Goal: Information Seeking & Learning: Learn about a topic

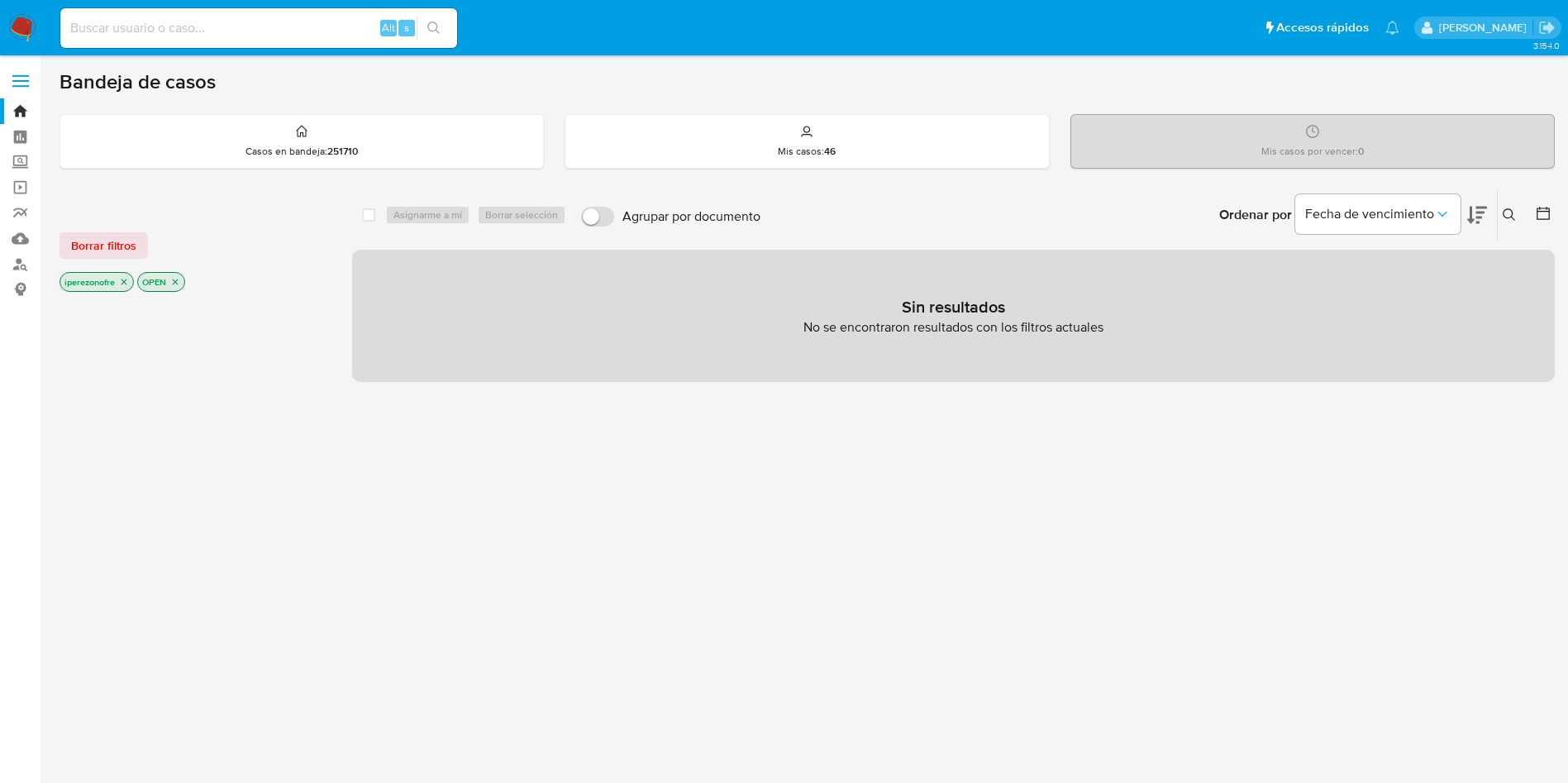
click at [347, 473] on div "Borrar filtros iperezonofre OPEN select-all-cases-checkbox Asignarme a mí Borra…" at bounding box center [807, 562] width 1495 height 748
click at [19, 241] on link "Mulan" at bounding box center [98, 238] width 197 height 26
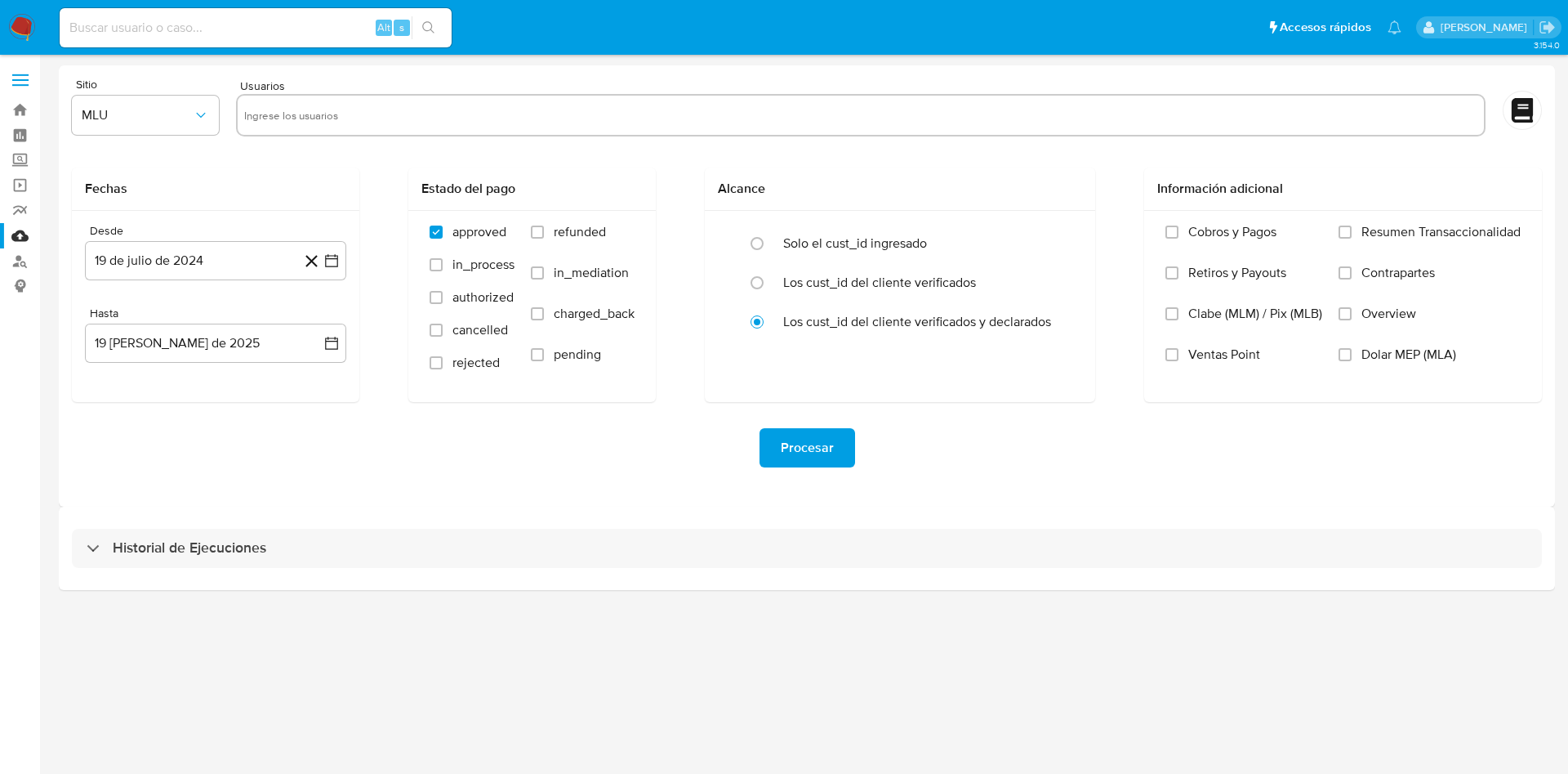
click at [307, 114] on input "text" at bounding box center [860, 116] width 1233 height 27
paste input "1946451207"
type input "1946451207"
click at [200, 115] on icon "button" at bounding box center [201, 116] width 9 height 5
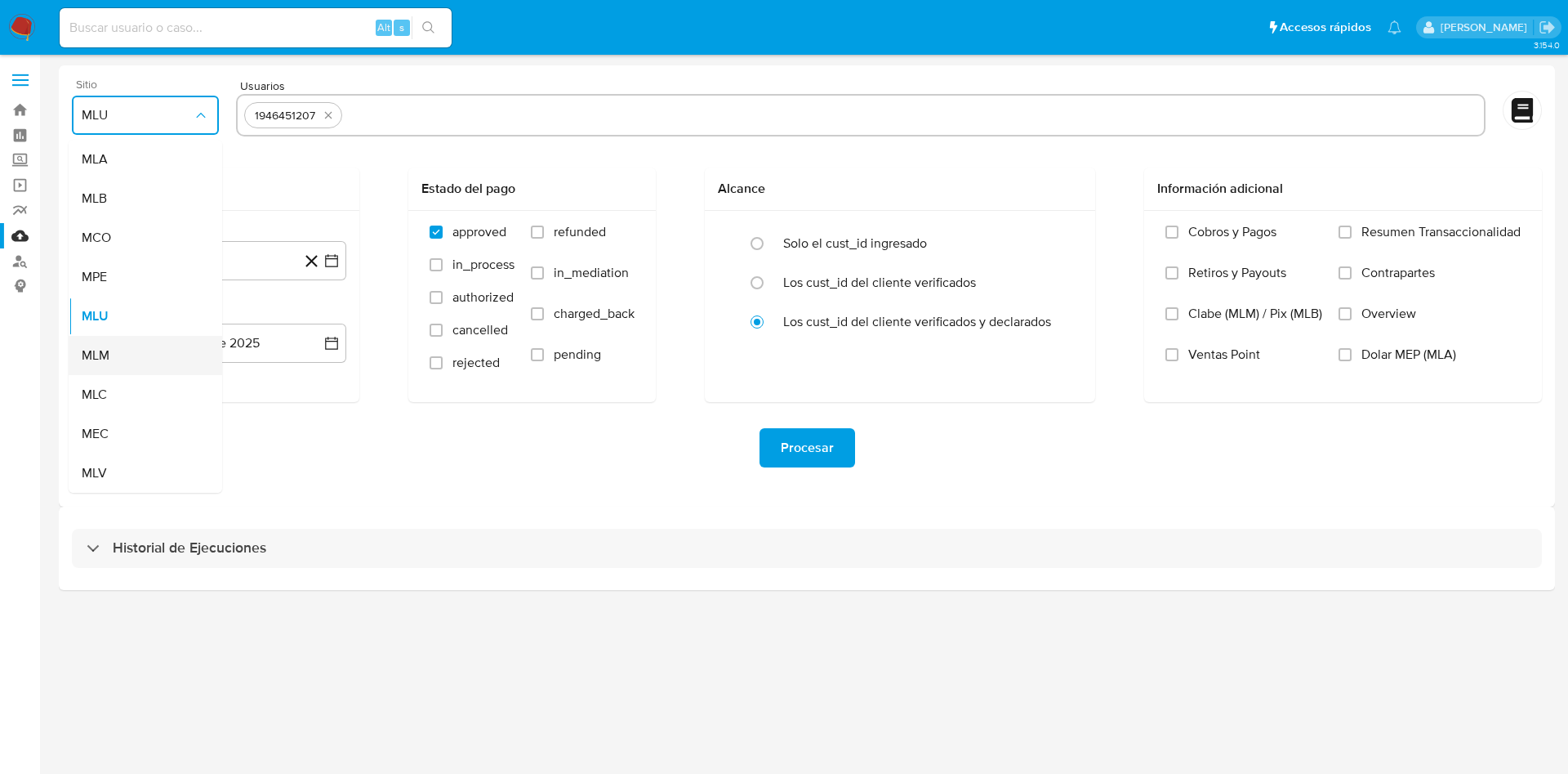
click at [102, 354] on span "MLM" at bounding box center [95, 355] width 27 height 16
click at [330, 250] on button "19 de julio de 2024" at bounding box center [216, 261] width 261 height 39
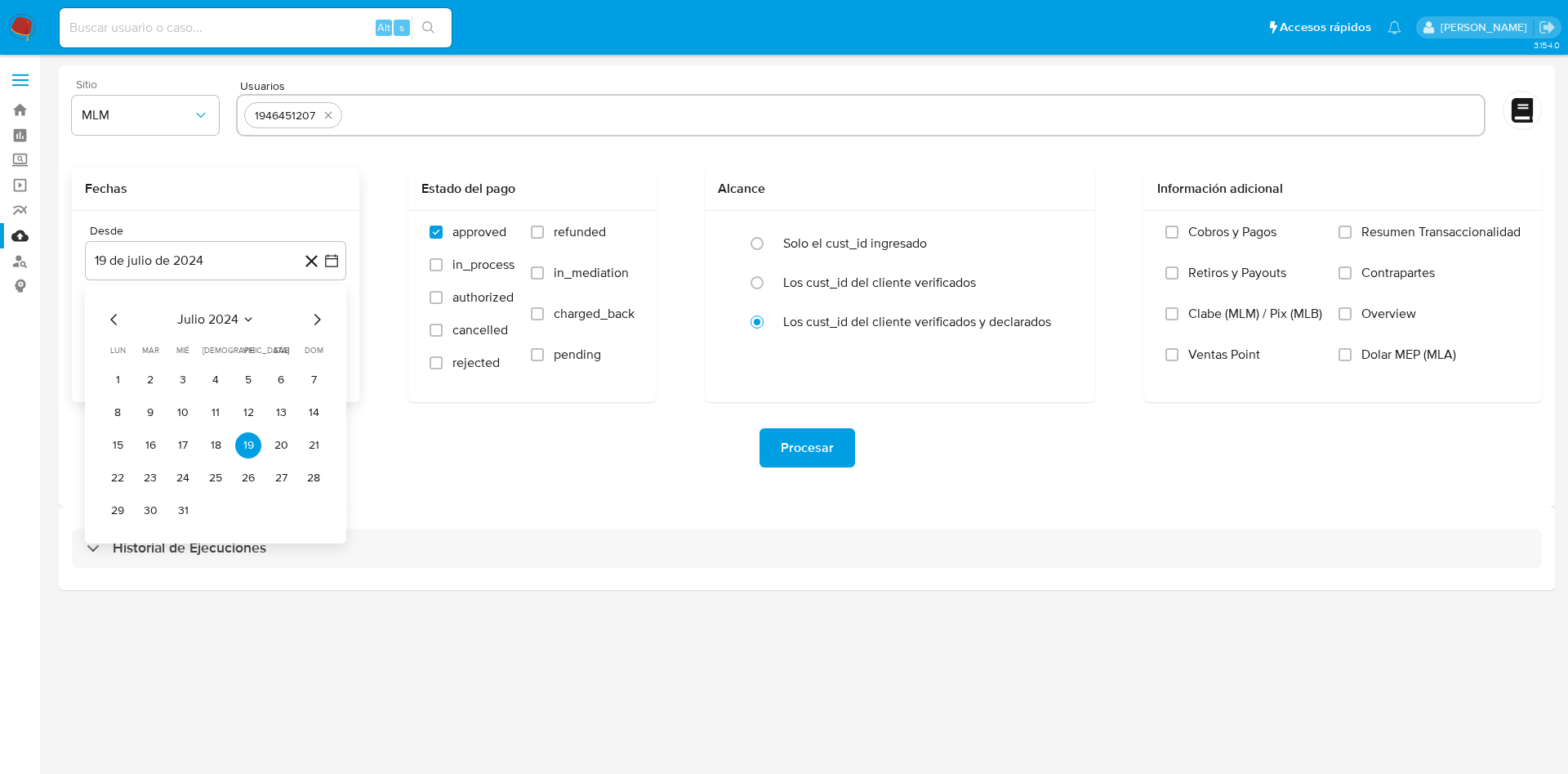
click at [110, 308] on div "julio 2024 julio 2024 lun lunes mar martes mié miércoles jue jueves vie viernes…" at bounding box center [216, 414] width 261 height 258
click at [319, 318] on icon "Mes siguiente" at bounding box center [317, 319] width 6 height 11
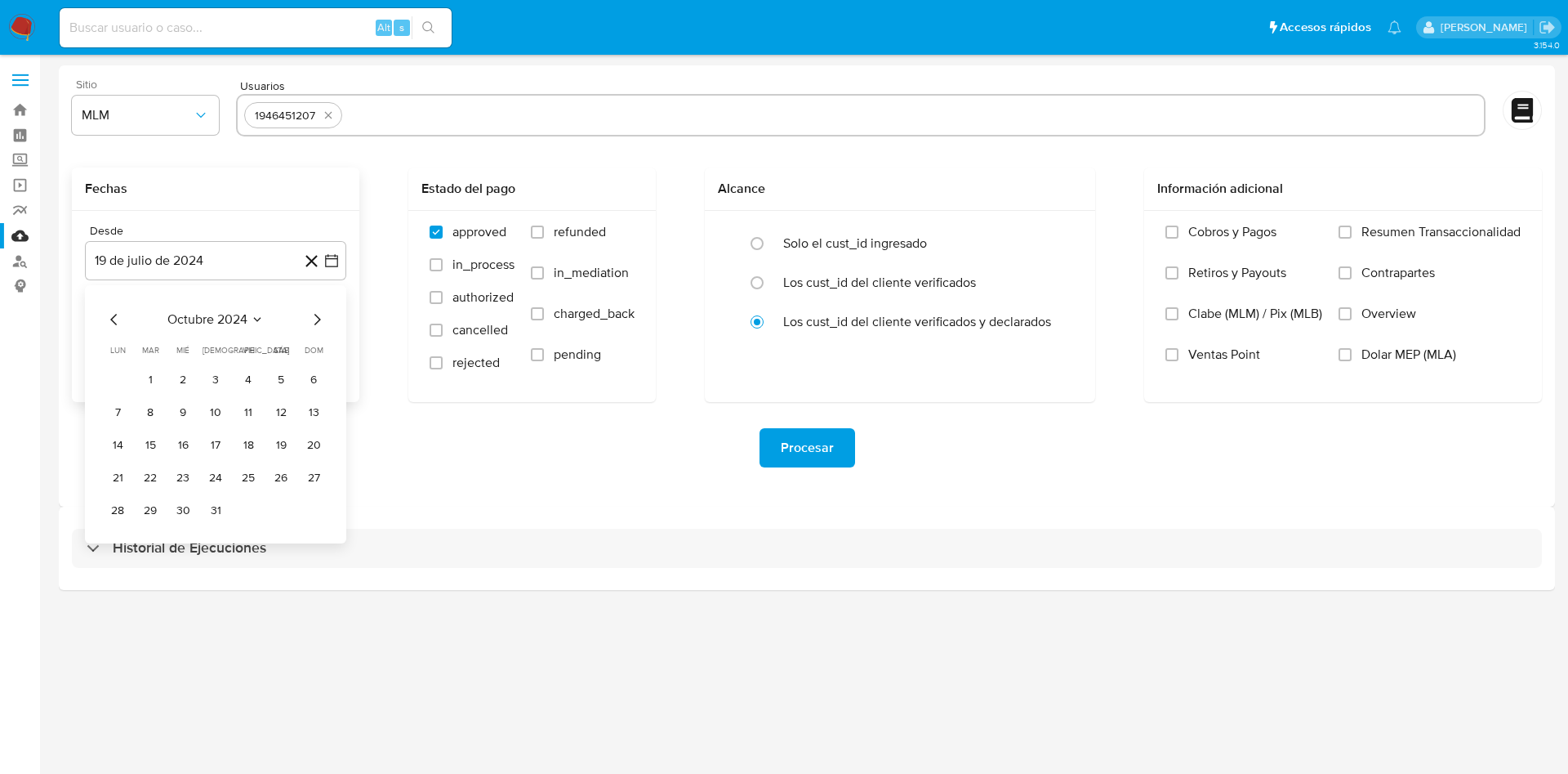
click at [319, 318] on icon "Mes siguiente" at bounding box center [317, 319] width 6 height 11
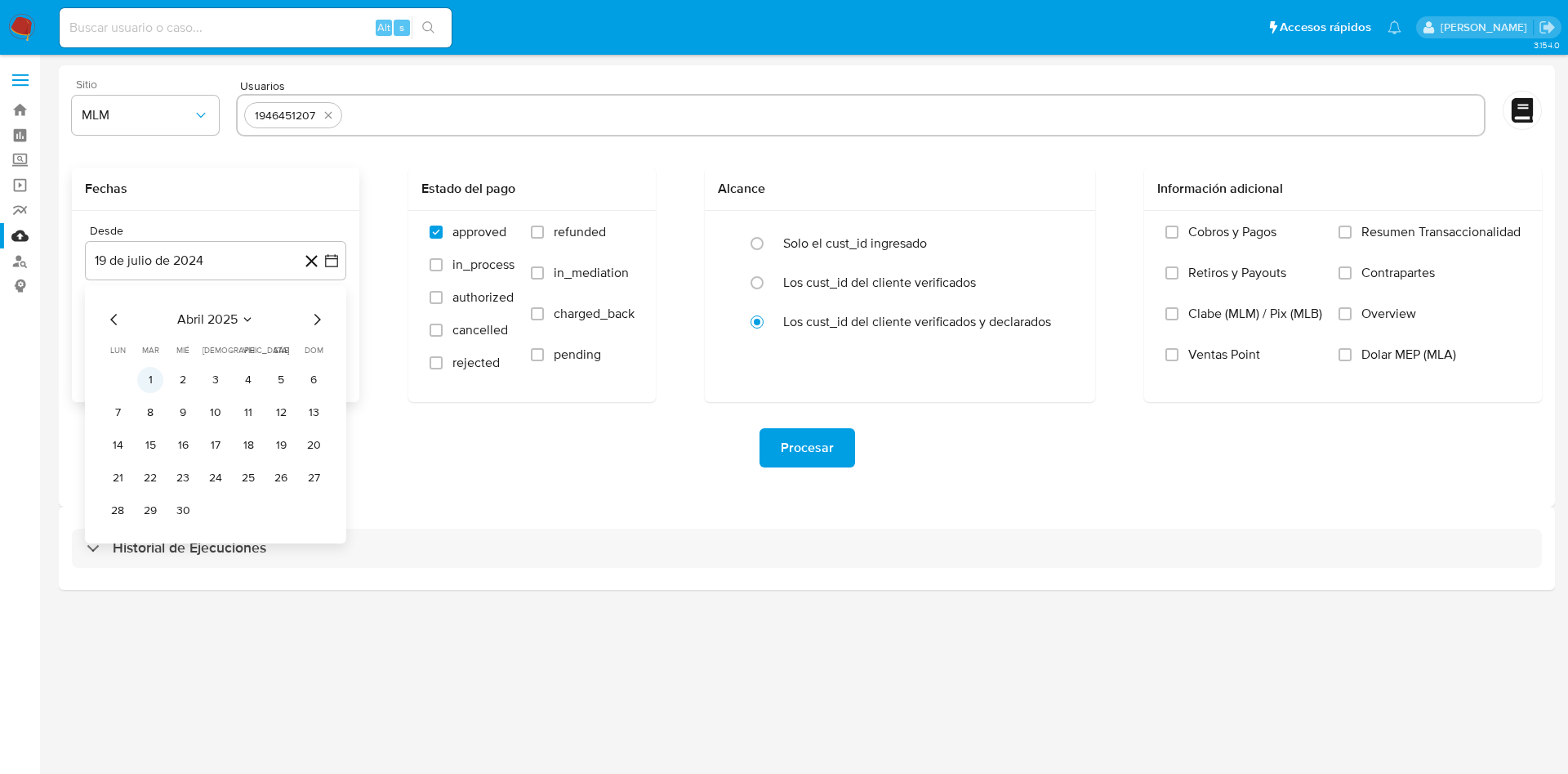
click at [145, 371] on button "1" at bounding box center [150, 380] width 27 height 27
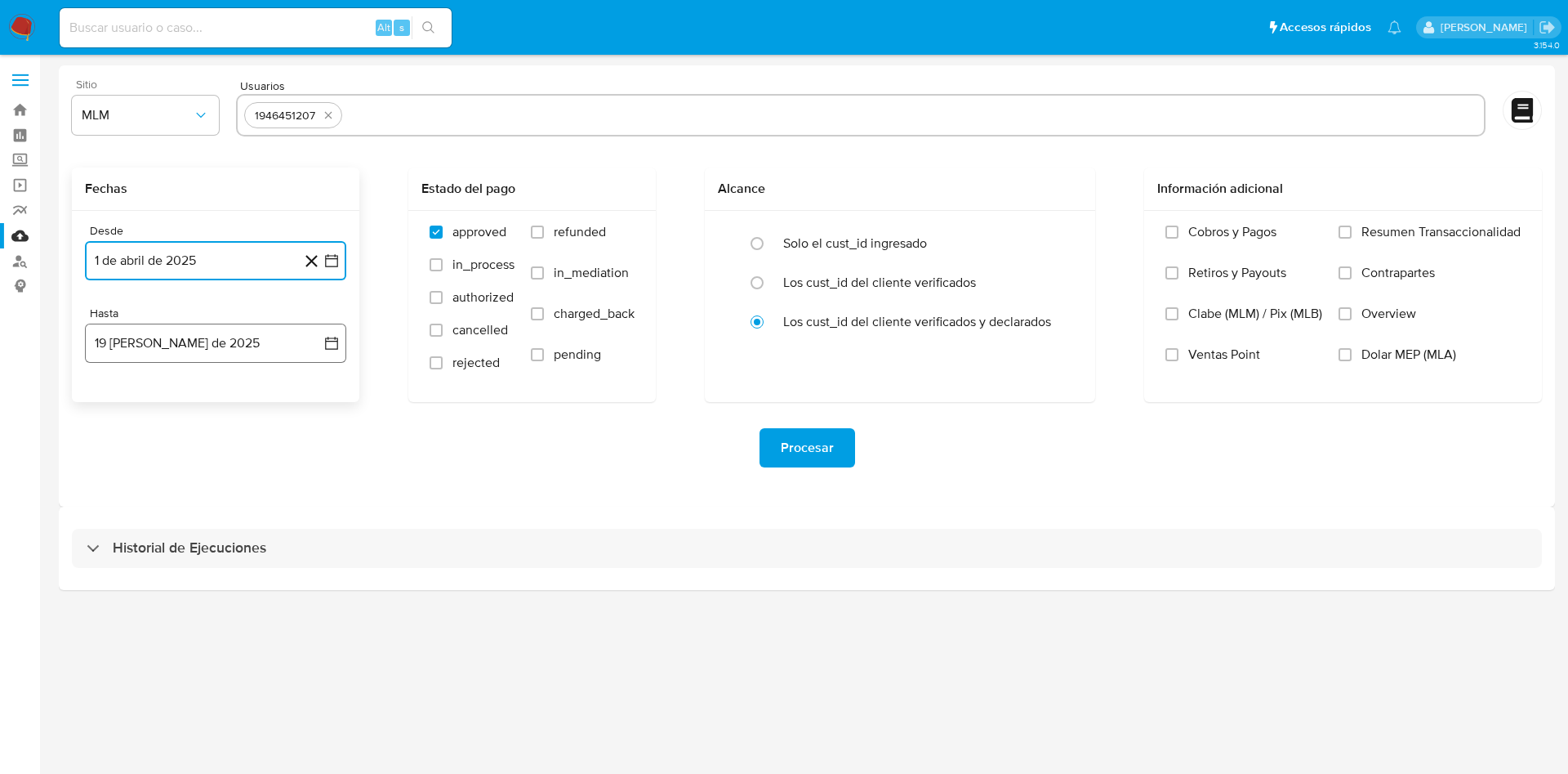
click at [328, 341] on icon "button" at bounding box center [331, 343] width 16 height 16
click at [117, 403] on icon "Mes anterior" at bounding box center [114, 402] width 19 height 19
click at [211, 586] on button "31" at bounding box center [216, 593] width 27 height 27
click at [601, 483] on div "Procesar" at bounding box center [807, 448] width 1470 height 92
click at [1352, 307] on label "Overview" at bounding box center [1429, 326] width 182 height 41
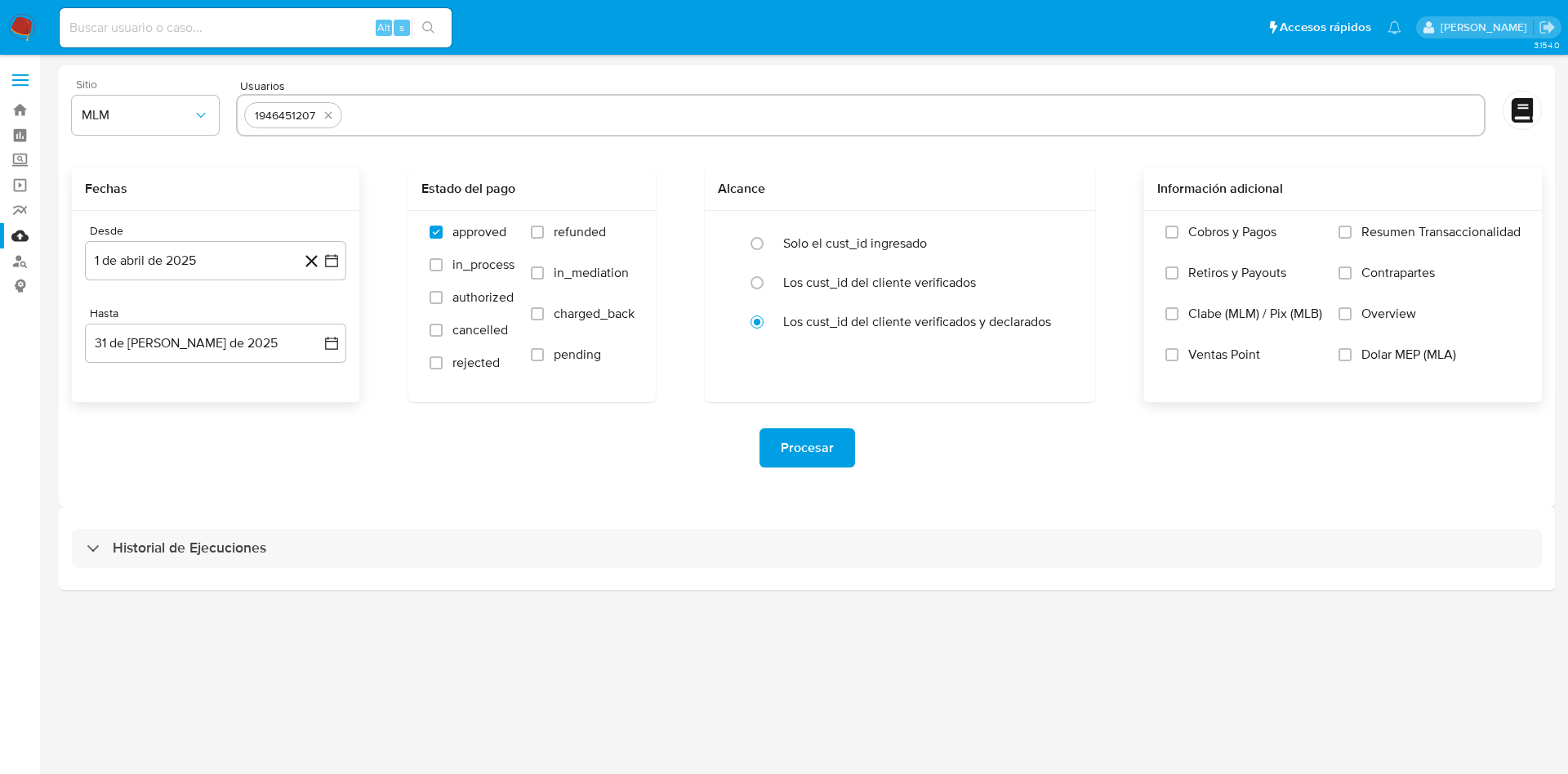
click at [1352, 307] on input "Overview" at bounding box center [1345, 314] width 13 height 13
click at [1114, 417] on div "Procesar" at bounding box center [807, 448] width 1470 height 92
click at [420, 119] on input "text" at bounding box center [913, 116] width 1129 height 27
paste input "764457662"
type input "764457662"
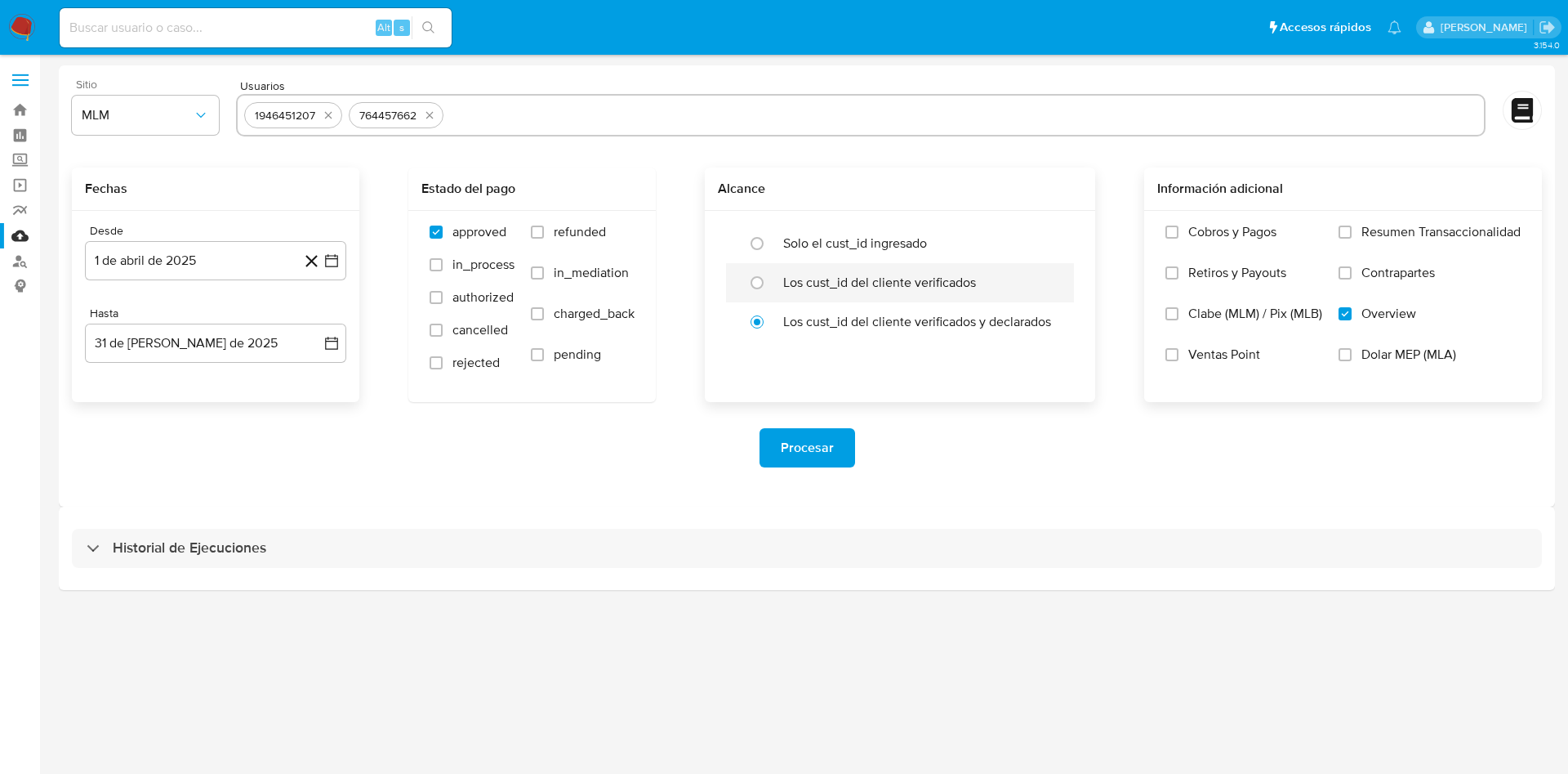
paste input "2004570737"
type input "2004570737"
click at [814, 437] on span "Procesar" at bounding box center [807, 447] width 53 height 36
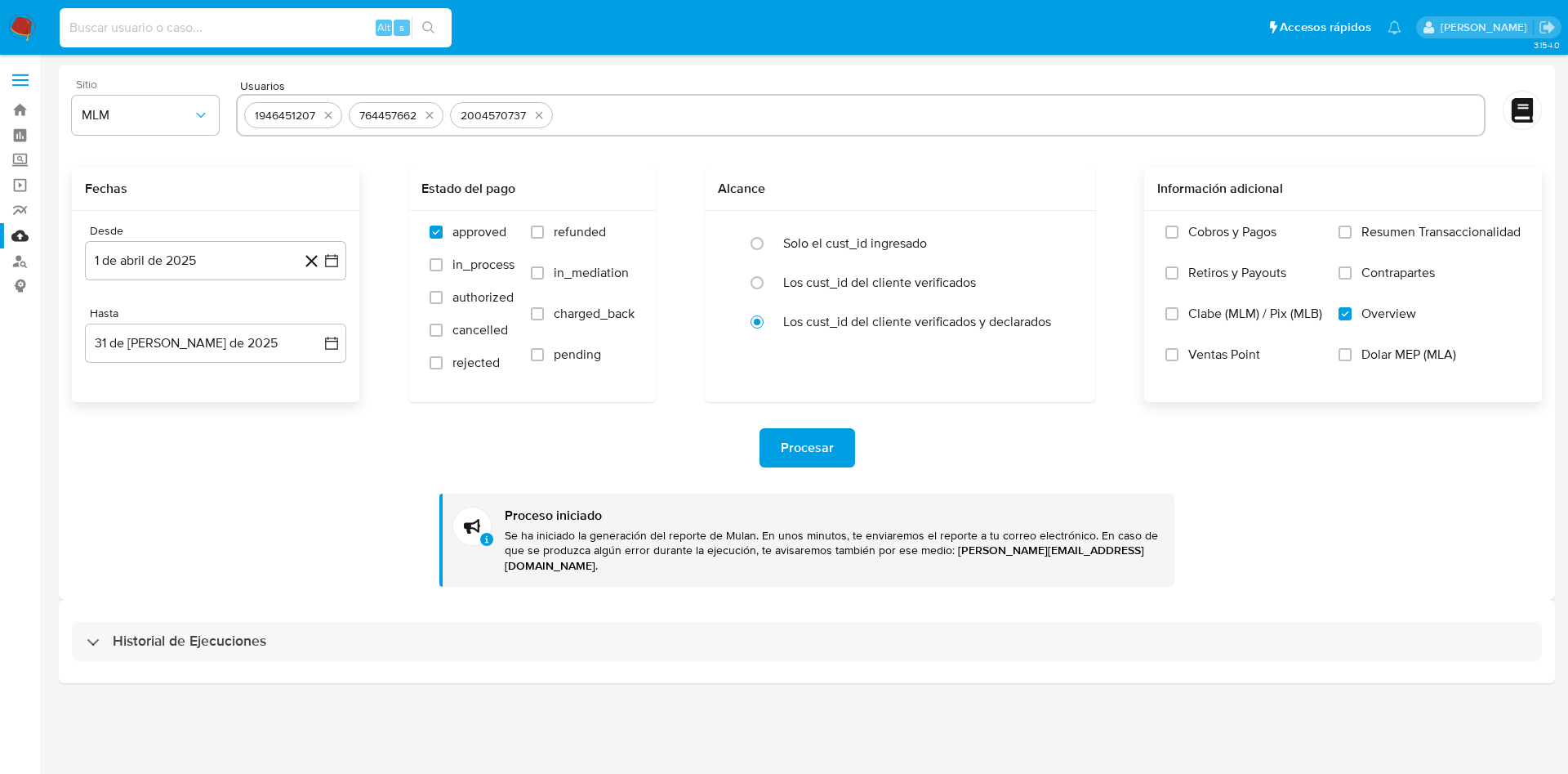
click at [131, 20] on input at bounding box center [255, 27] width 392 height 21
paste input "1946451207"
type input "1946451207"
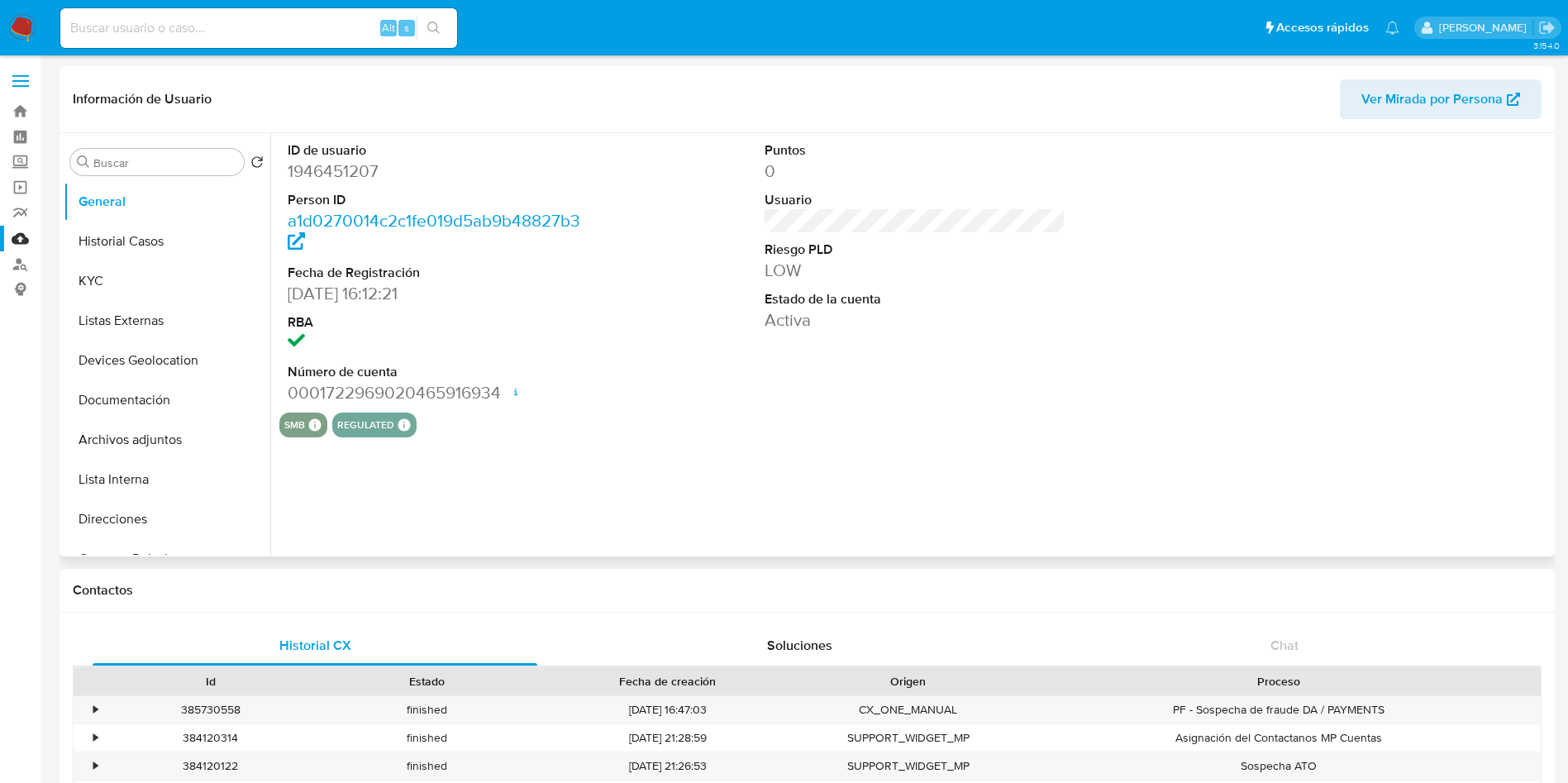
select select "10"
click at [668, 445] on div "ID de usuario 1946451207 Person ID a1d0270014c2c1fe019d5ab9b48827b3 Fecha de Re…" at bounding box center [910, 344] width 1280 height 423
click at [139, 240] on button "Historial Casos" at bounding box center [160, 241] width 193 height 39
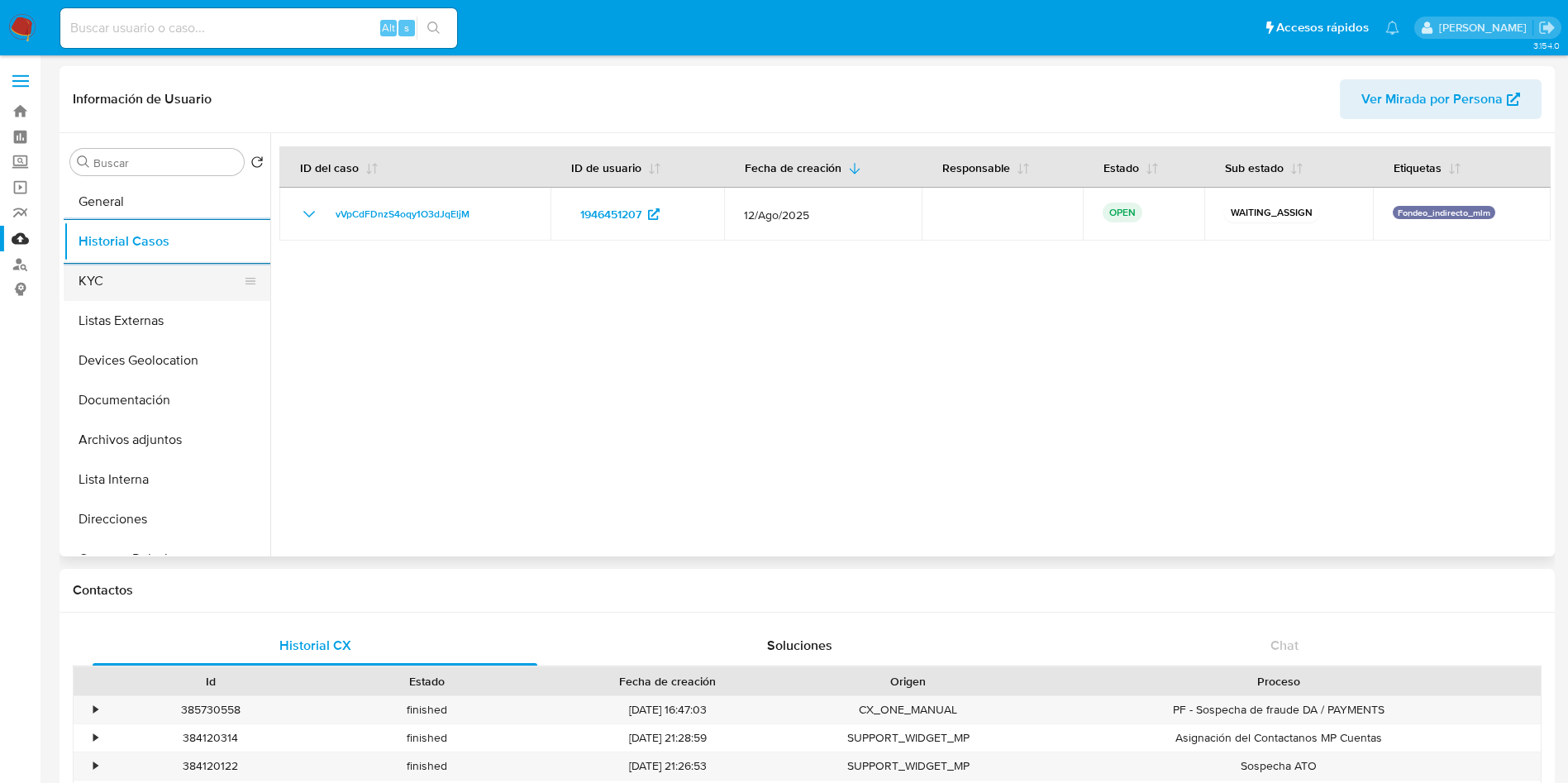
click at [104, 270] on button "KYC" at bounding box center [160, 281] width 193 height 39
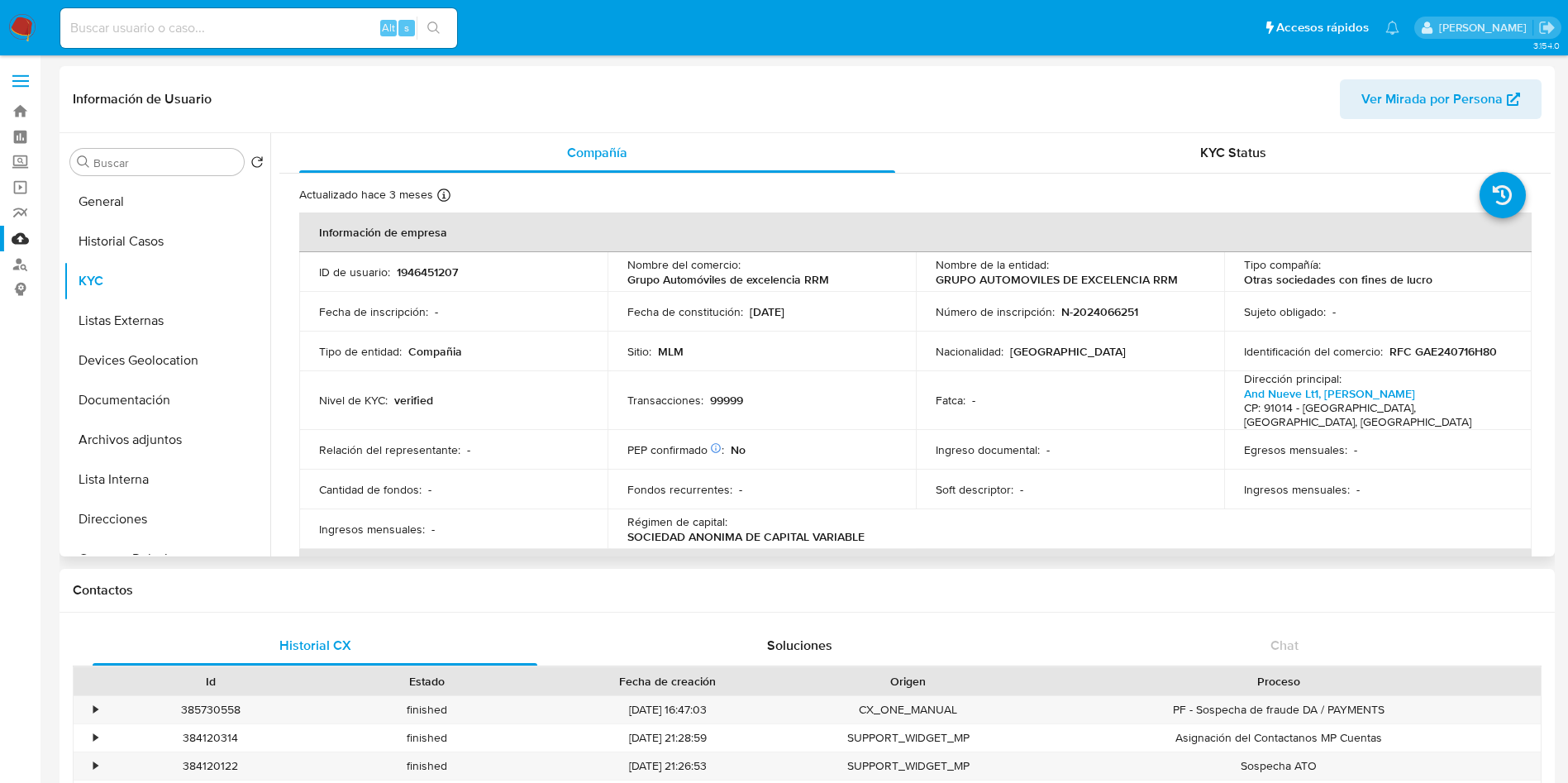
click at [1454, 347] on p "RFC GAE240716H80" at bounding box center [1443, 351] width 107 height 15
click at [1453, 345] on p "RFC GAE240716H80" at bounding box center [1443, 351] width 107 height 15
copy p "GAE240716H80"
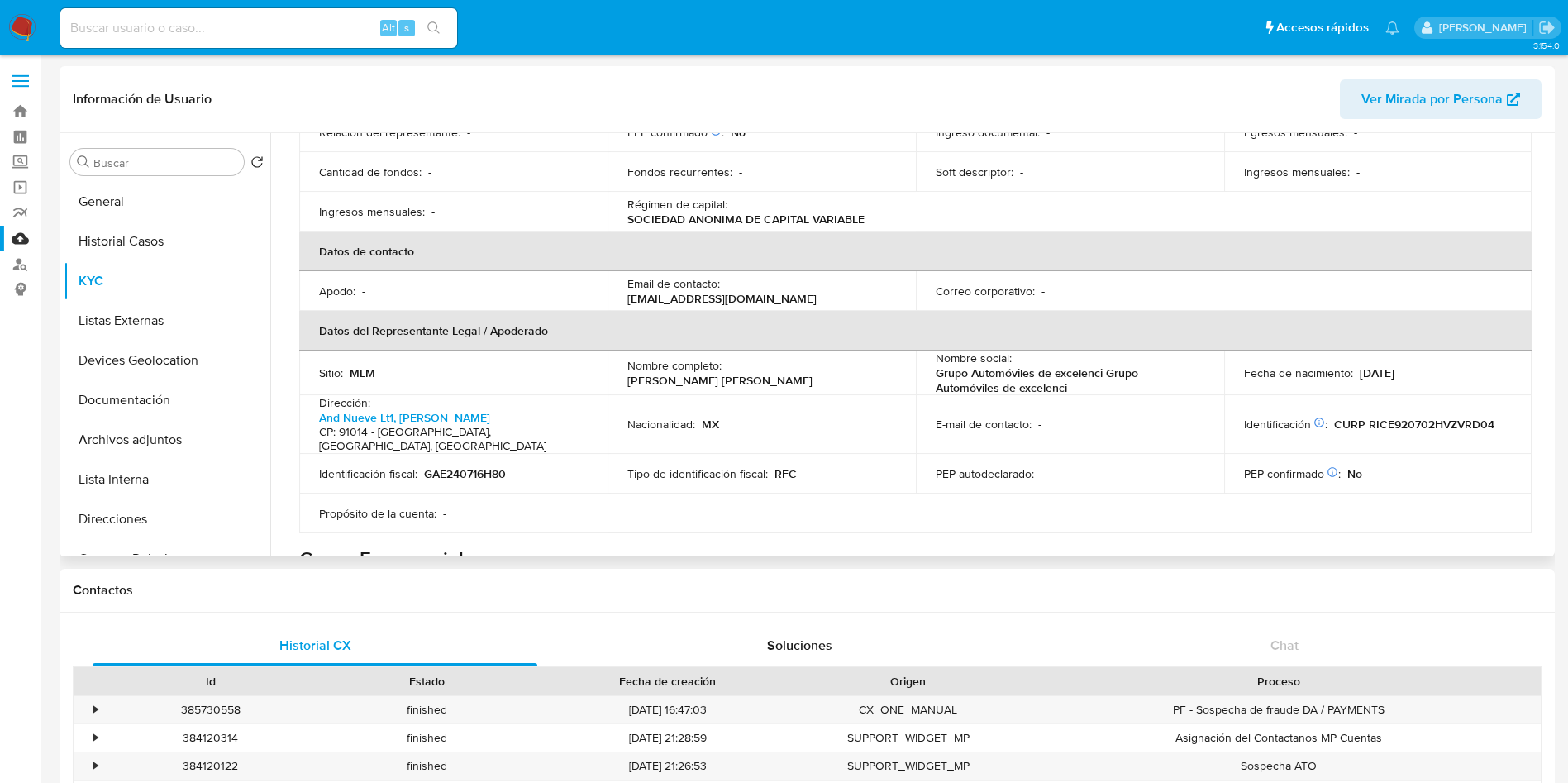
scroll to position [372, 0]
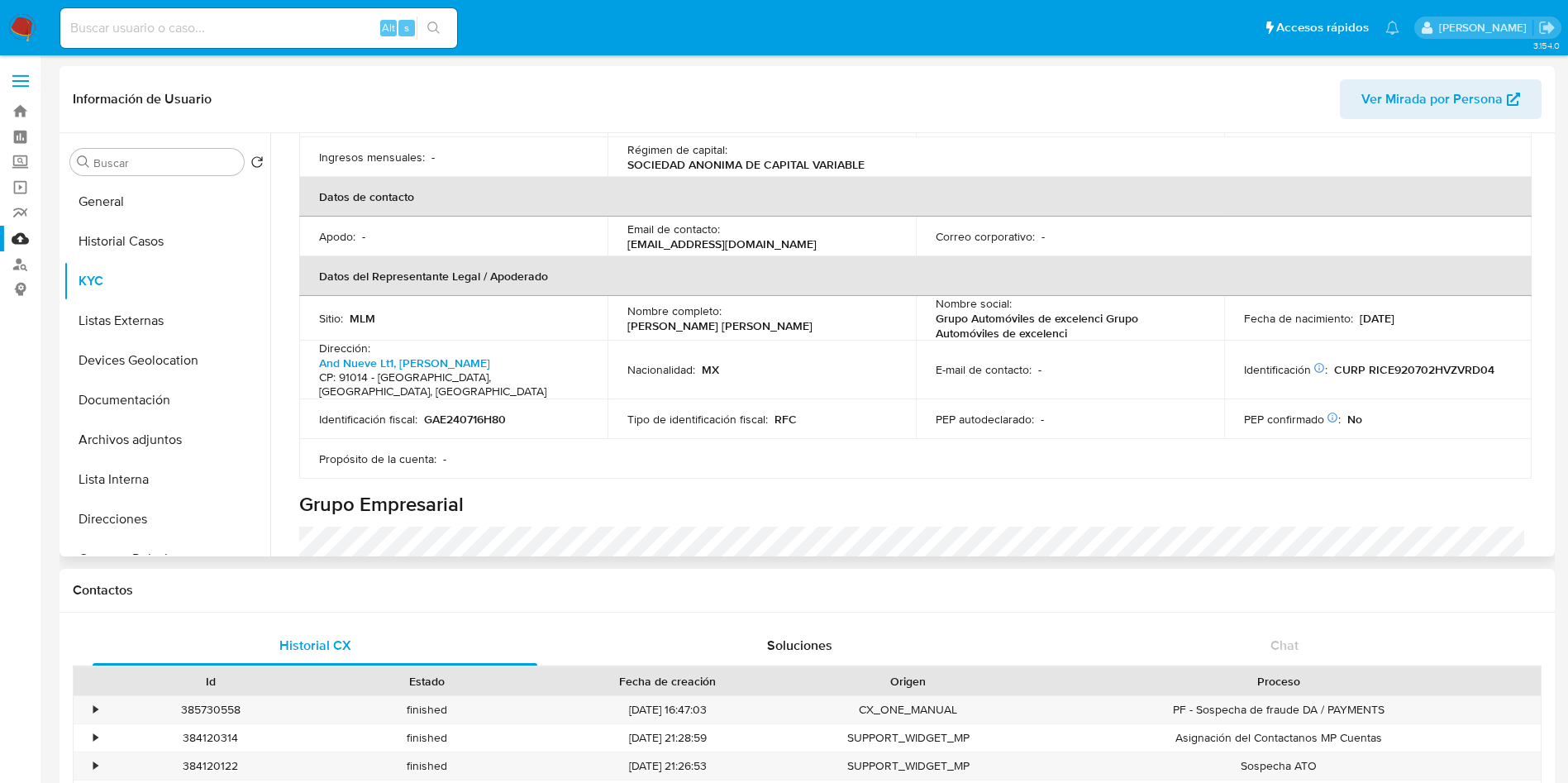
drag, startPoint x: 622, startPoint y: 234, endPoint x: 873, endPoint y: 232, distance: 251.0
click at [873, 232] on td "Email de contacto : direccioncomercial@conautosdeexcelencia.com" at bounding box center [762, 236] width 308 height 39
copy p "direccioncomercial@conautosdeexcelencia.com"
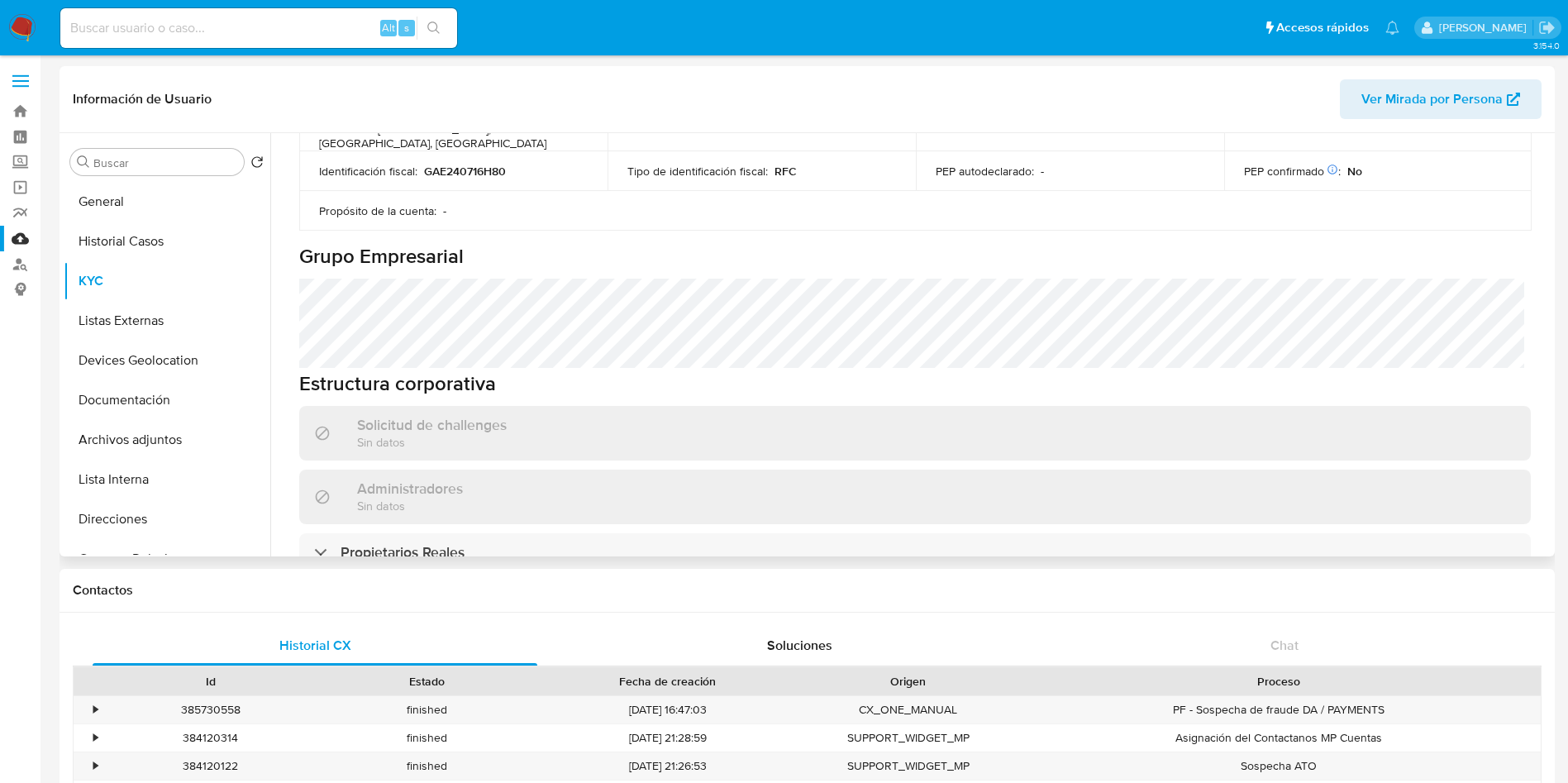
scroll to position [744, 0]
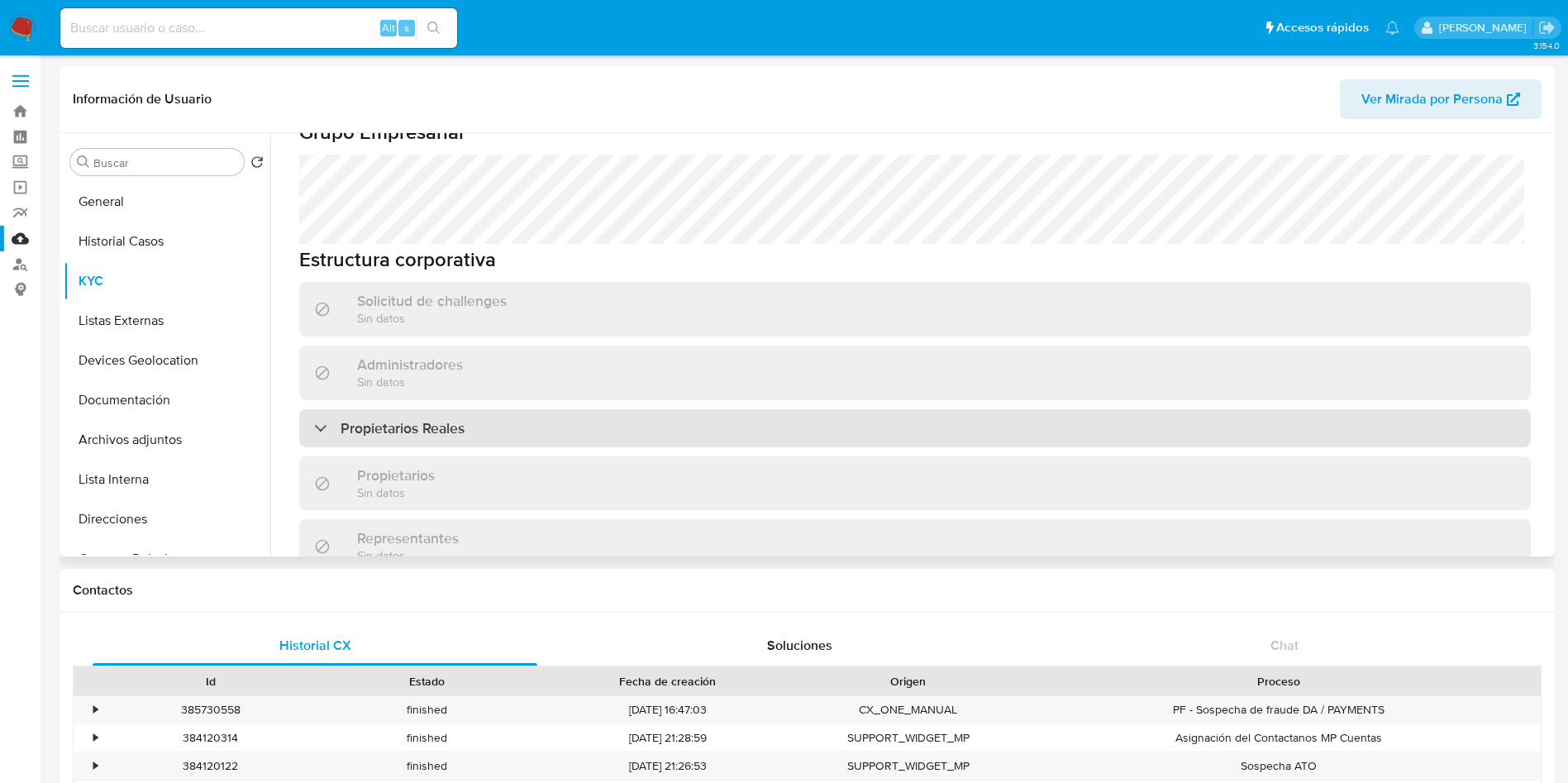
click at [733, 409] on div "Propietarios Reales" at bounding box center [915, 428] width 1232 height 38
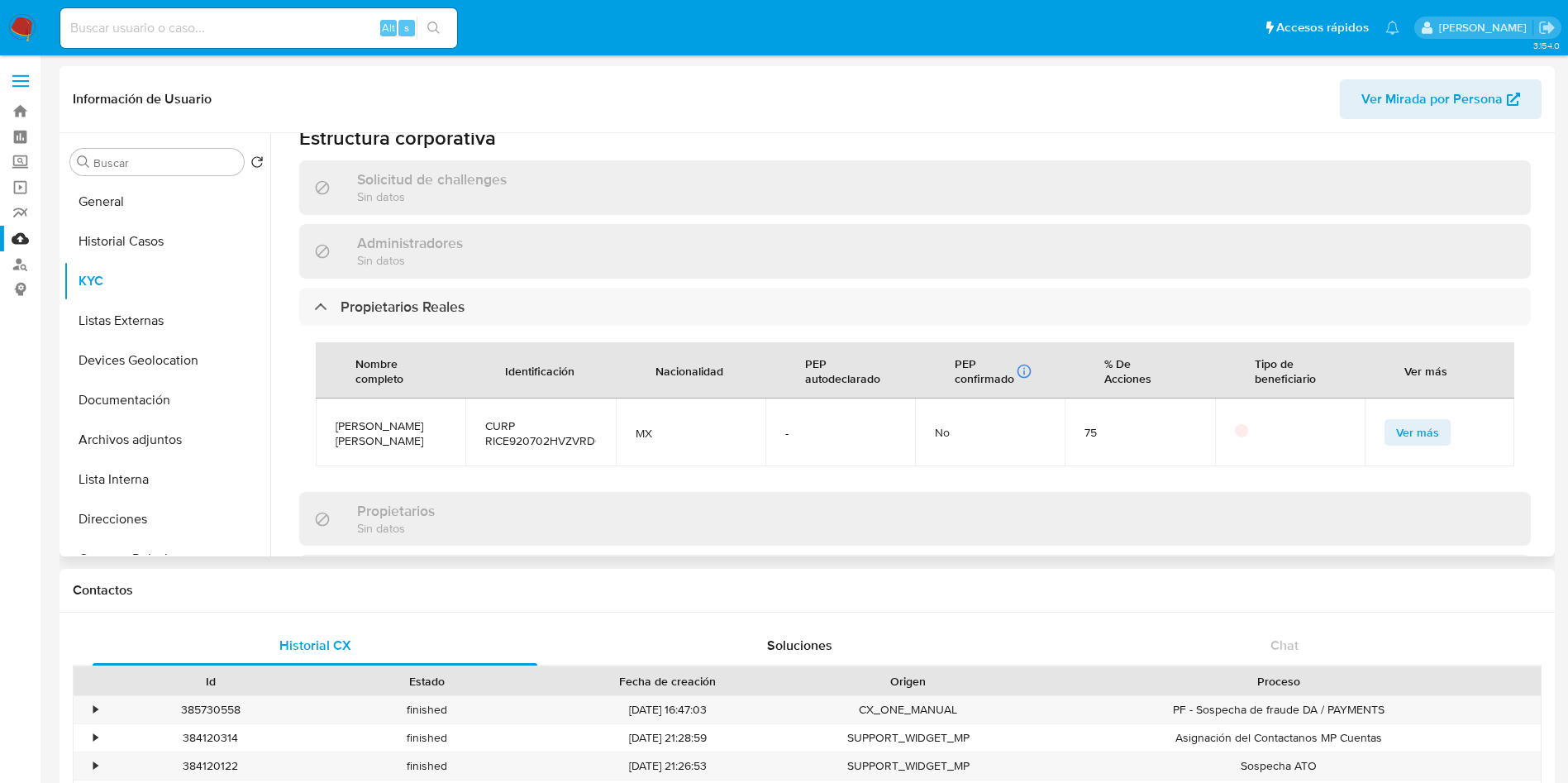
scroll to position [868, 0]
click at [1422, 418] on span "Ver más" at bounding box center [1417, 430] width 43 height 23
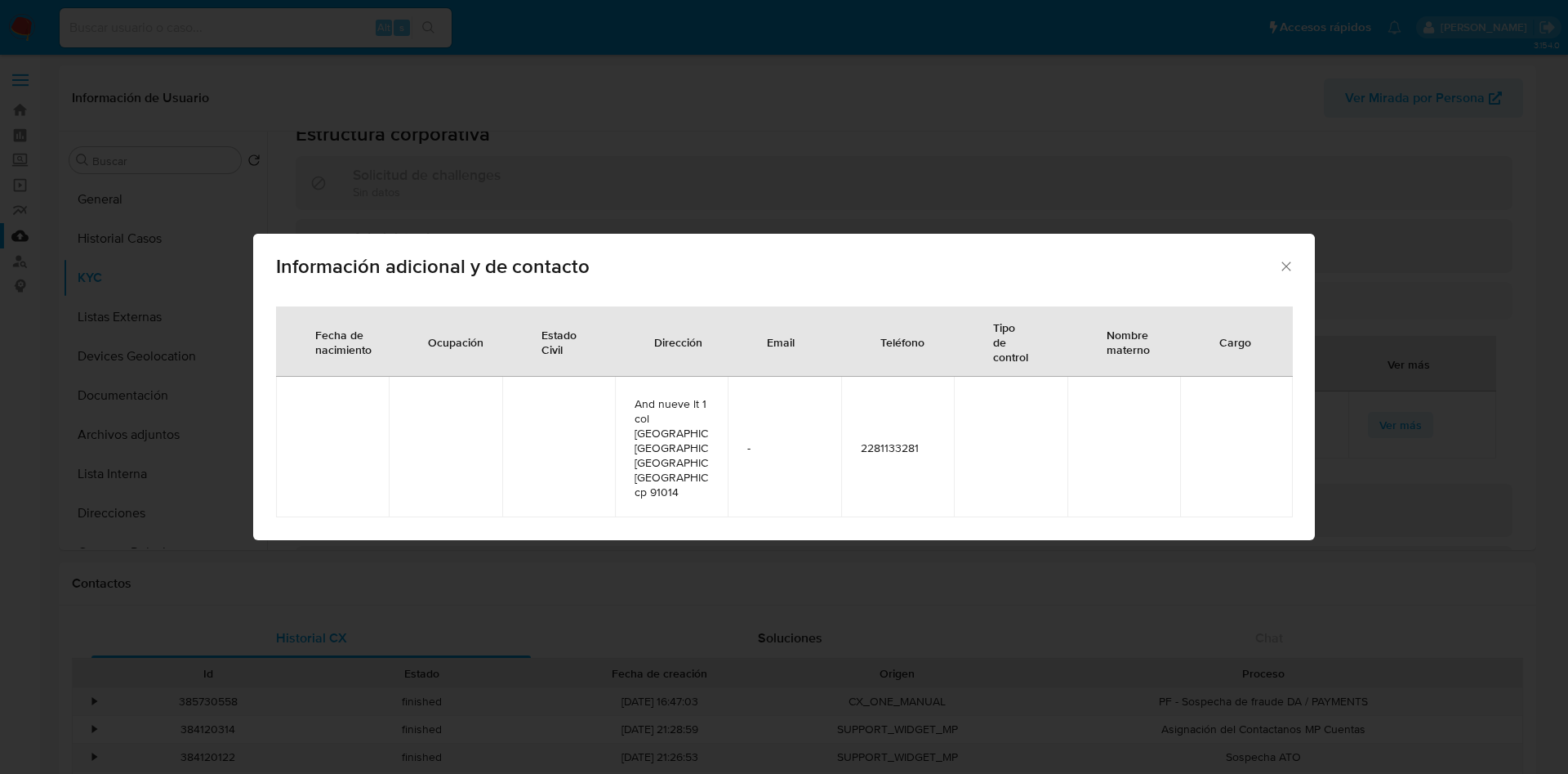
click at [880, 436] on td "2281133281" at bounding box center [898, 446] width 113 height 140
click at [887, 449] on span "2281133281" at bounding box center [897, 447] width 73 height 15
click at [887, 451] on span "2281133281" at bounding box center [897, 447] width 73 height 15
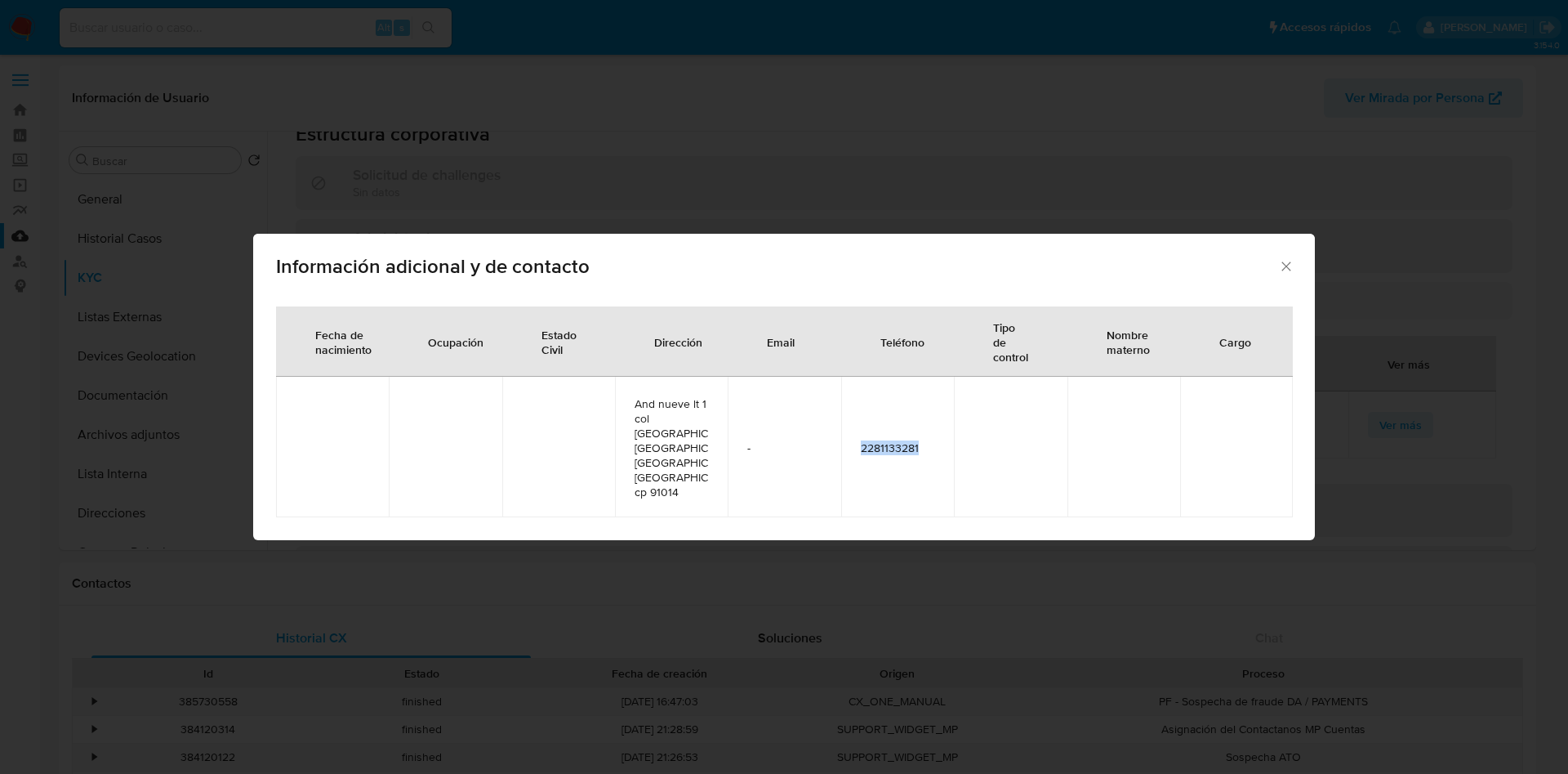
copy span "2281133281"
click at [1284, 267] on icon "Cerrar" at bounding box center [1286, 266] width 9 height 9
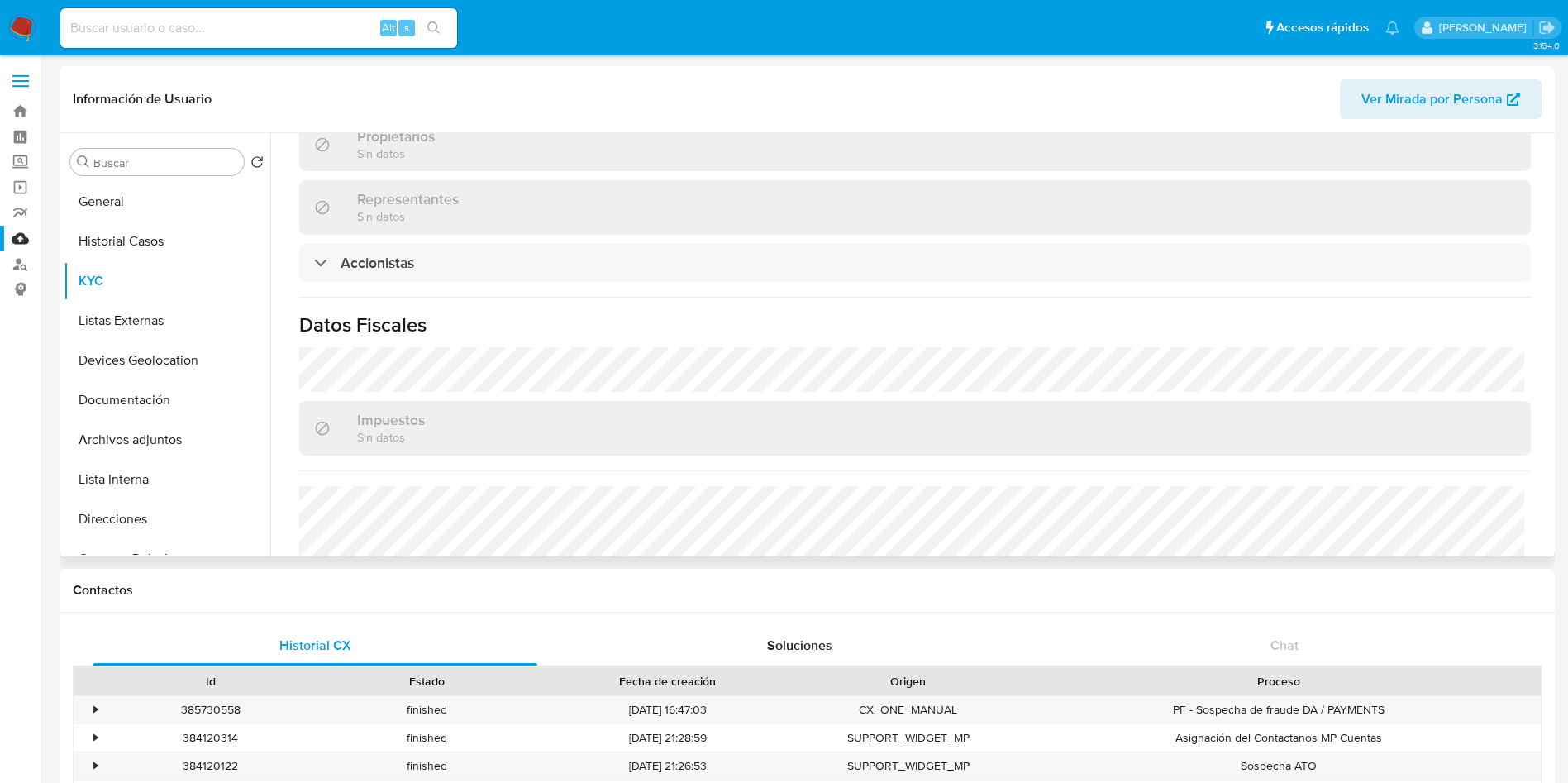
scroll to position [1335, 0]
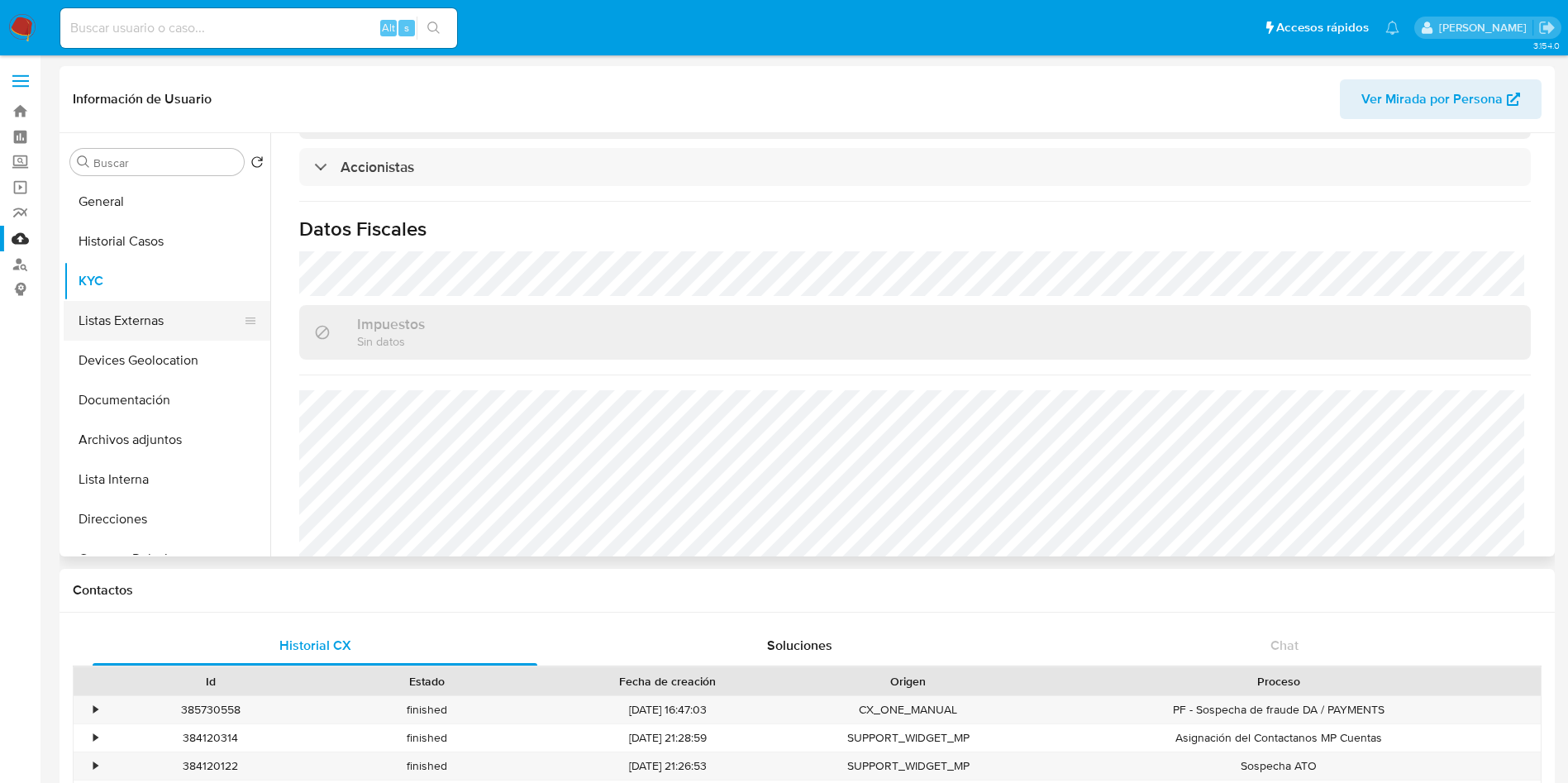
click at [140, 317] on button "Listas Externas" at bounding box center [160, 321] width 193 height 39
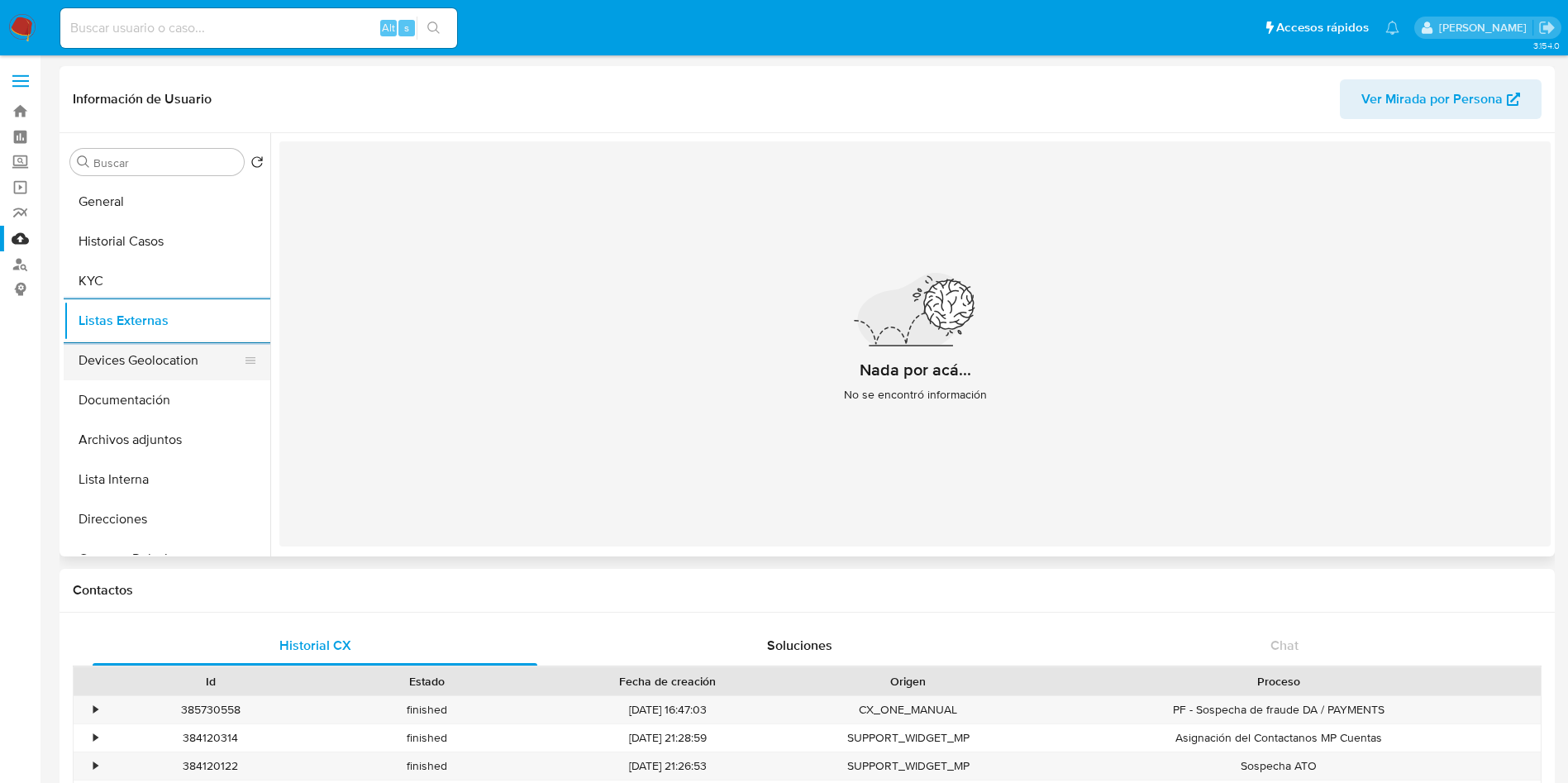
click at [174, 348] on button "Devices Geolocation" at bounding box center [160, 360] width 193 height 39
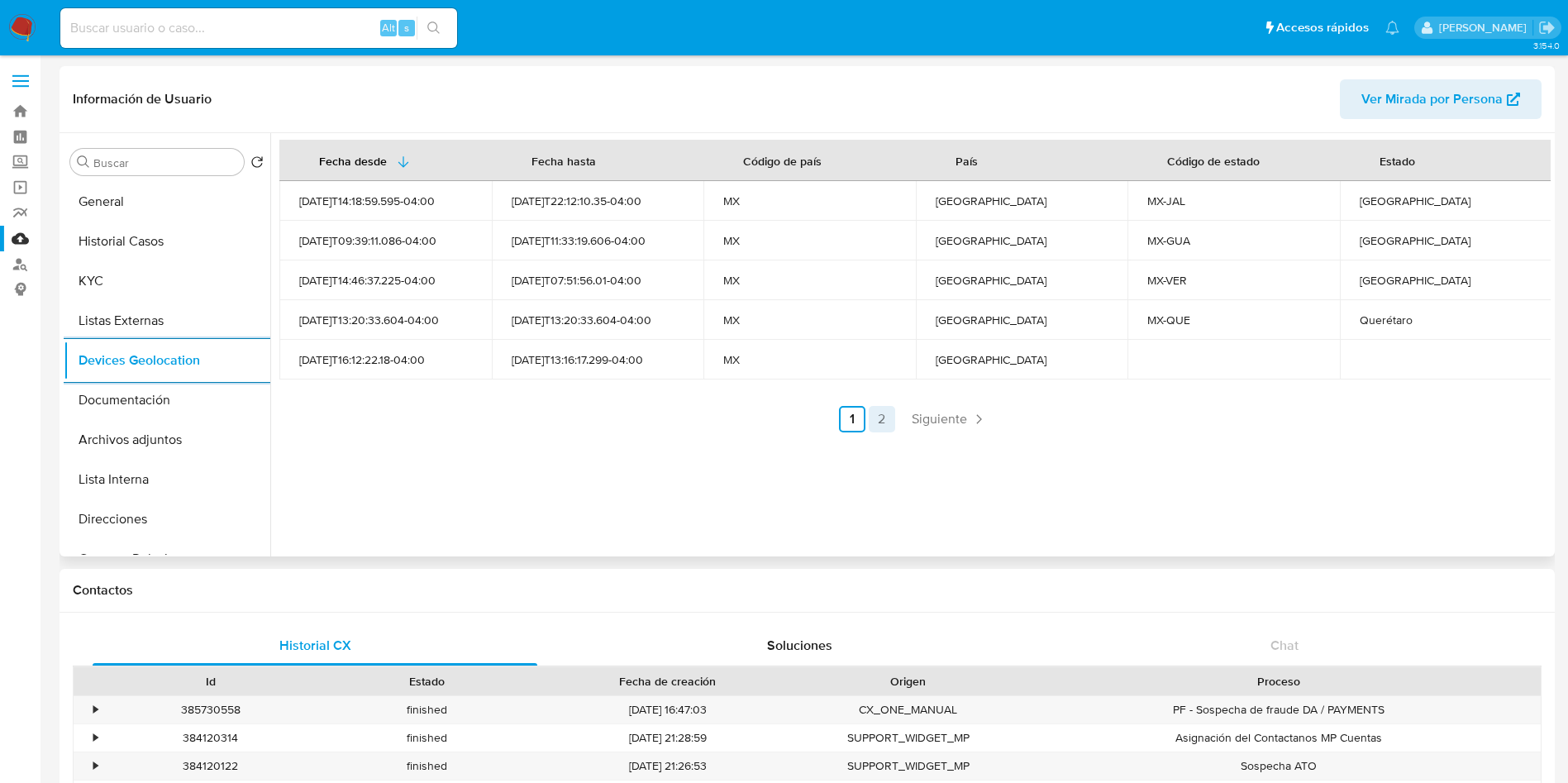
click at [882, 411] on link "2" at bounding box center [882, 419] width 27 height 27
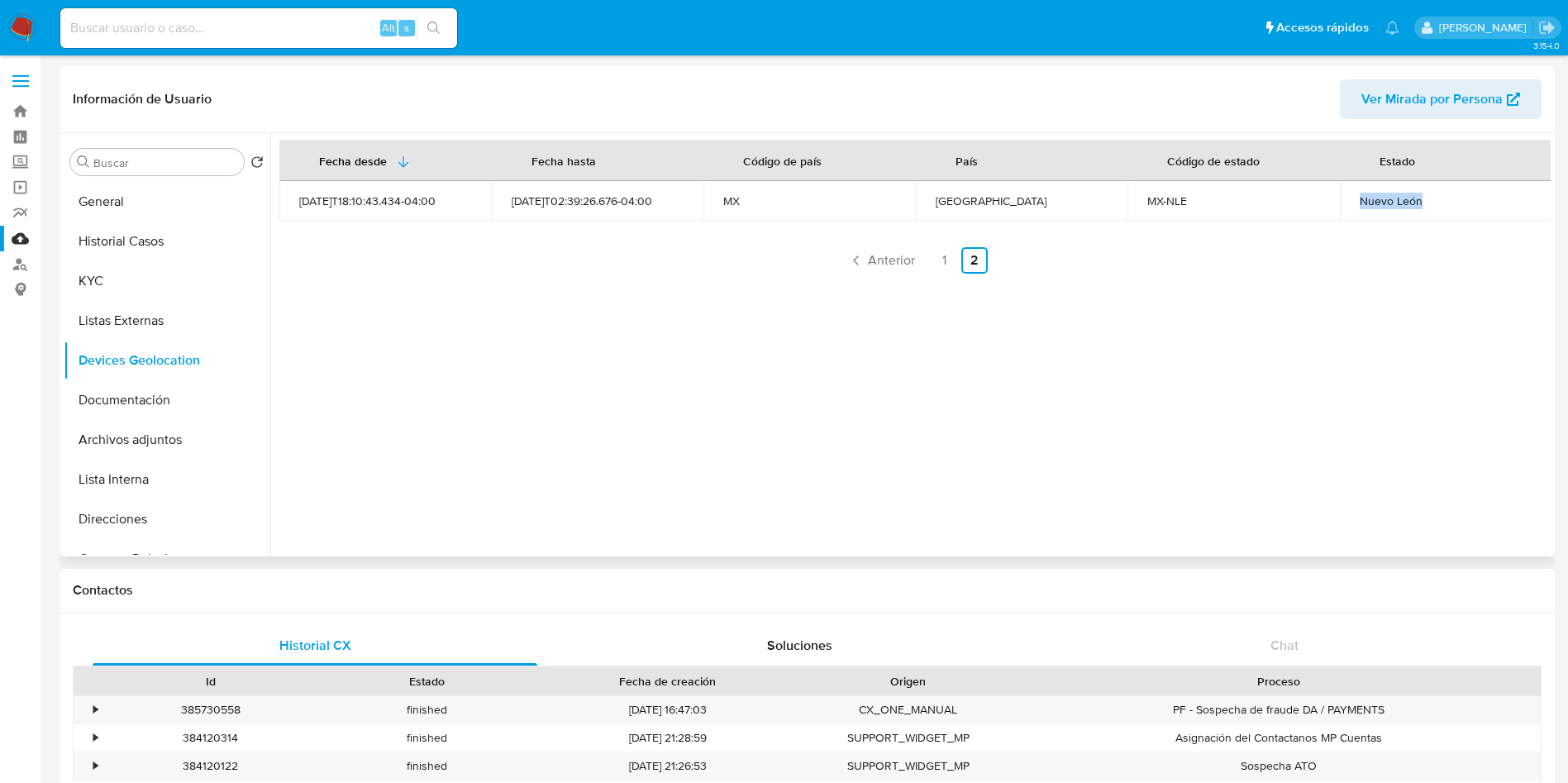
drag, startPoint x: 1355, startPoint y: 203, endPoint x: 1430, endPoint y: 204, distance: 75.0
click at [1430, 204] on div "Nuevo León" at bounding box center [1446, 200] width 173 height 15
copy div "Nuevo León"
click at [943, 255] on link "1" at bounding box center [945, 260] width 27 height 27
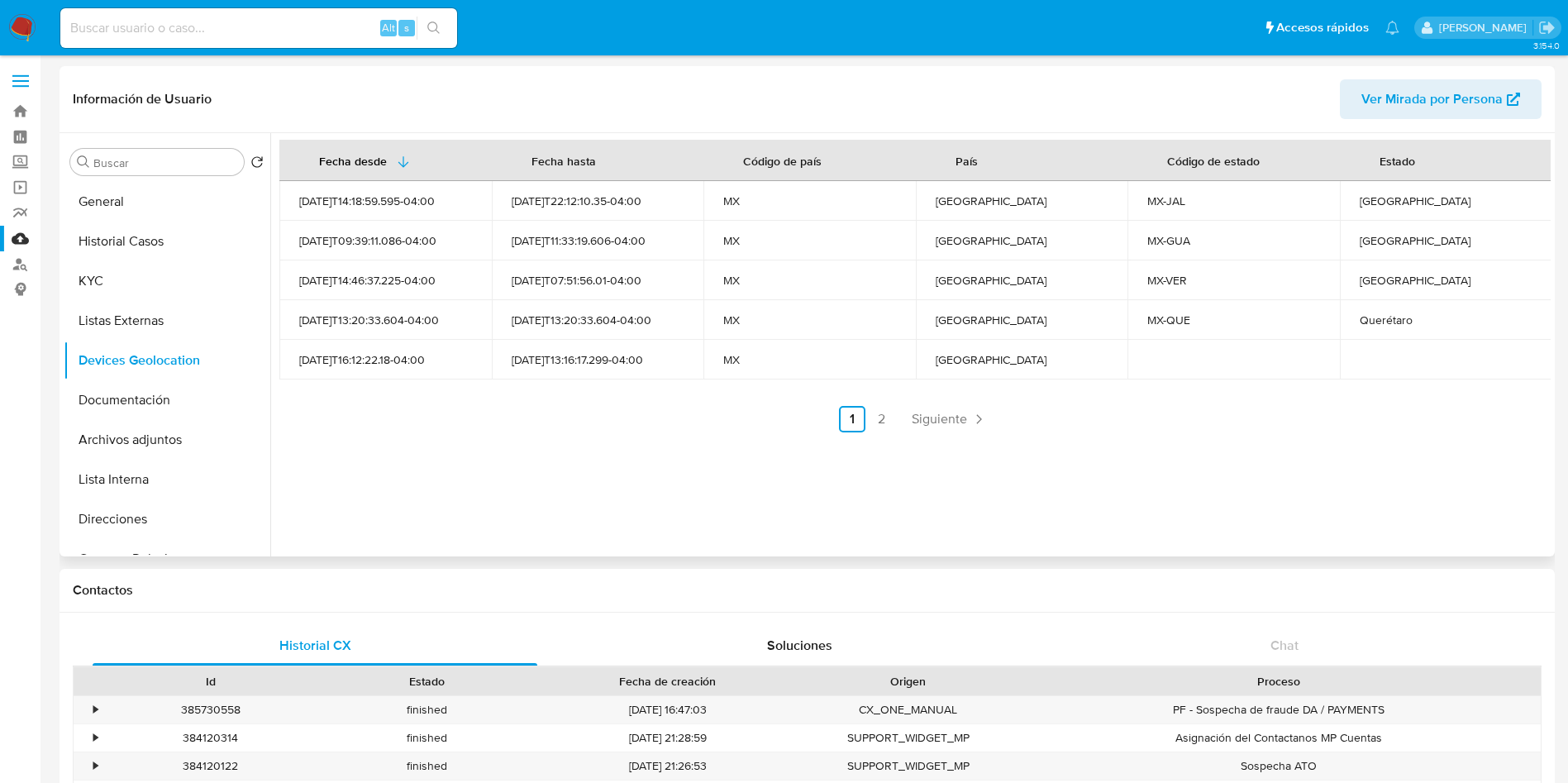
click at [1387, 319] on div "Querétaro" at bounding box center [1446, 319] width 173 height 15
copy div "Querétaro"
click at [1380, 281] on div "Veracruz" at bounding box center [1446, 280] width 173 height 15
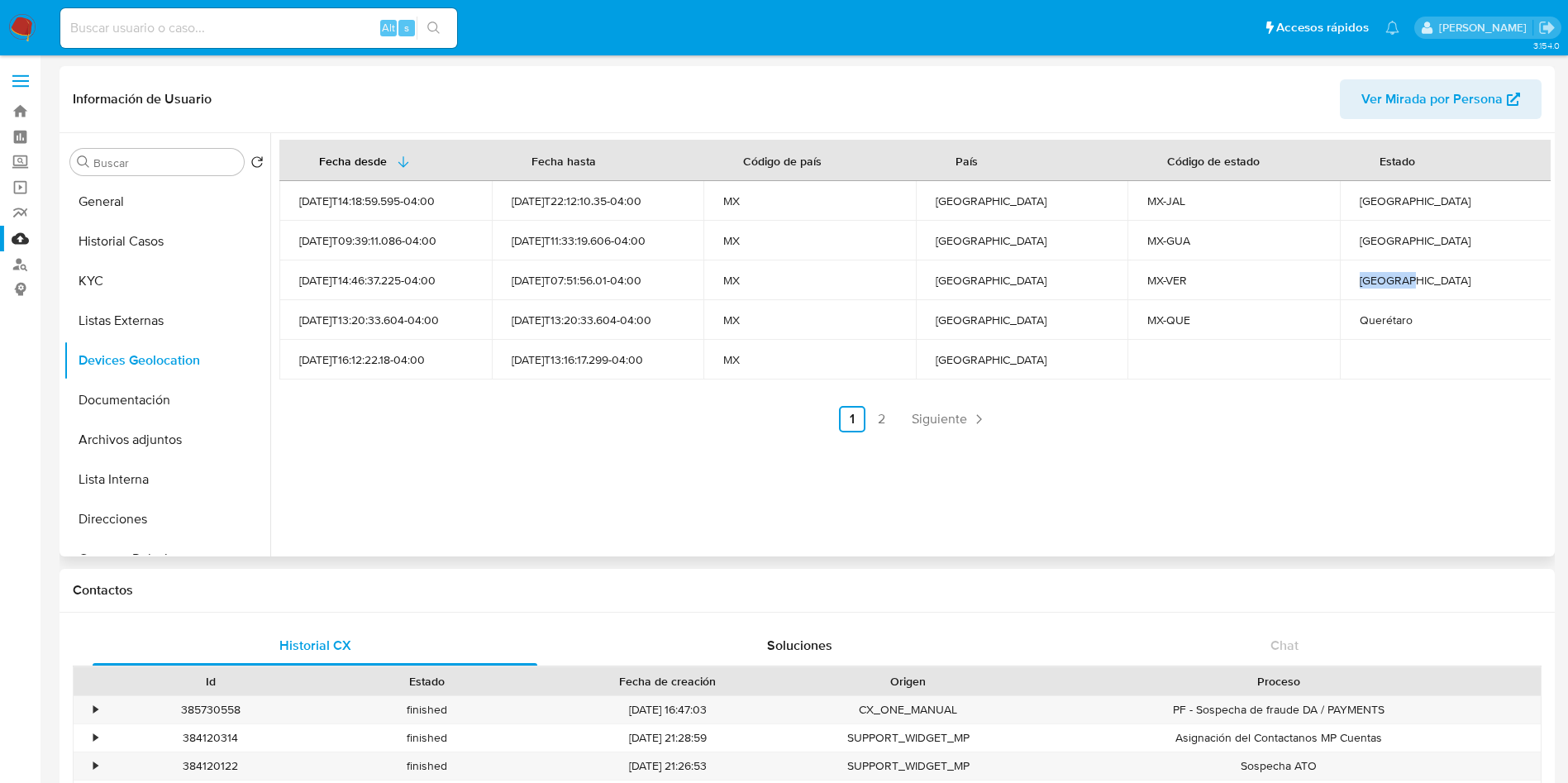
copy div "Veracruz"
click at [1371, 236] on div "Guanajuato" at bounding box center [1446, 240] width 173 height 15
copy div "Guanajuato"
click at [1374, 202] on div "Jalisco" at bounding box center [1446, 200] width 173 height 15
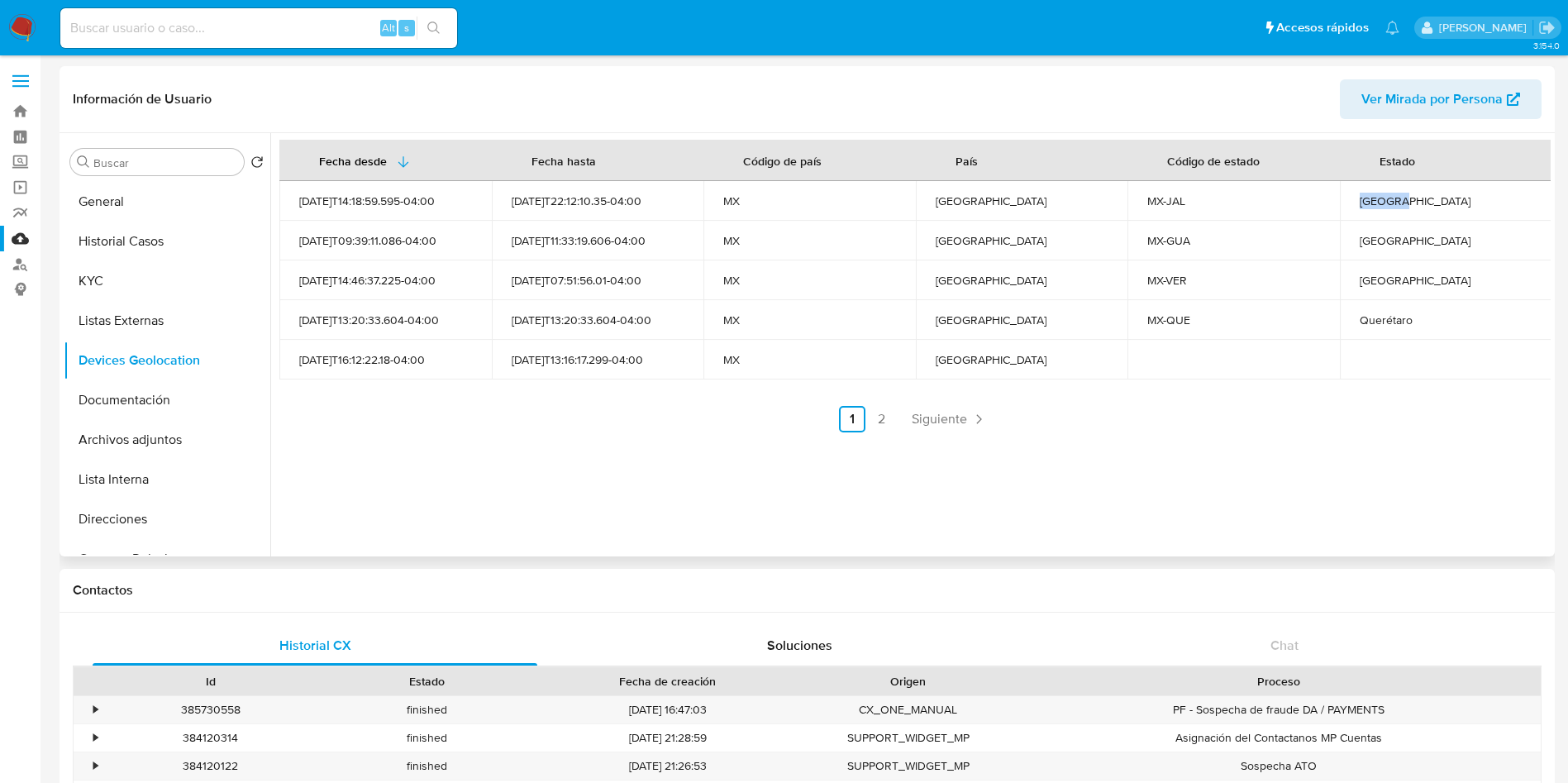
click at [1374, 202] on div "Jalisco" at bounding box center [1446, 200] width 173 height 15
copy div "Jalisco"
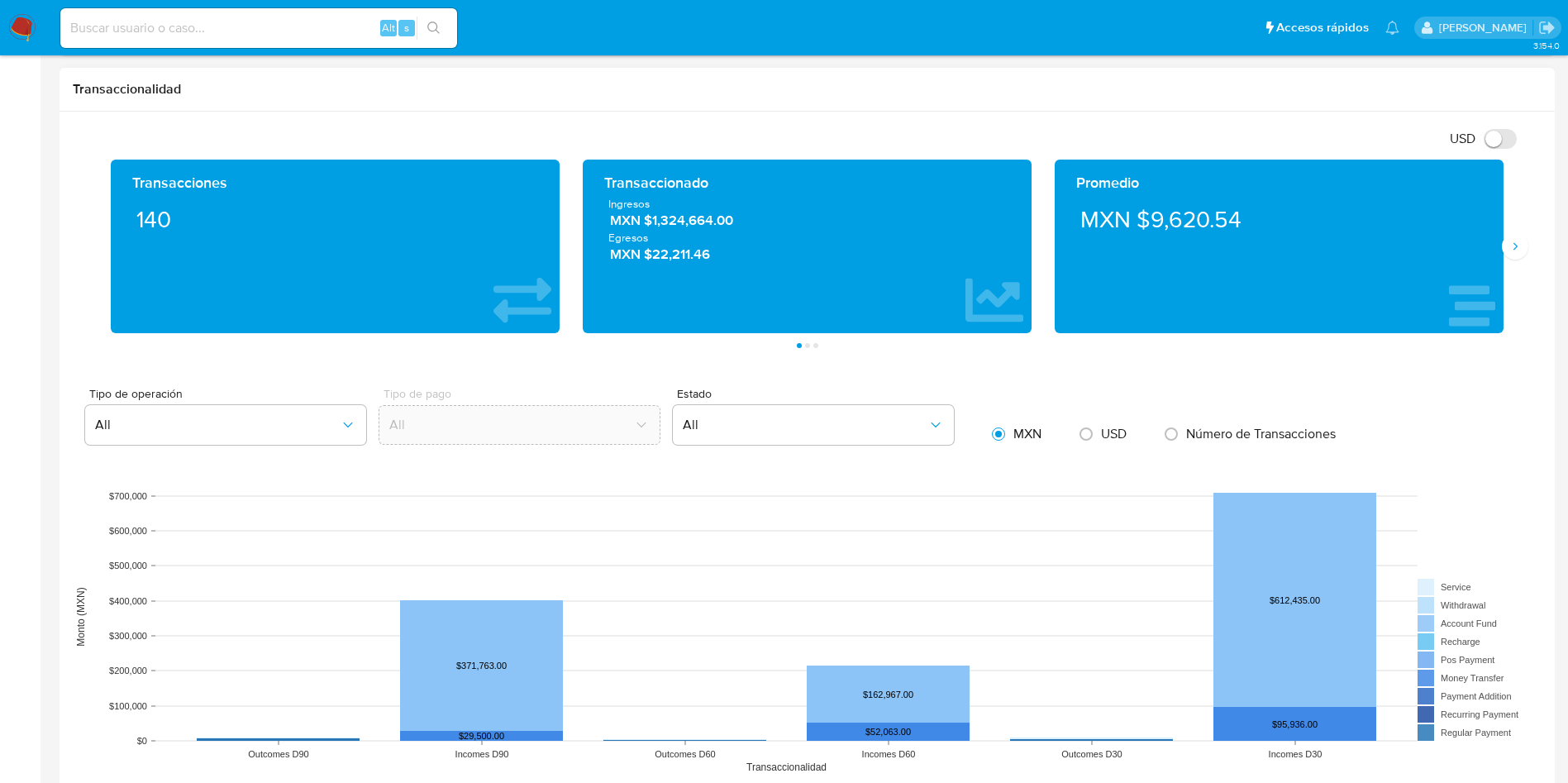
scroll to position [868, 0]
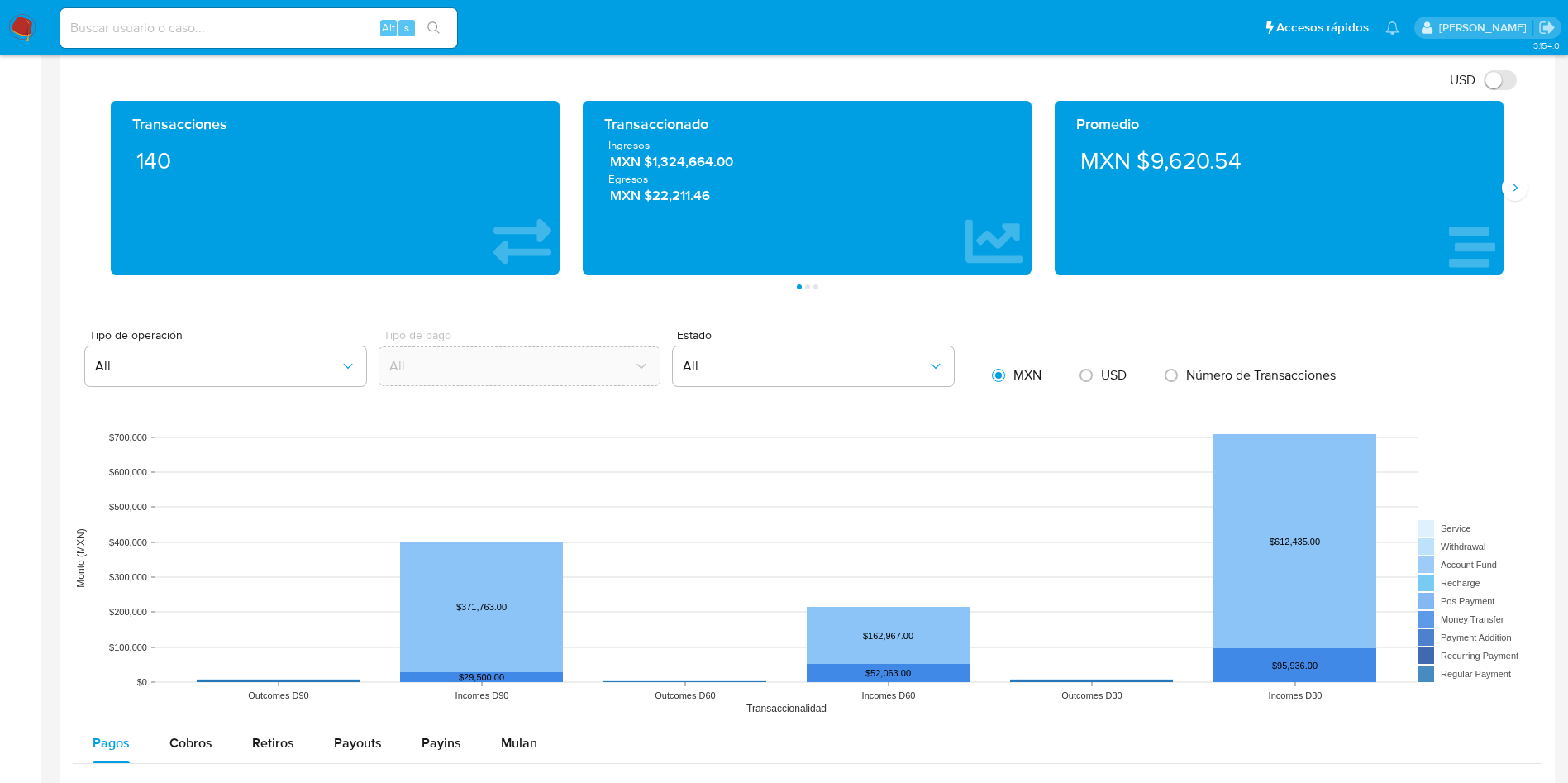
click at [1515, 201] on div "Transacciones 140 Transaccionado Ingresos MXN $1,324,664.00 Egresos MXN $22,211…" at bounding box center [806, 195] width 1469 height 189
click at [1512, 185] on icon "Siguiente" at bounding box center [1514, 187] width 13 height 13
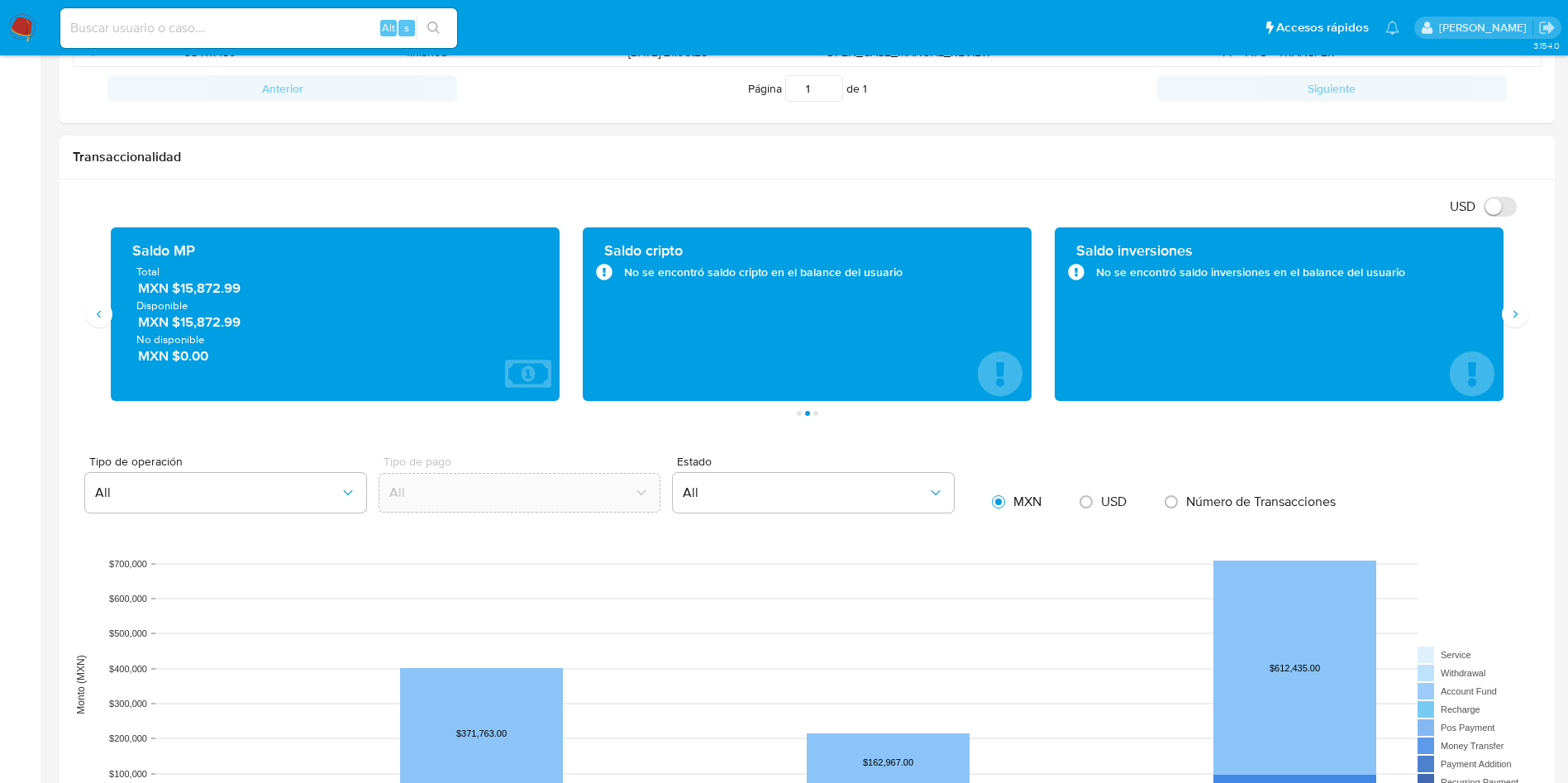
scroll to position [619, 0]
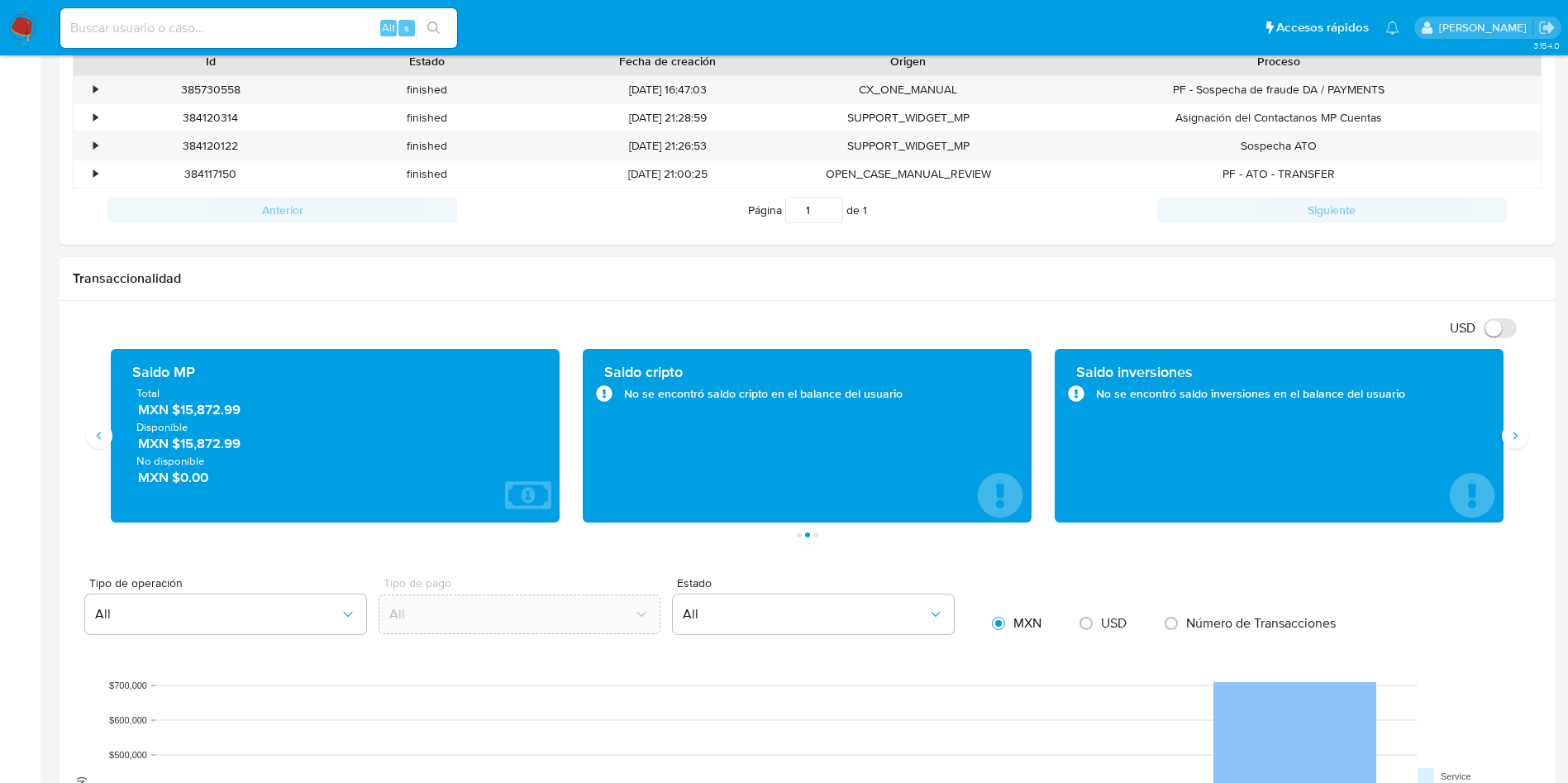
drag, startPoint x: 254, startPoint y: 413, endPoint x: 443, endPoint y: 471, distance: 197.7
click at [182, 412] on span "MXN $15,872.99" at bounding box center [335, 409] width 396 height 19
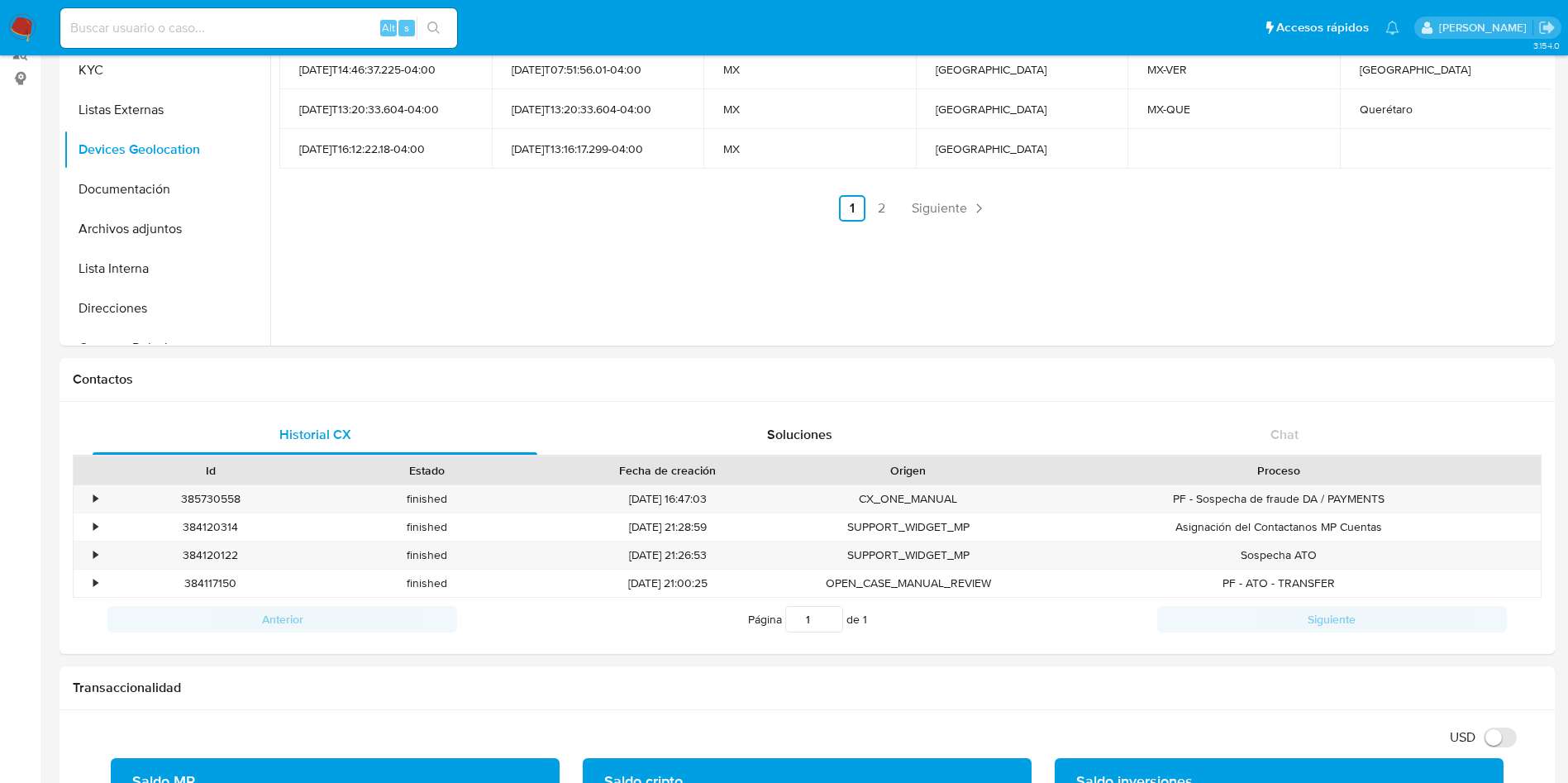
scroll to position [0, 0]
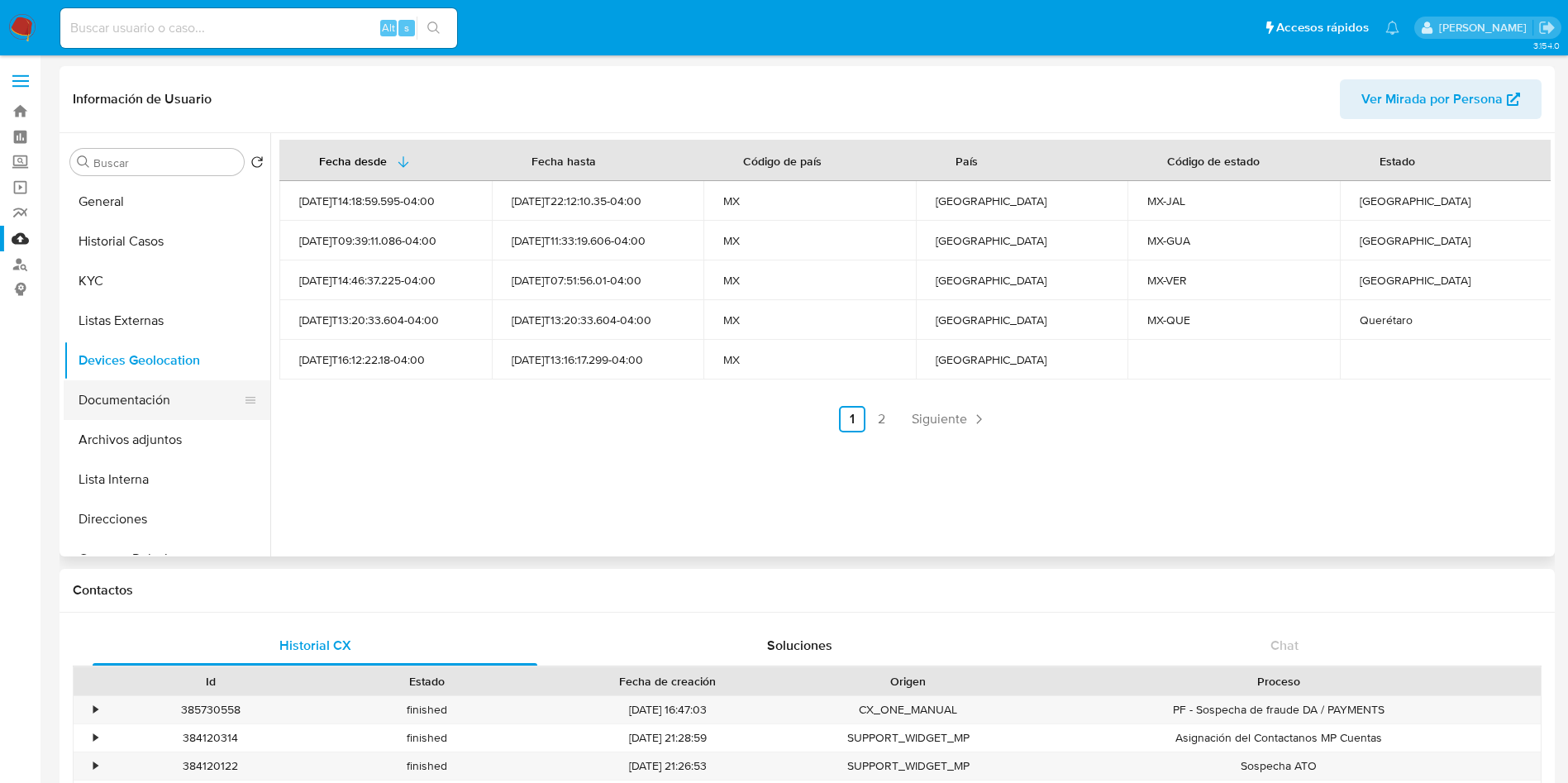
click at [136, 400] on button "Documentación" at bounding box center [160, 400] width 193 height 39
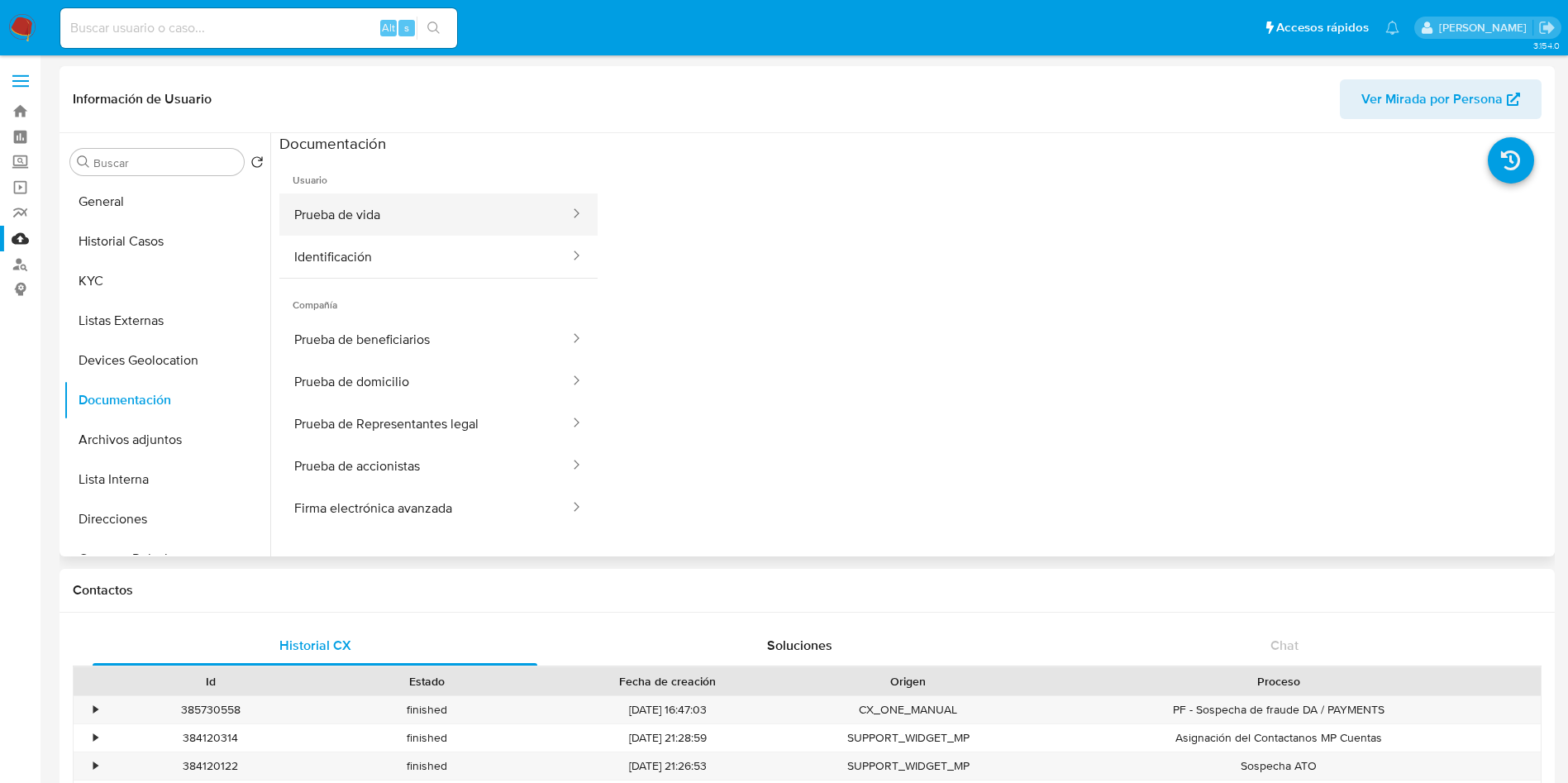
click at [438, 229] on button "Prueba de vida" at bounding box center [425, 214] width 291 height 42
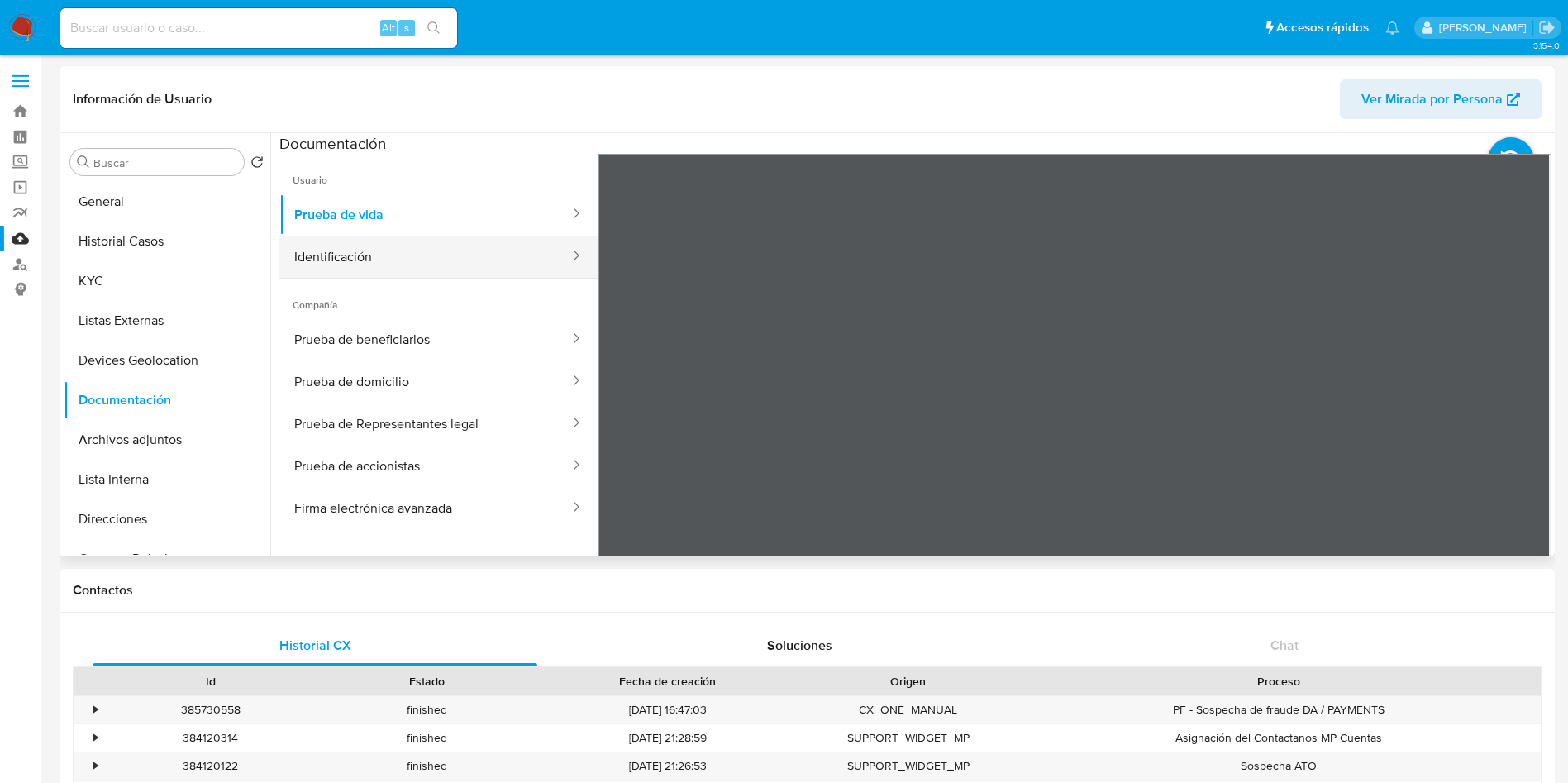
click at [440, 243] on button "Identificación" at bounding box center [425, 256] width 291 height 42
click at [1518, 418] on icon at bounding box center [1530, 422] width 33 height 33
drag, startPoint x: 153, startPoint y: 105, endPoint x: 616, endPoint y: 429, distance: 565.1
click at [616, 429] on icon at bounding box center [618, 422] width 33 height 33
click at [1518, 412] on icon at bounding box center [1530, 422] width 33 height 33
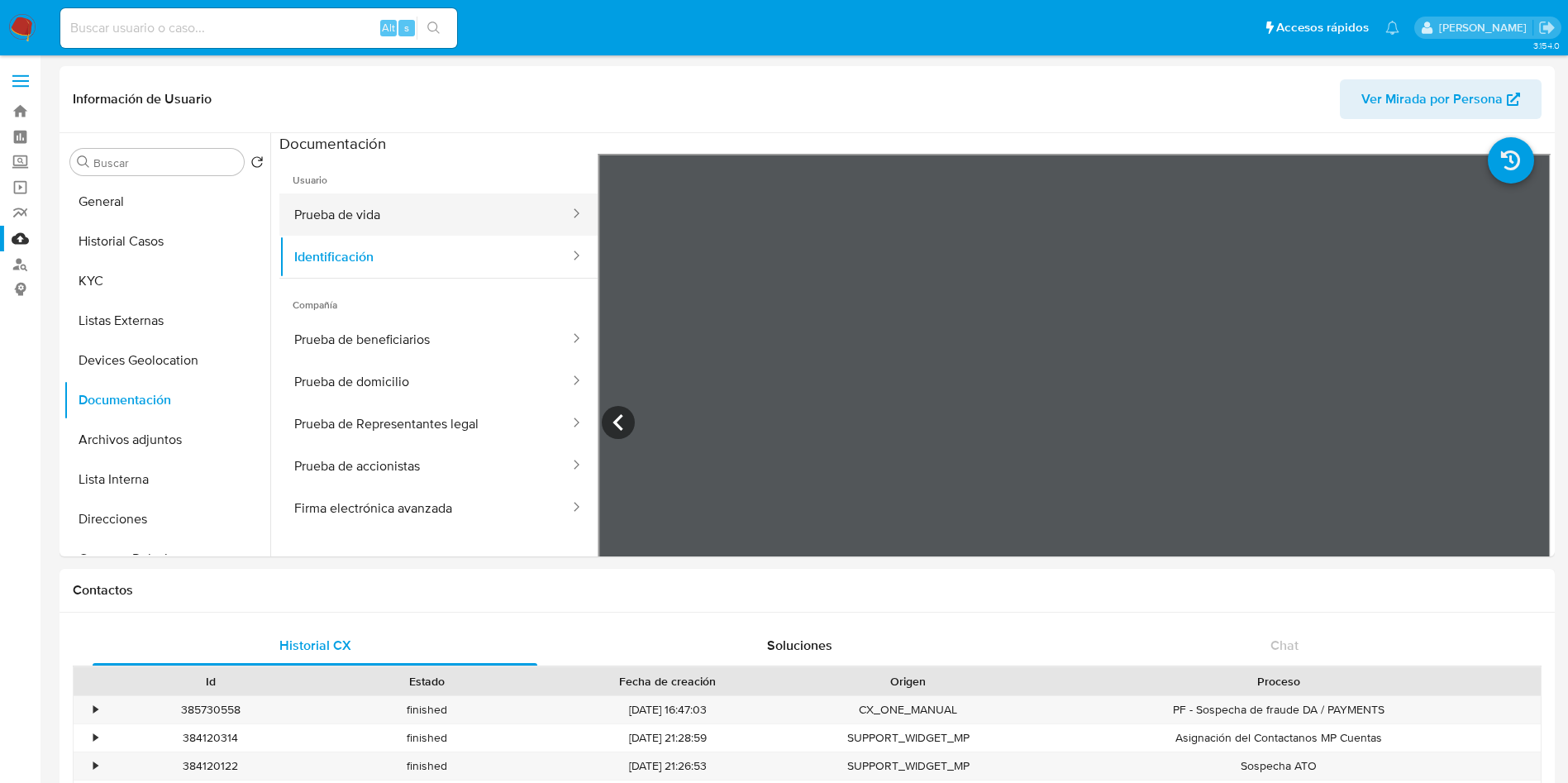
click at [377, 219] on button "Prueba de vida" at bounding box center [425, 214] width 291 height 42
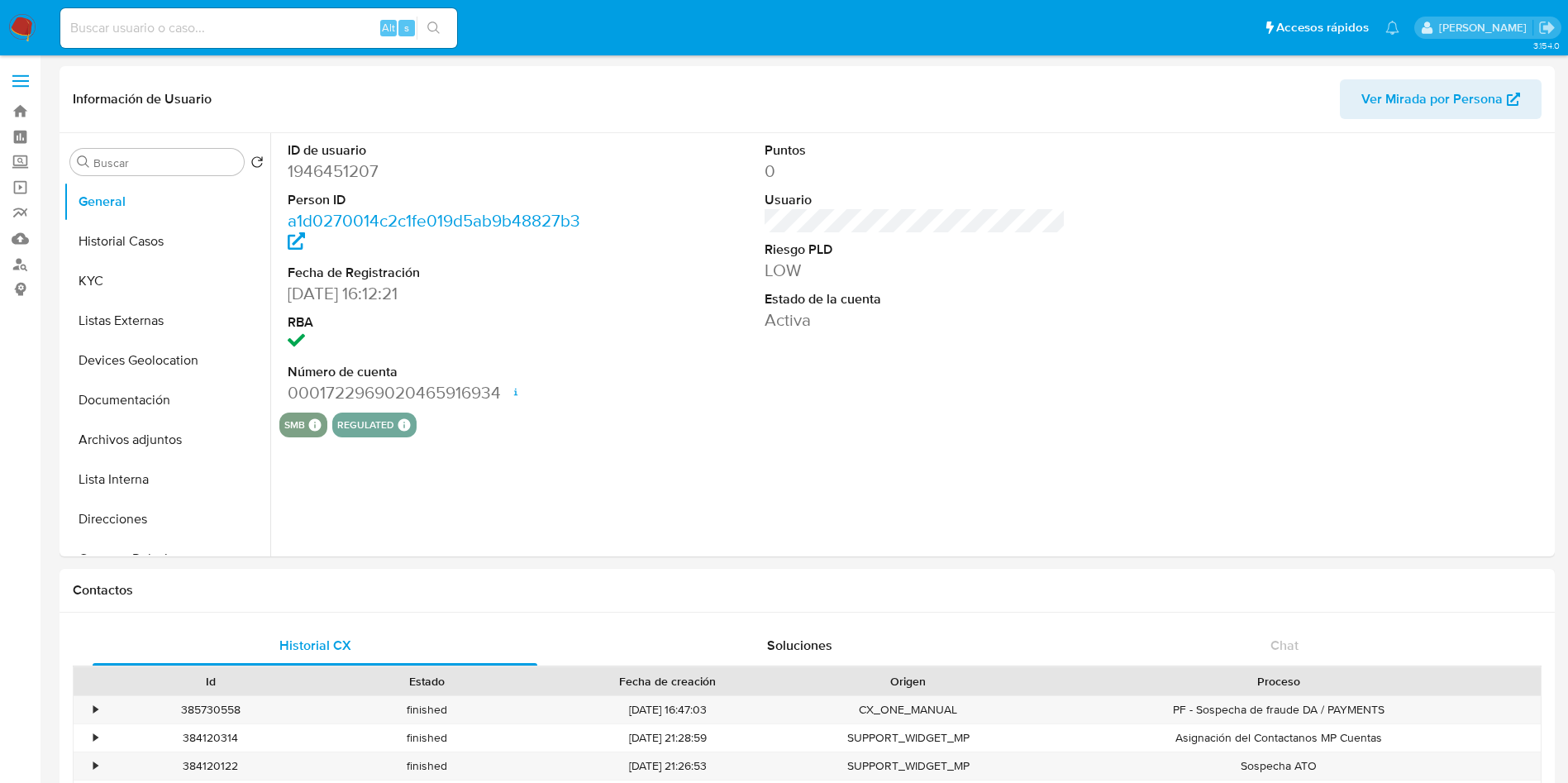
select select "10"
click at [97, 274] on button "KYC" at bounding box center [160, 281] width 193 height 39
select select "10"
click at [1076, 420] on div "smb SMB SMB Advisor Email - Advisor Name - regulated Regulated MLM IFPE Evaluat…" at bounding box center [915, 425] width 1271 height 25
click at [964, 456] on div "ID de usuario 1946451207 Person ID a1d0270014c2c1fe019d5ab9b48827b3 Fecha de Re…" at bounding box center [910, 344] width 1280 height 423
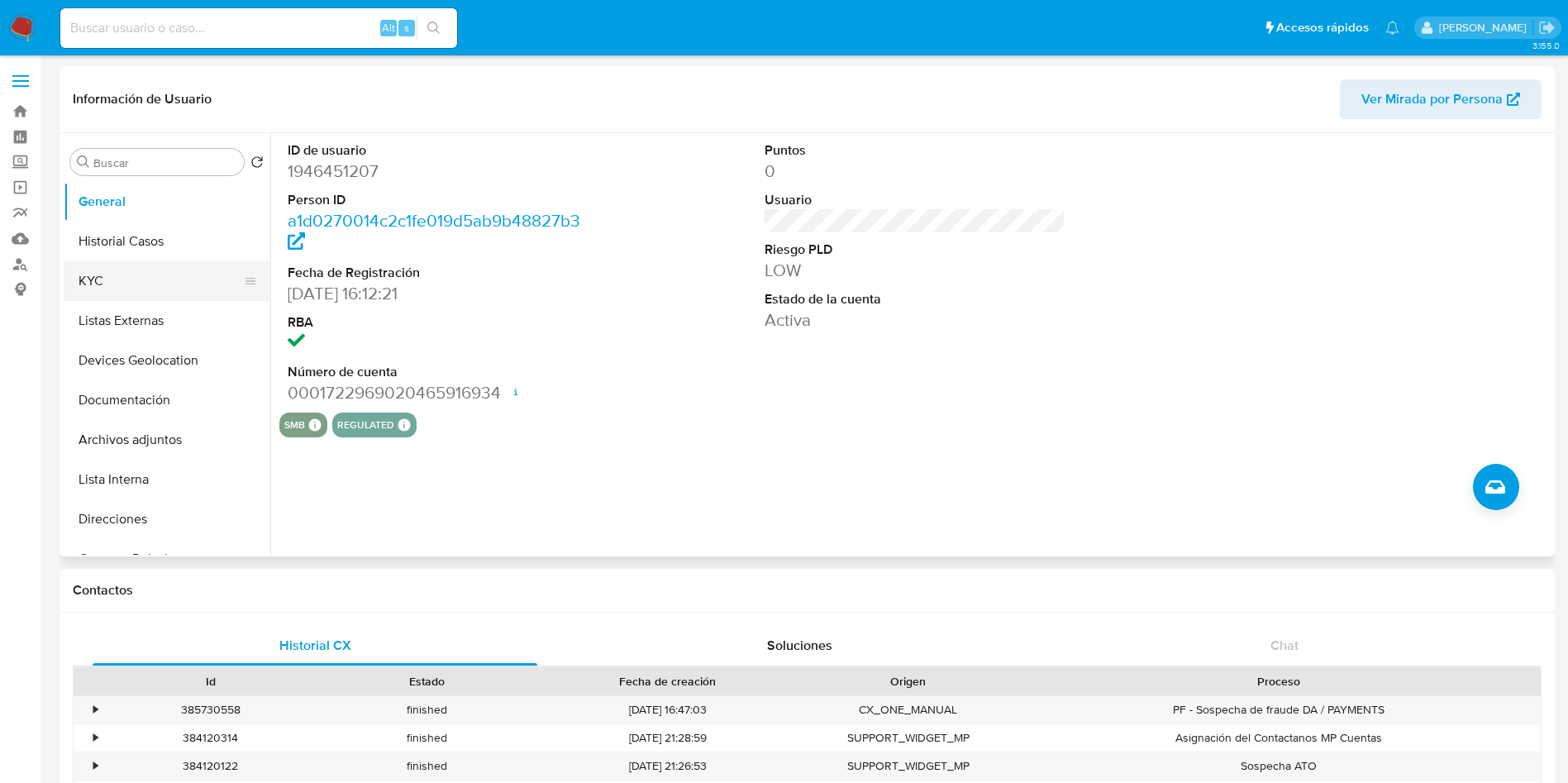
click at [112, 290] on button "KYC" at bounding box center [160, 281] width 193 height 39
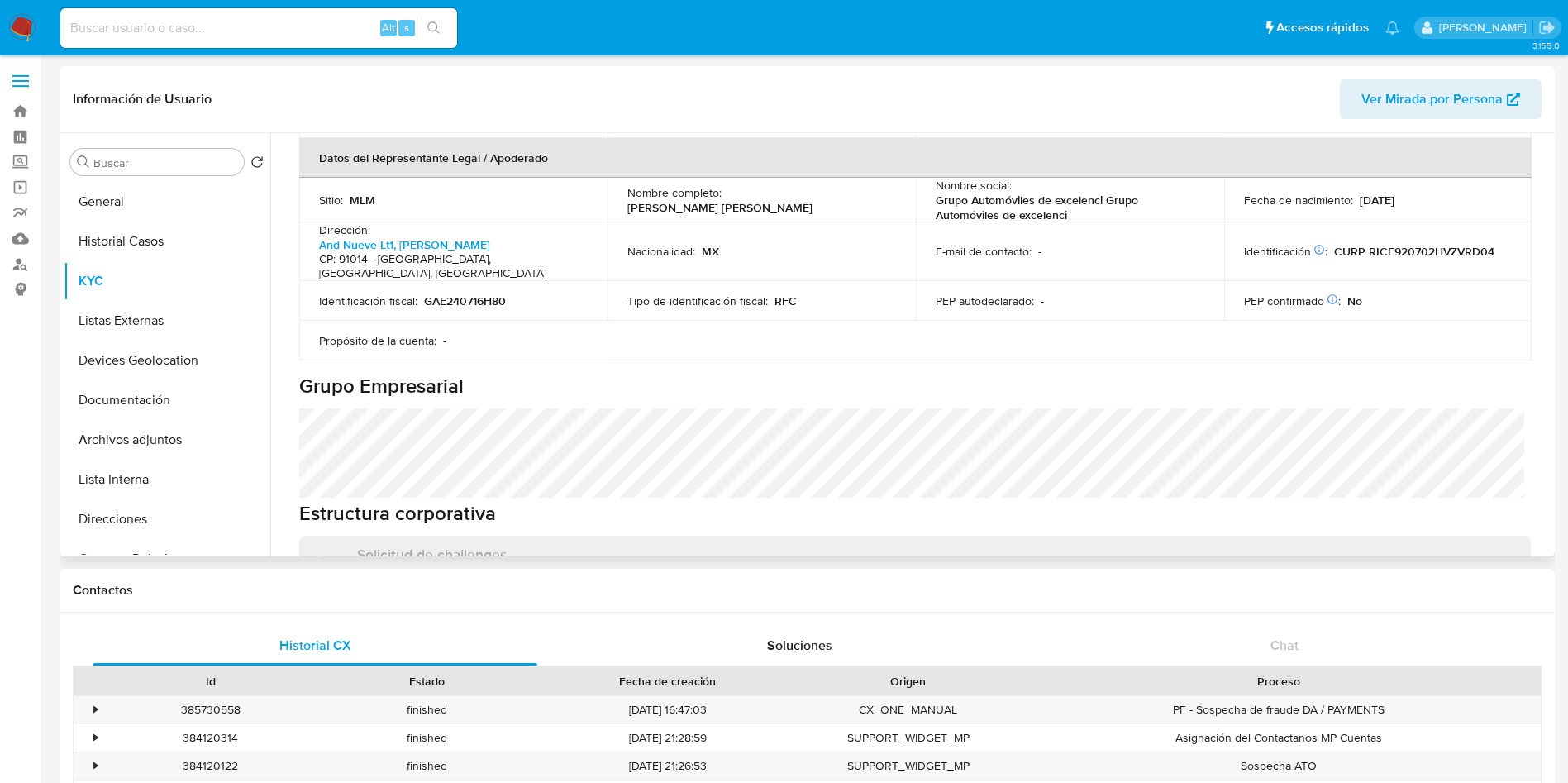
scroll to position [744, 0]
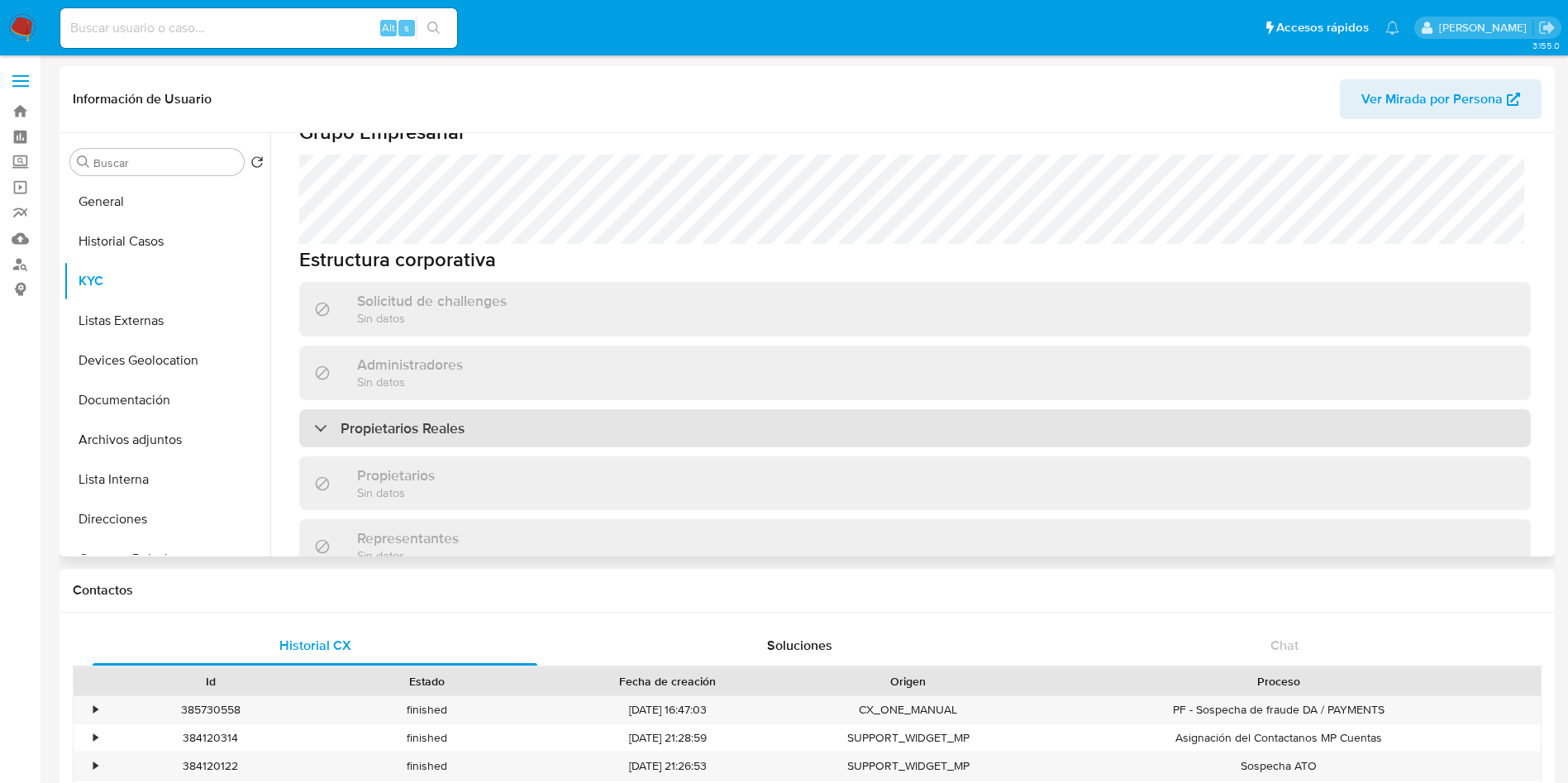
click at [543, 409] on div "Propietarios Reales" at bounding box center [915, 428] width 1232 height 38
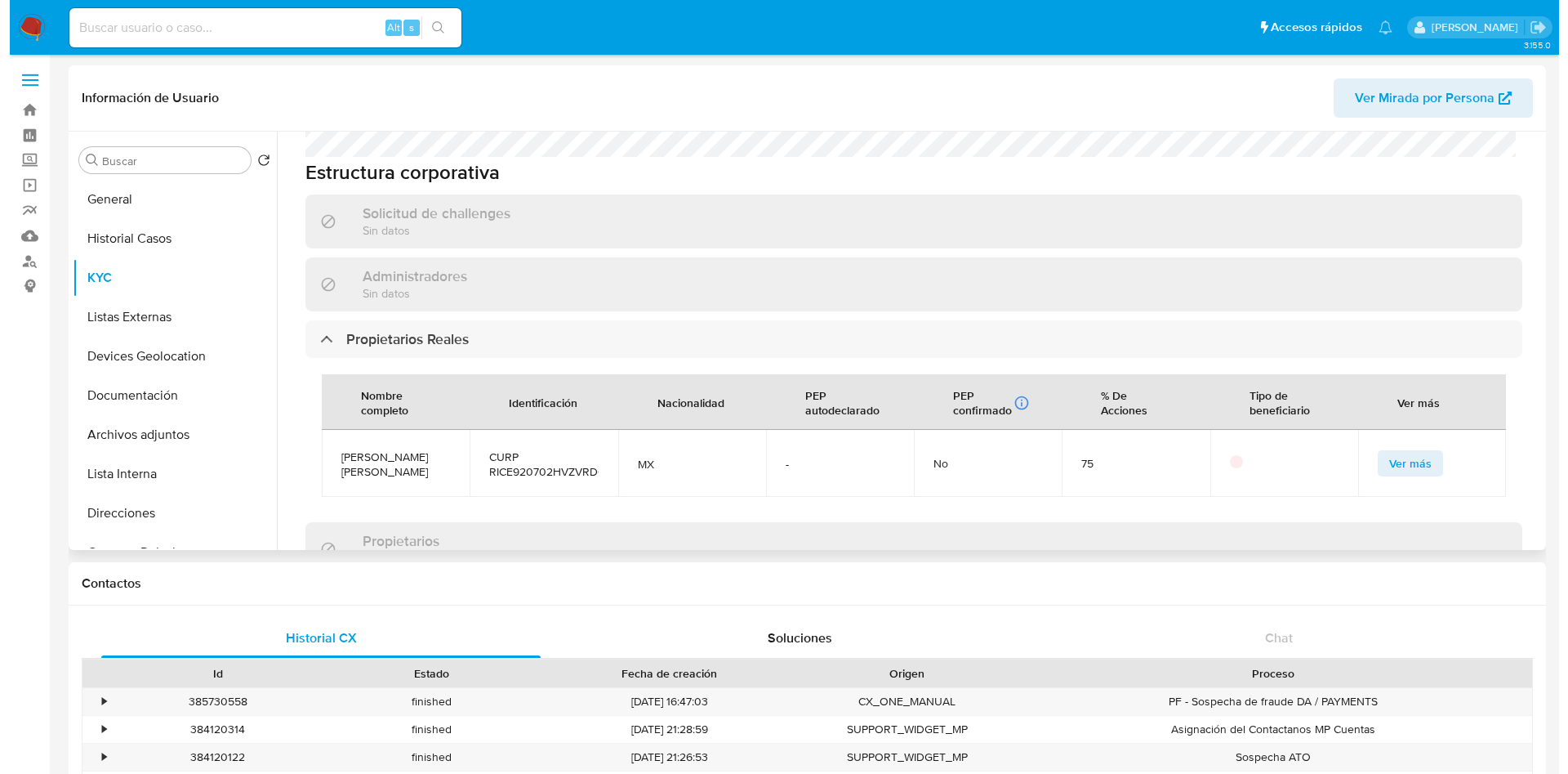
scroll to position [858, 0]
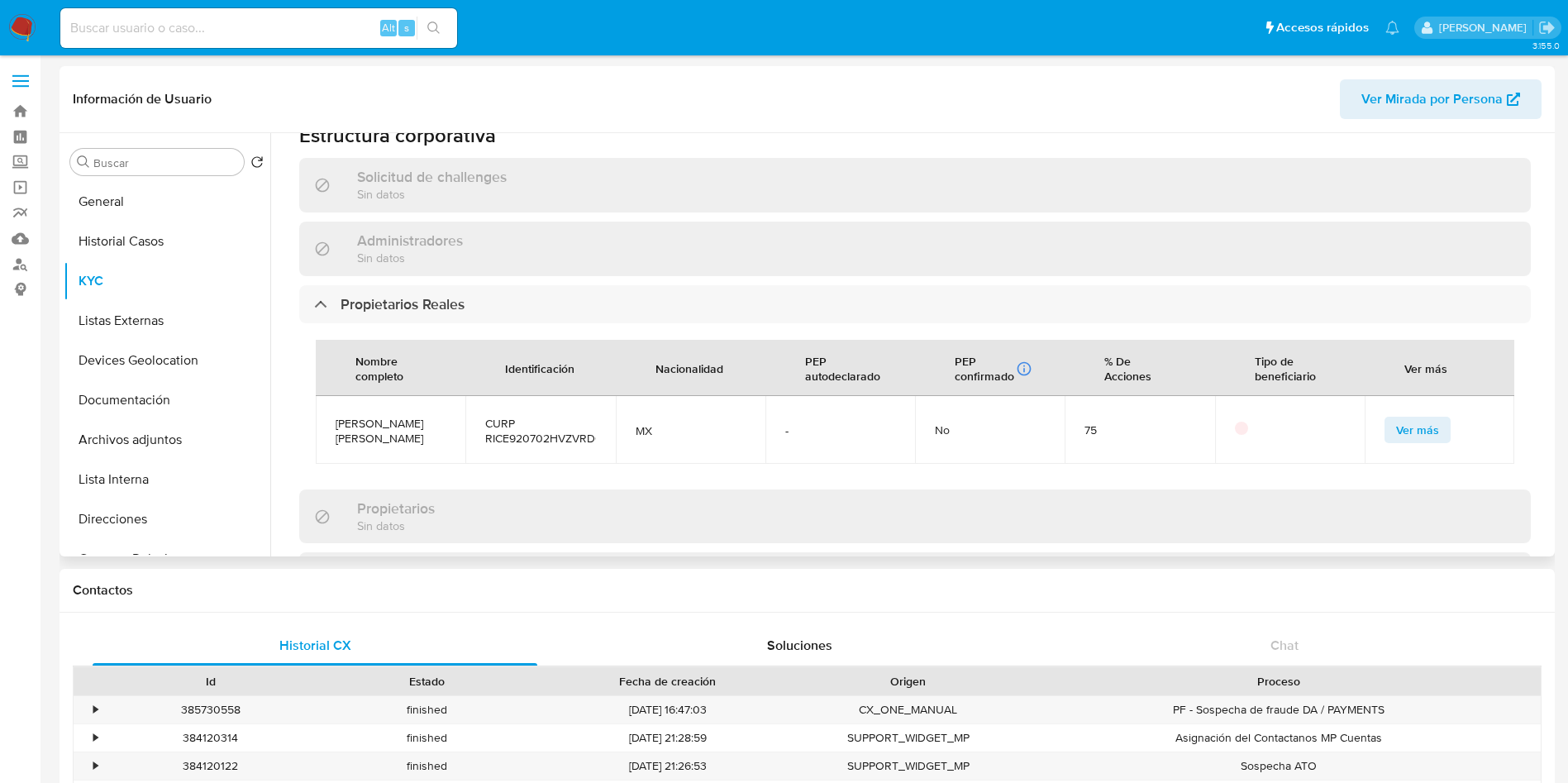
click at [1412, 418] on span "Ver más" at bounding box center [1417, 430] width 43 height 23
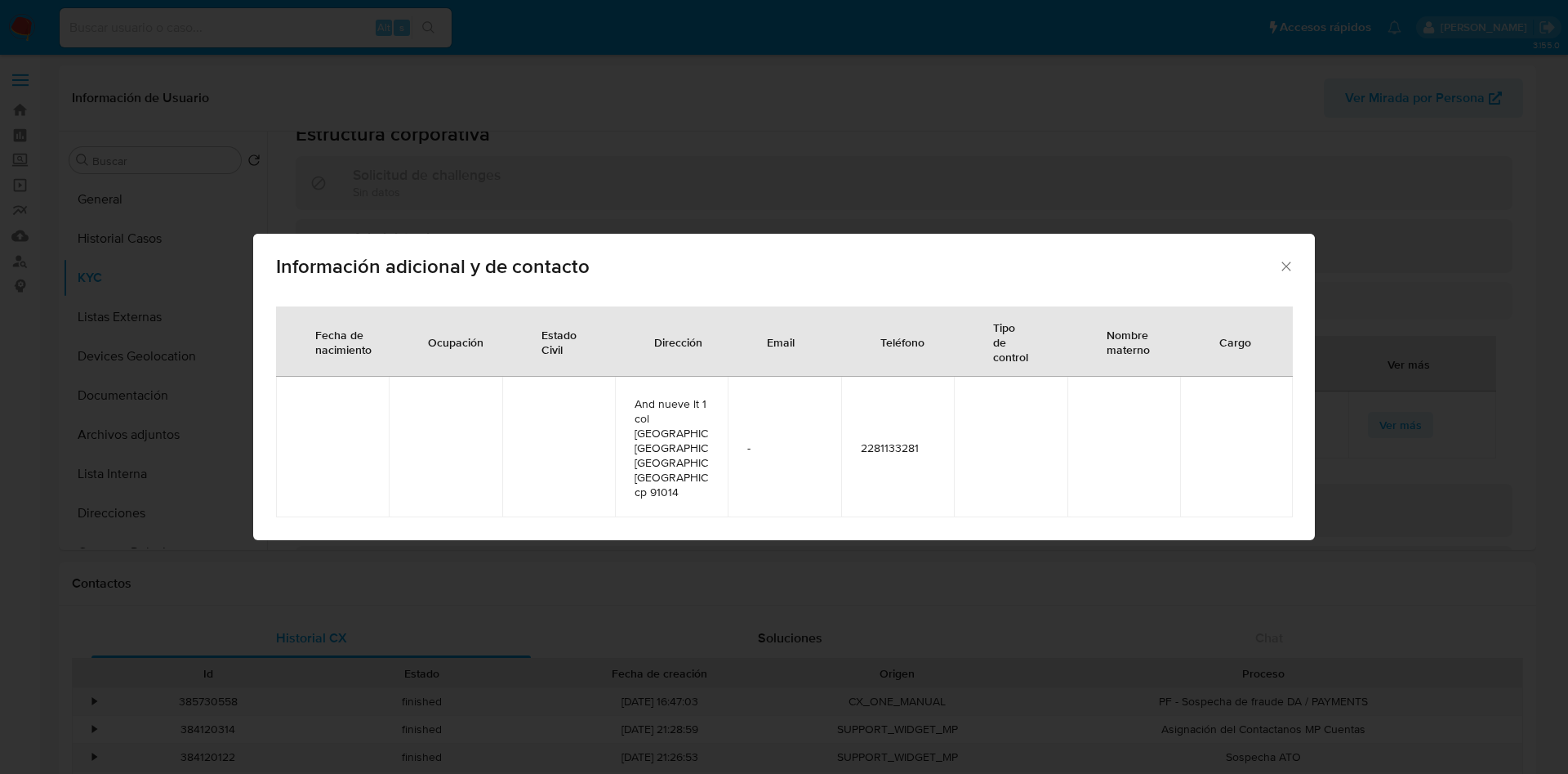
click at [902, 449] on span "2281133281" at bounding box center [897, 447] width 73 height 15
copy span "2281133281"
drag, startPoint x: 633, startPoint y: 401, endPoint x: 682, endPoint y: 503, distance: 113.2
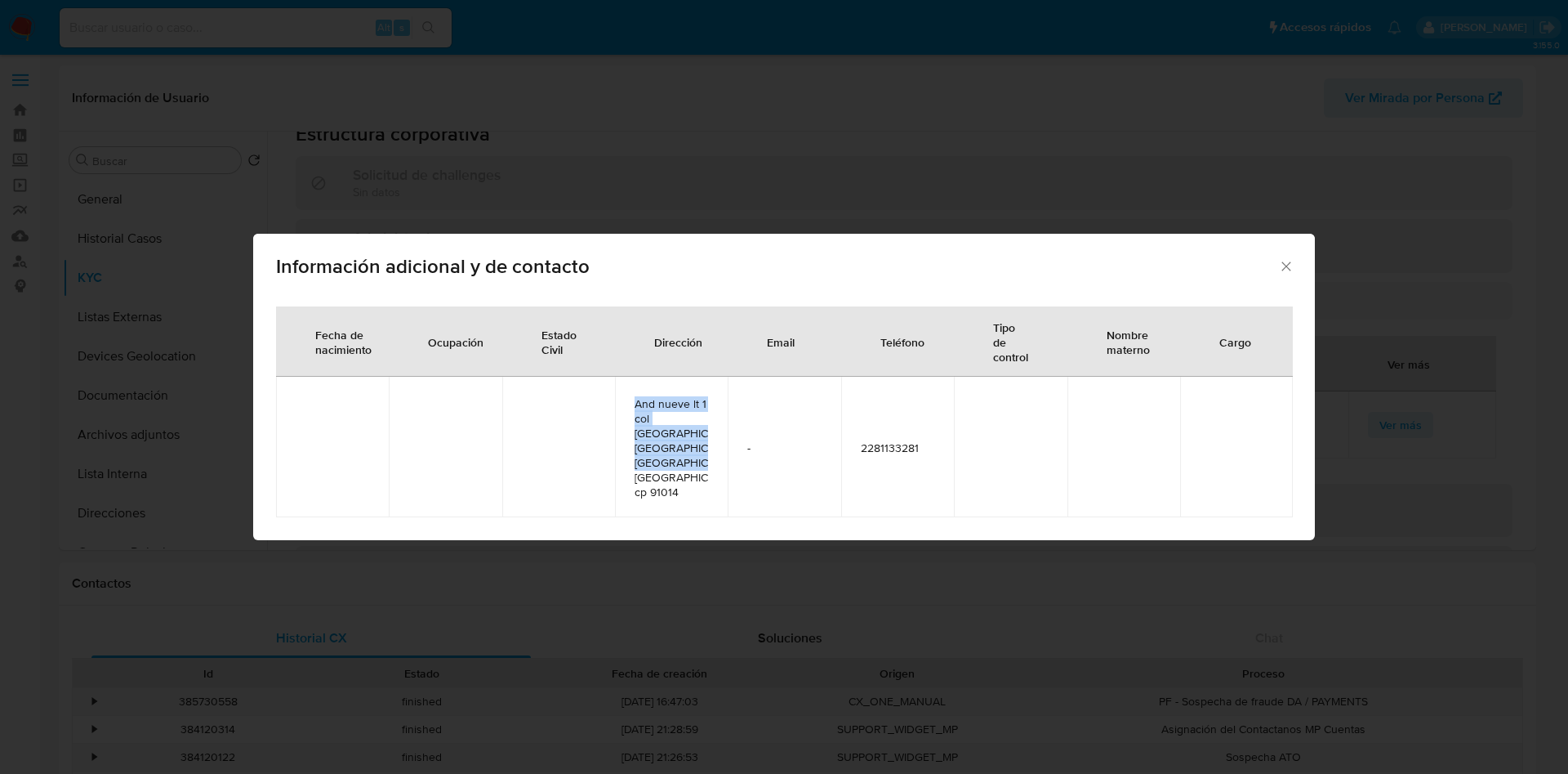
click at [682, 503] on td "And nueve lt 1 col lomas del seminario, xalapa, veracruz, mexico, cp 91014" at bounding box center [671, 446] width 113 height 140
copy span "And nueve lt 1 col lomas del seminario, xalapa, veracruz, mexico, cp 91014"
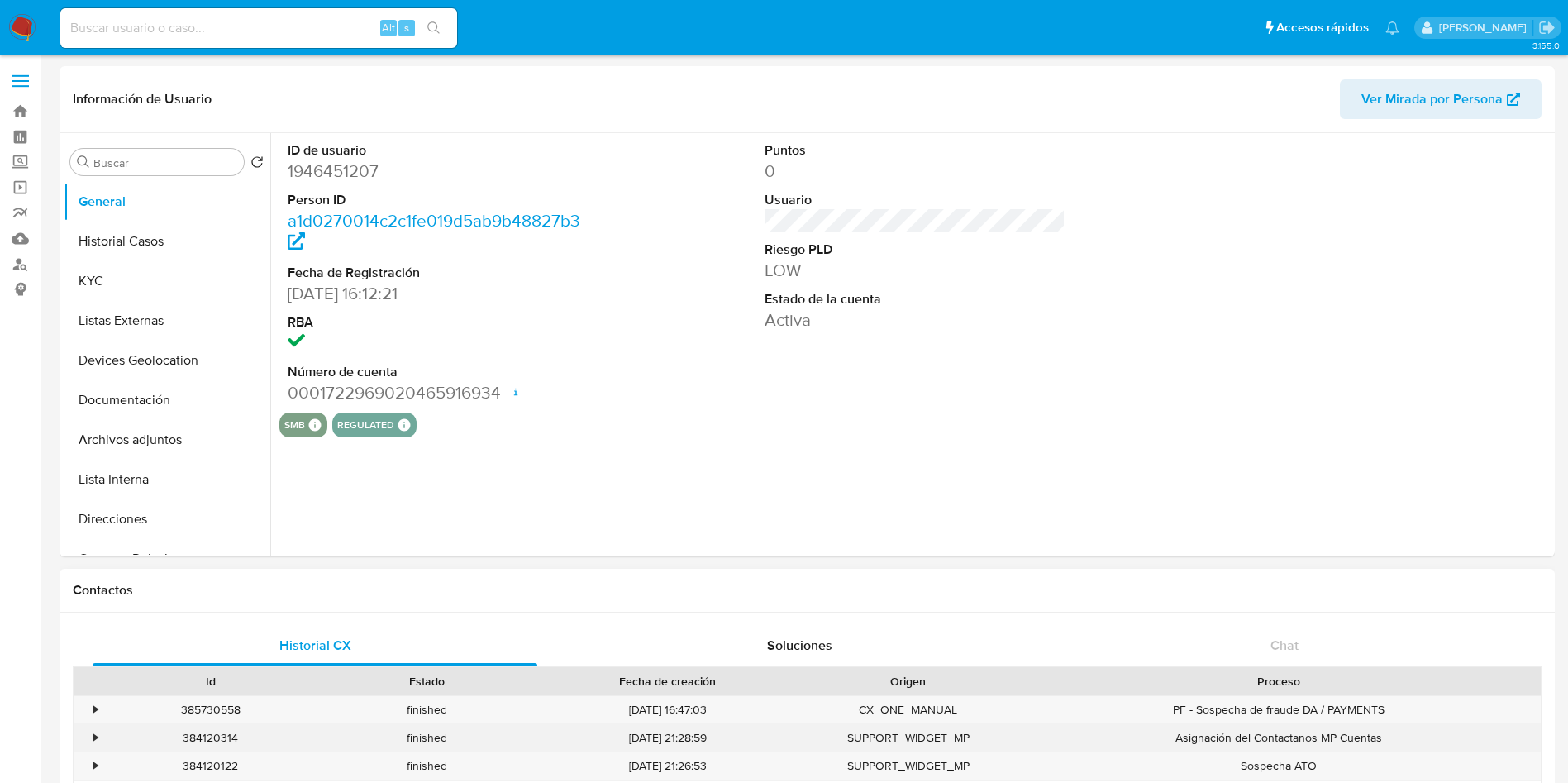
select select "10"
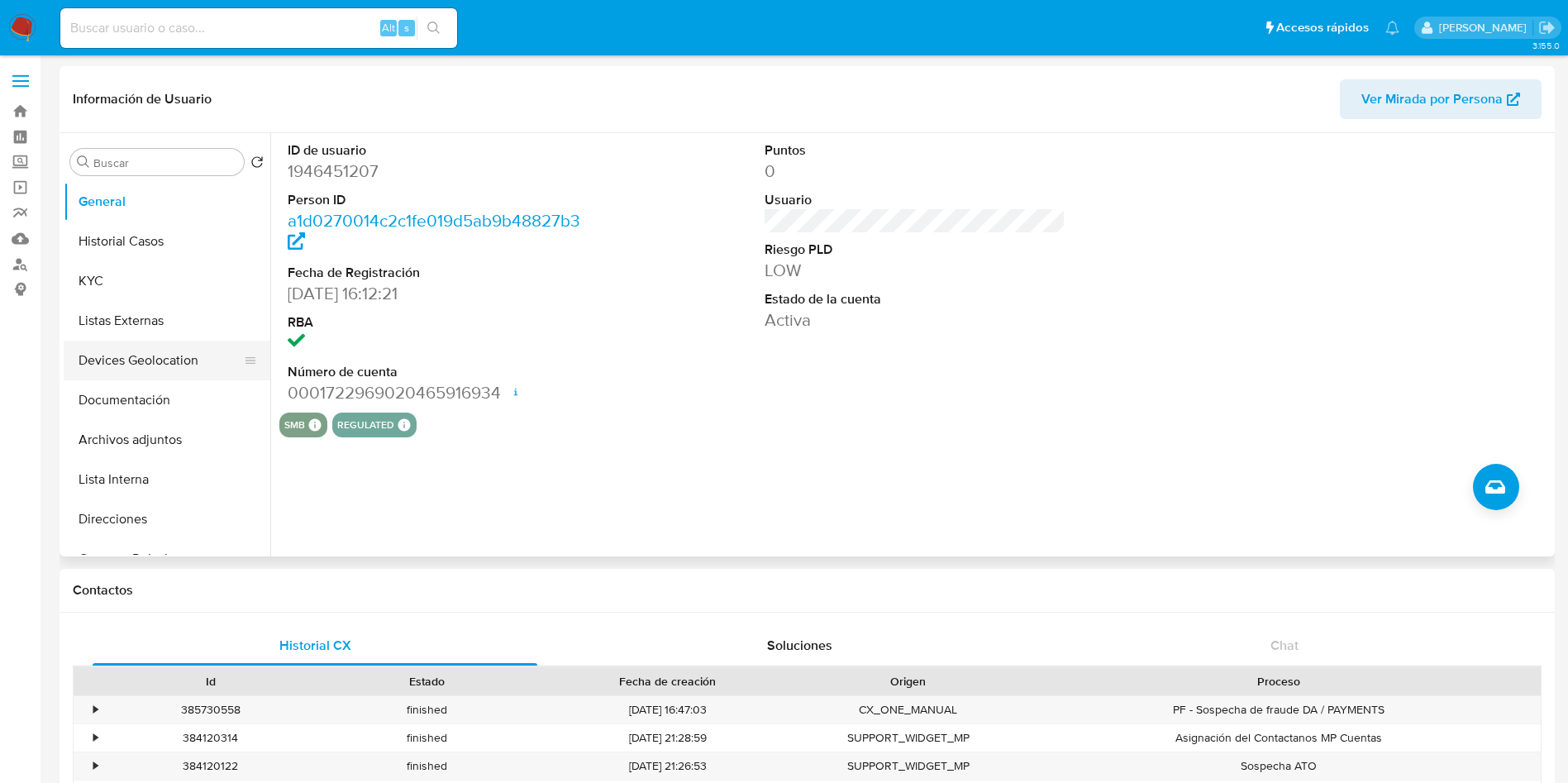
click at [135, 377] on button "Devices Geolocation" at bounding box center [160, 360] width 193 height 39
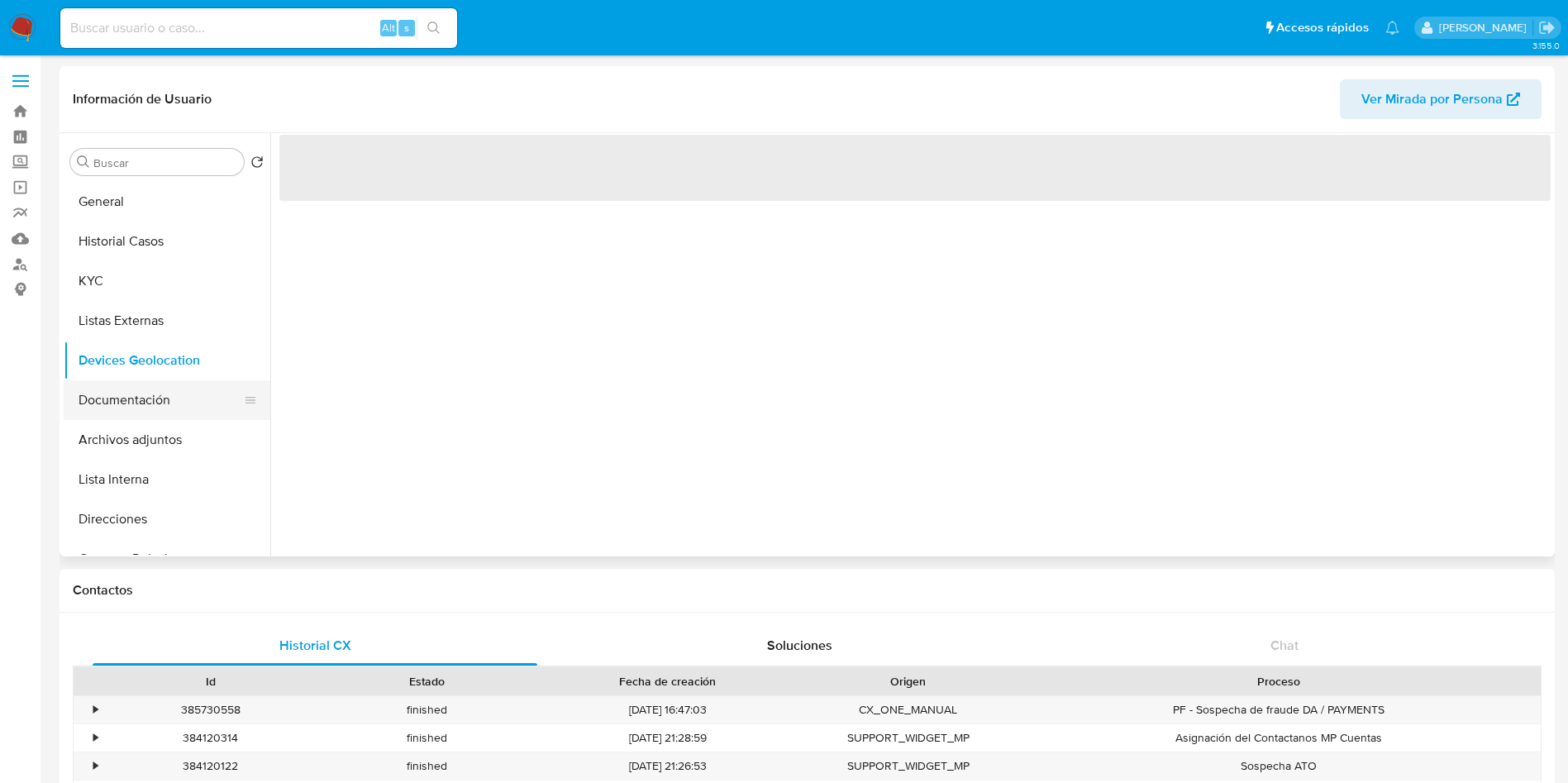
click at [144, 412] on button "Documentación" at bounding box center [160, 400] width 193 height 39
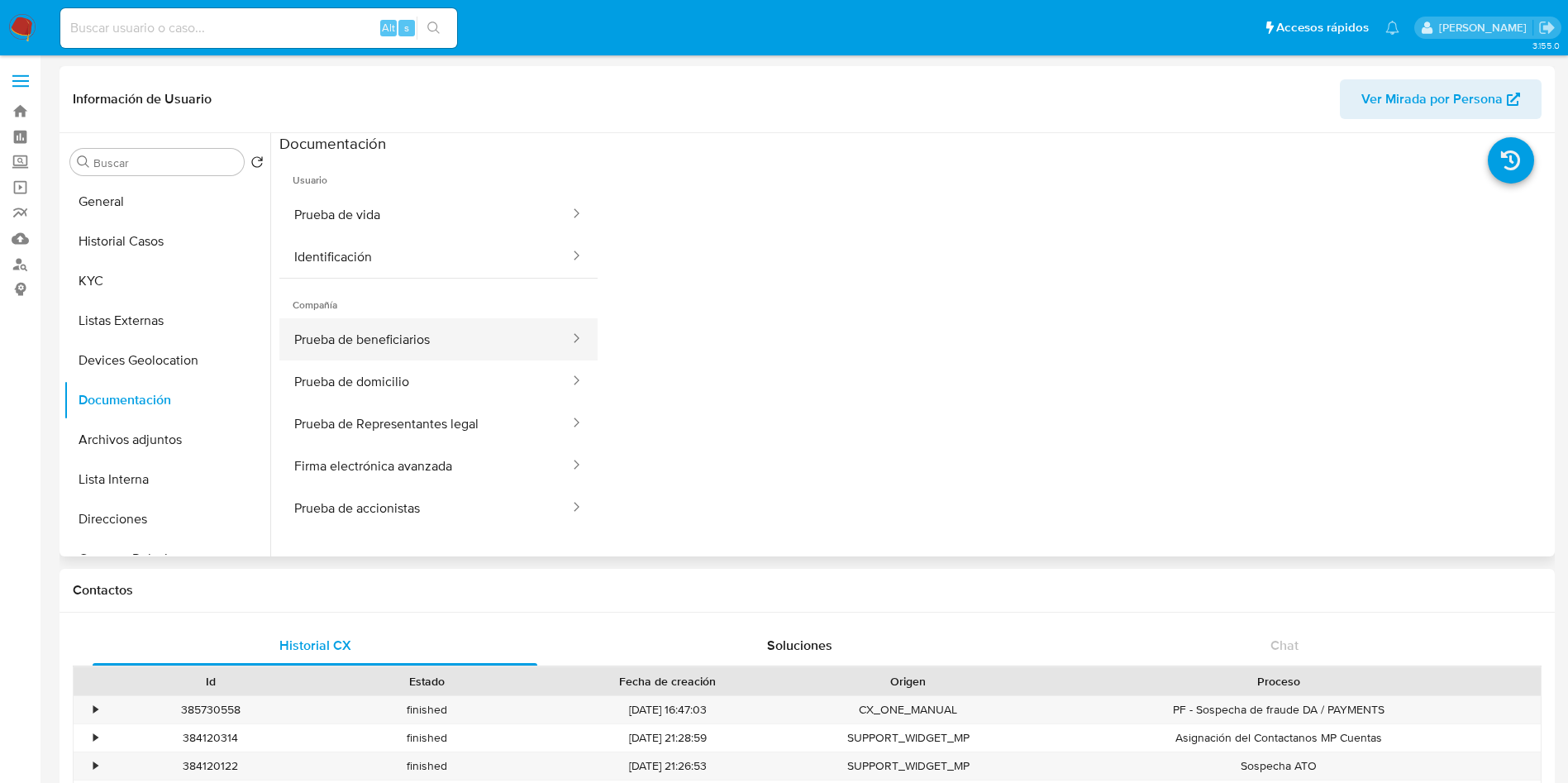
click at [383, 329] on button "Prueba de beneficiarios" at bounding box center [425, 339] width 291 height 42
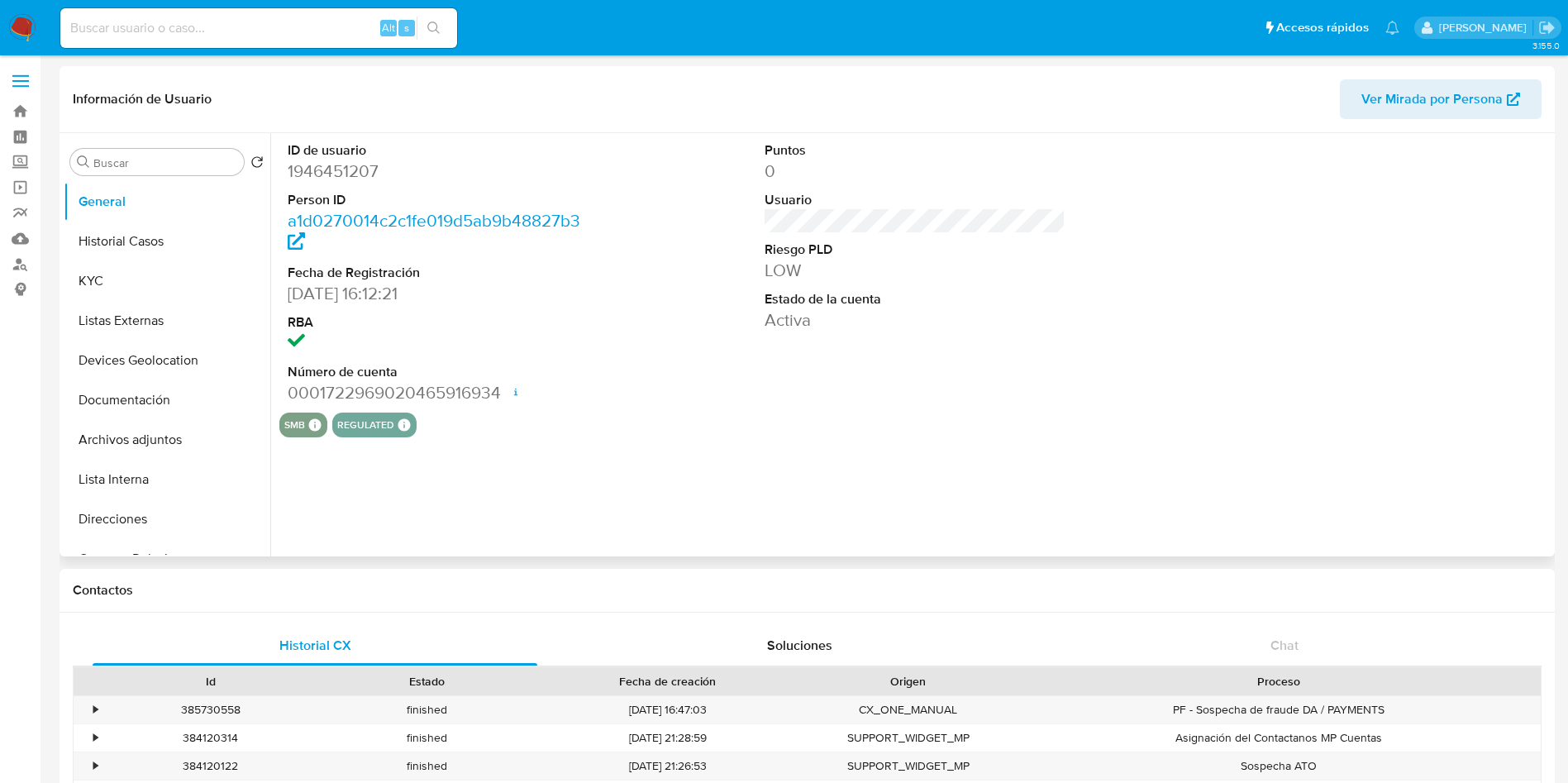
select select "10"
click at [155, 383] on button "Documentación" at bounding box center [160, 400] width 193 height 39
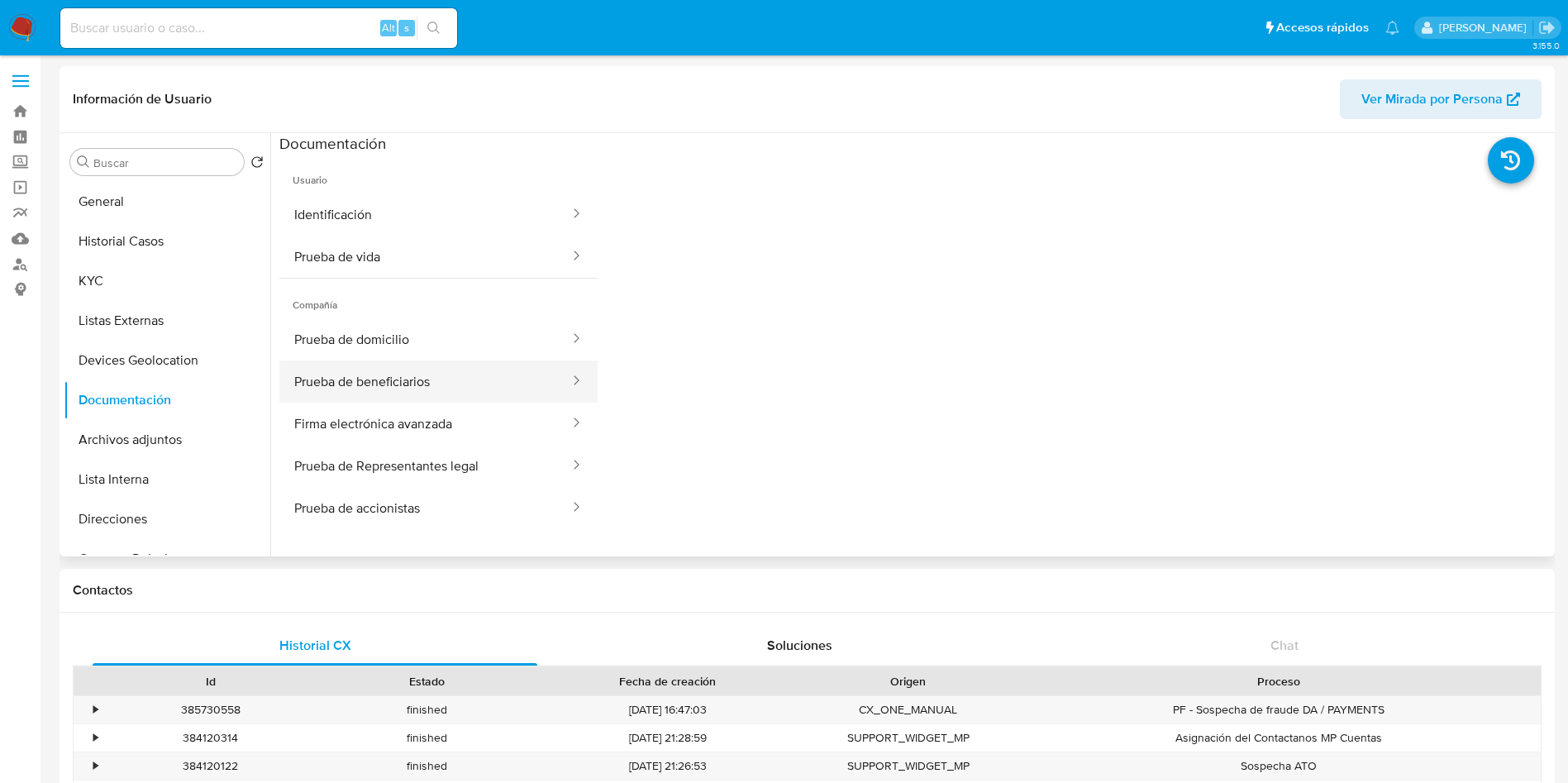
click at [444, 375] on button "Prueba de beneficiarios" at bounding box center [425, 381] width 291 height 42
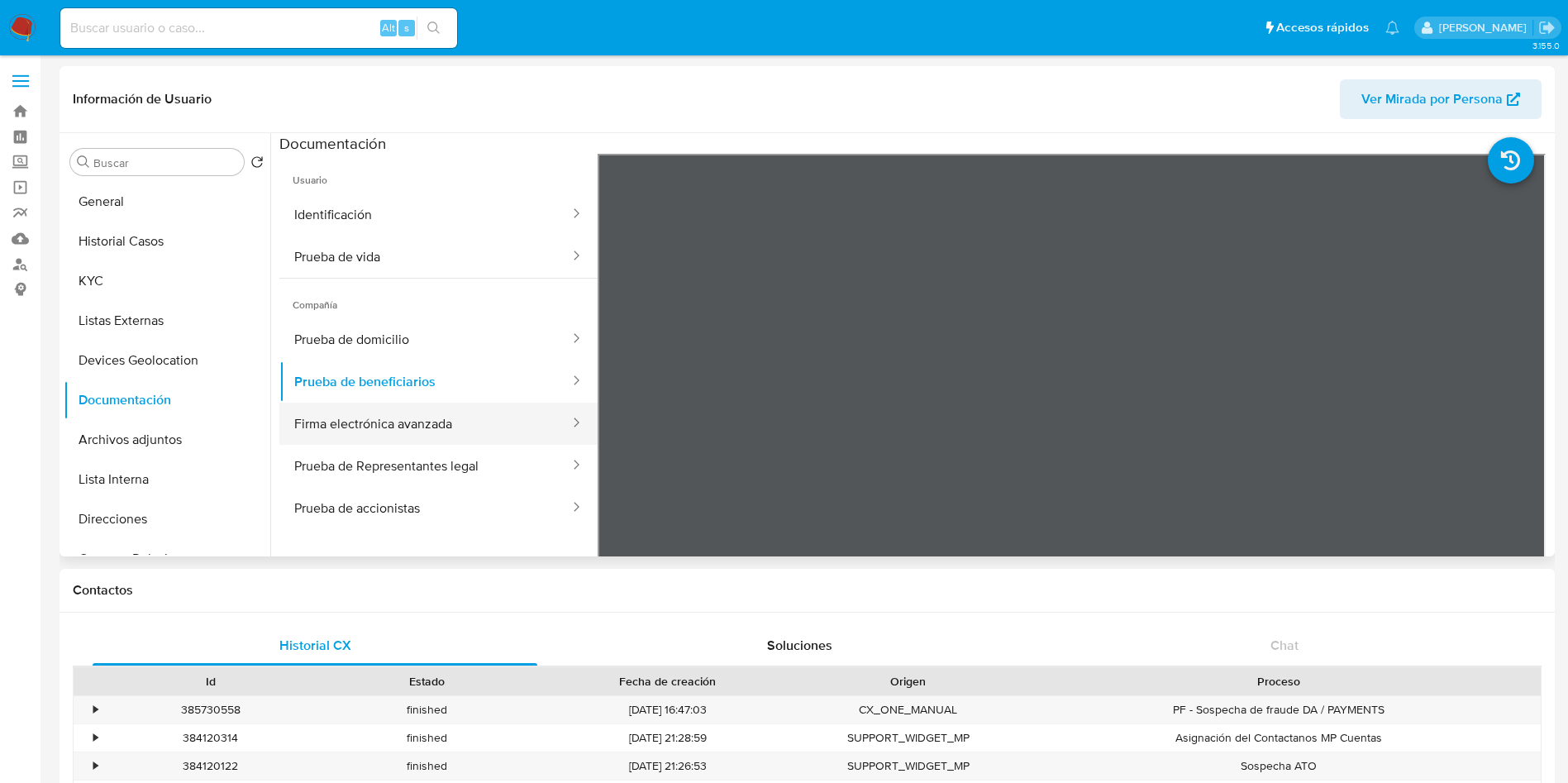
drag, startPoint x: 466, startPoint y: 425, endPoint x: 479, endPoint y: 422, distance: 13.3
click at [465, 425] on button "Firma electrónica avanzada" at bounding box center [425, 423] width 291 height 42
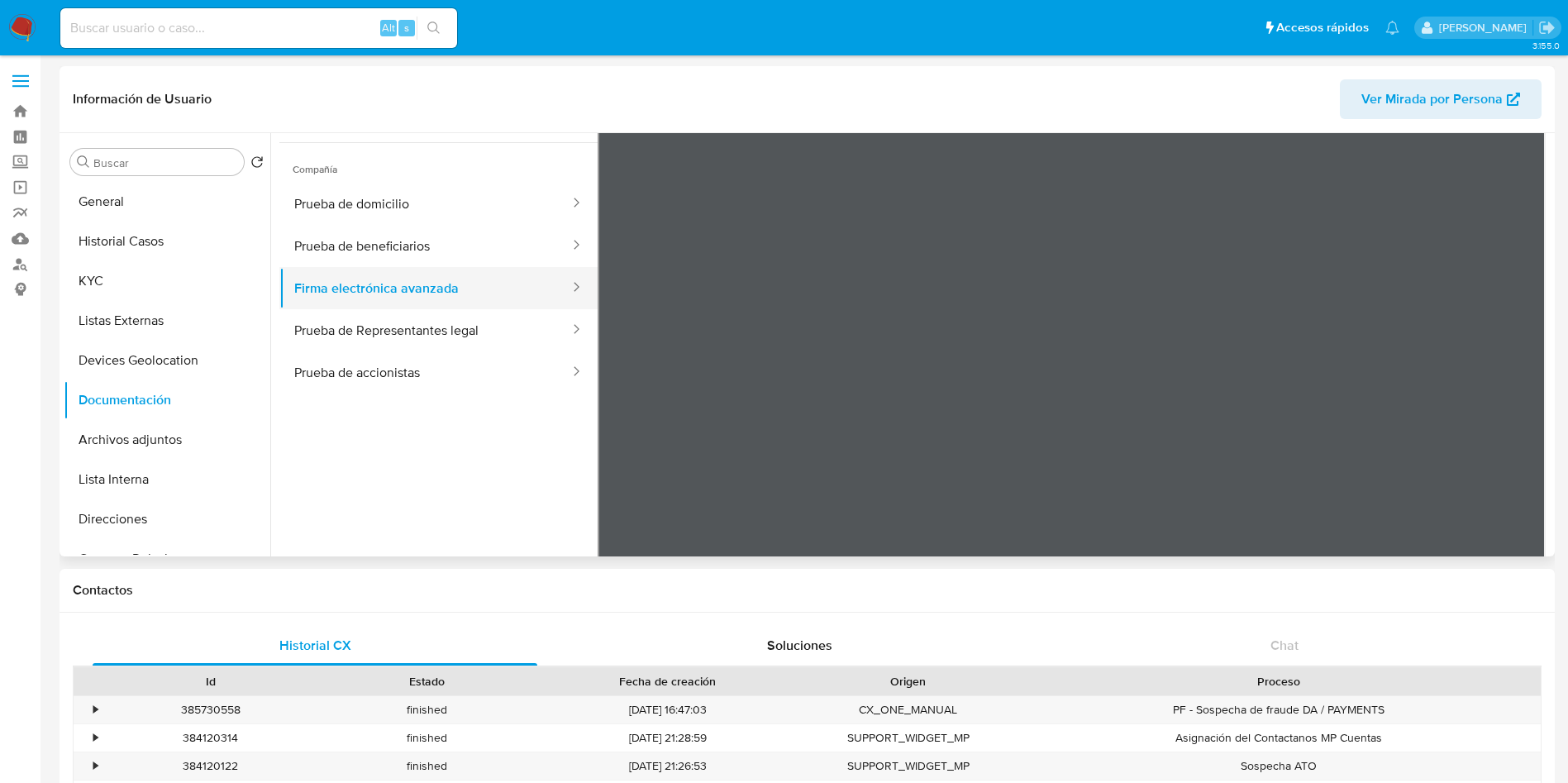
scroll to position [145, 0]
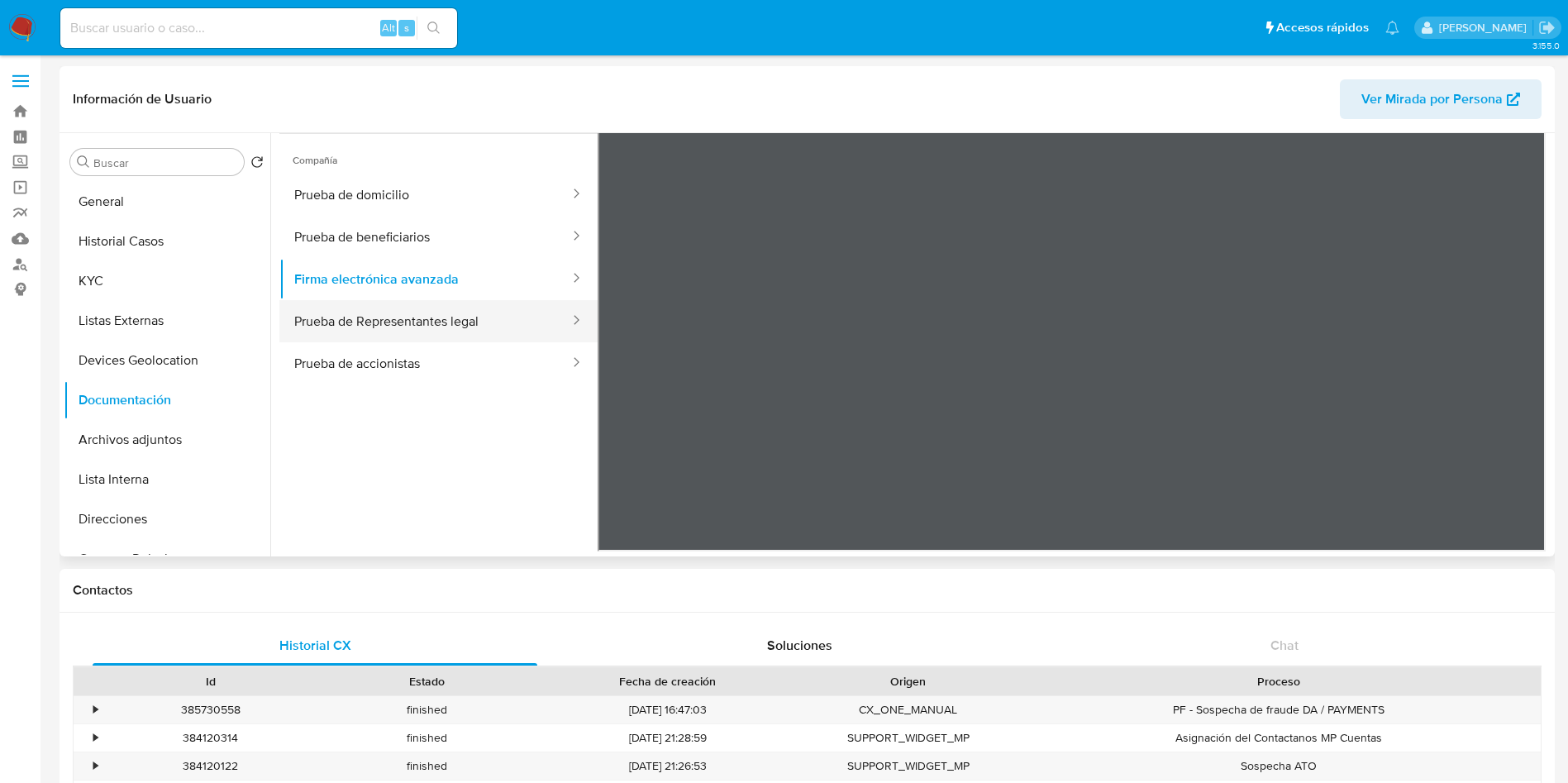
click at [470, 323] on button "Prueba de Representantes legal" at bounding box center [425, 321] width 291 height 42
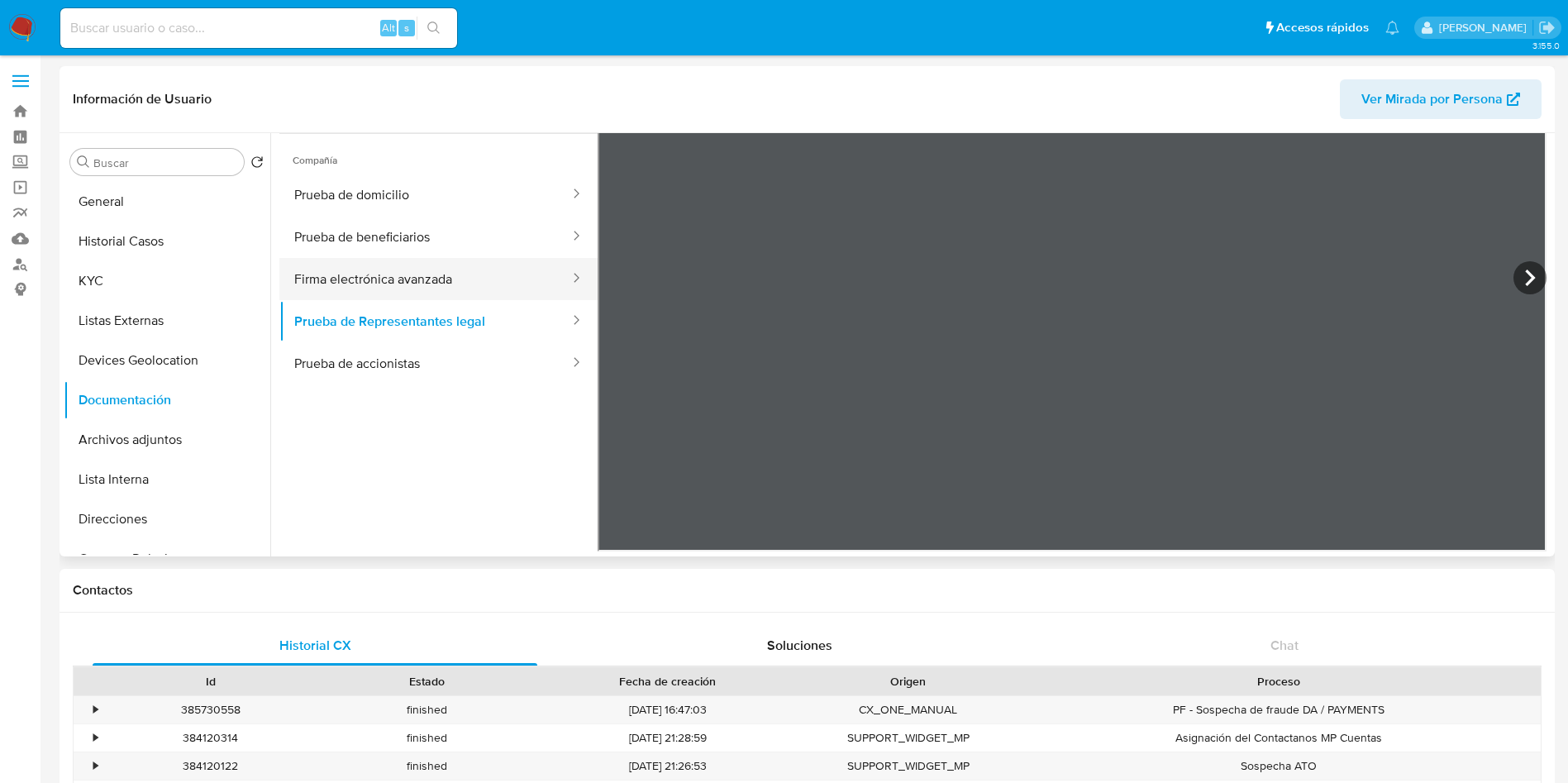
click at [467, 290] on button "Firma electrónica avanzada" at bounding box center [425, 278] width 291 height 42
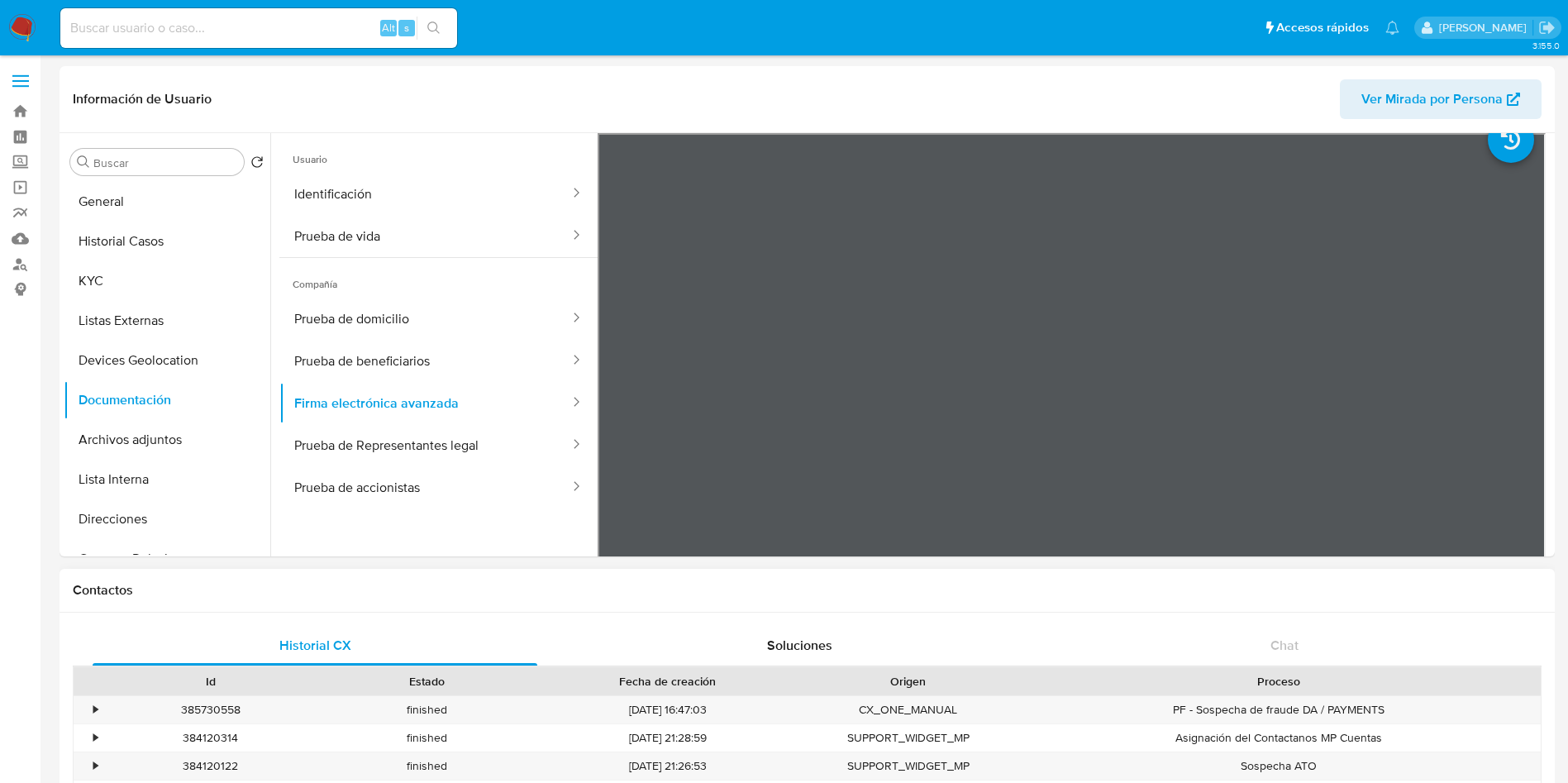
scroll to position [0, 0]
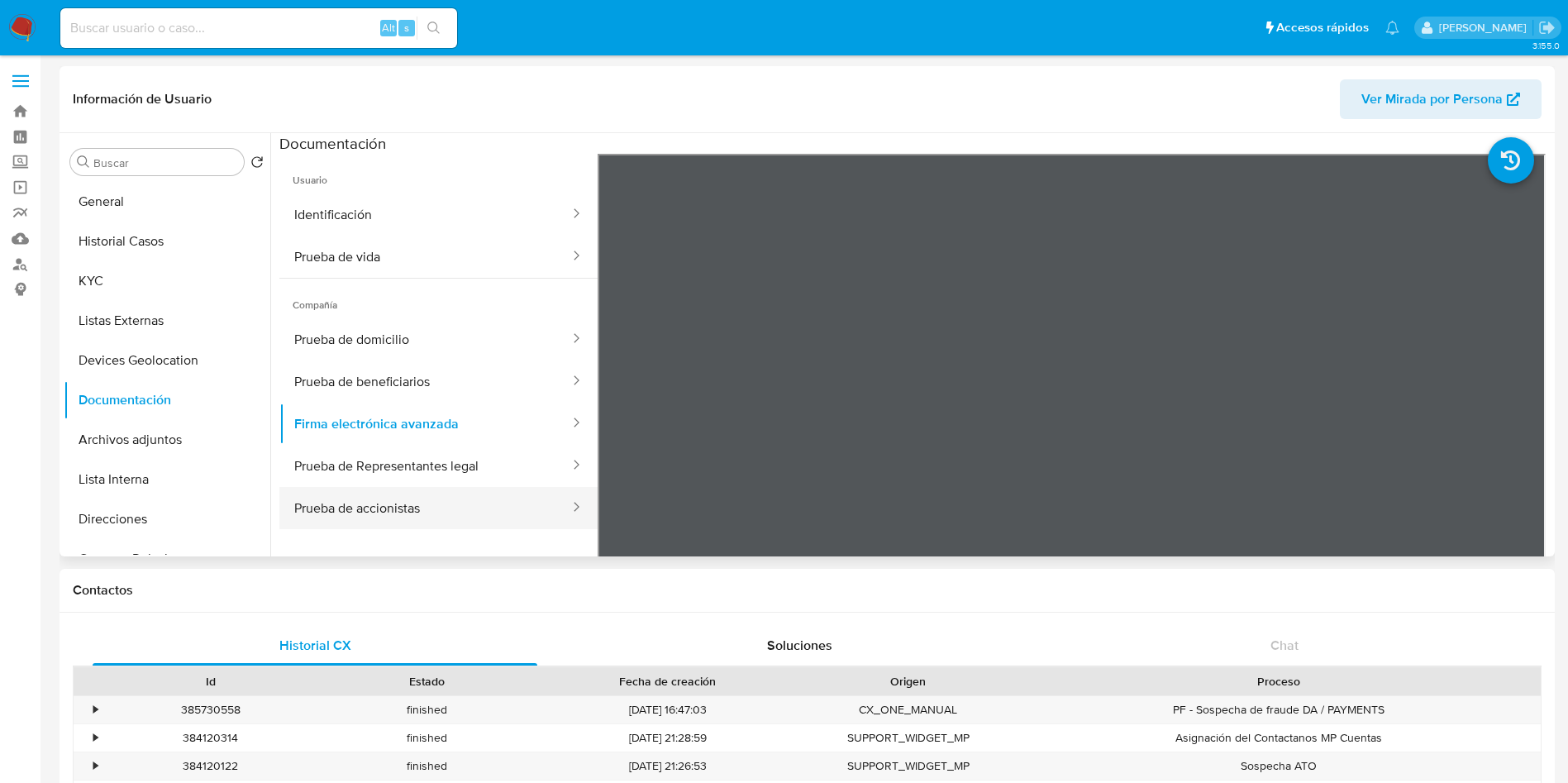
click at [354, 523] on button "Prueba de accionistas" at bounding box center [425, 508] width 291 height 42
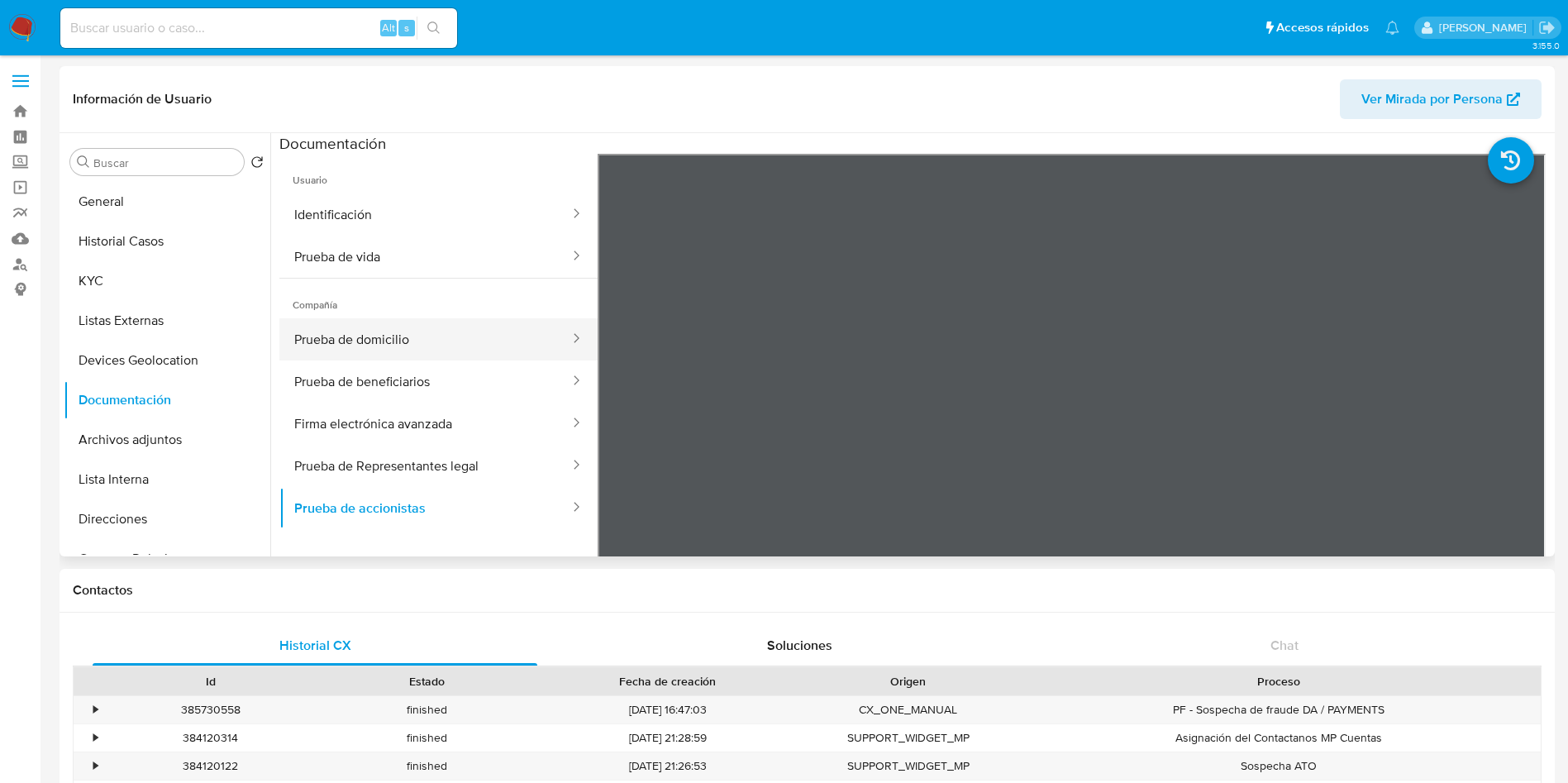
click at [478, 349] on button "Prueba de domicilio" at bounding box center [425, 339] width 291 height 42
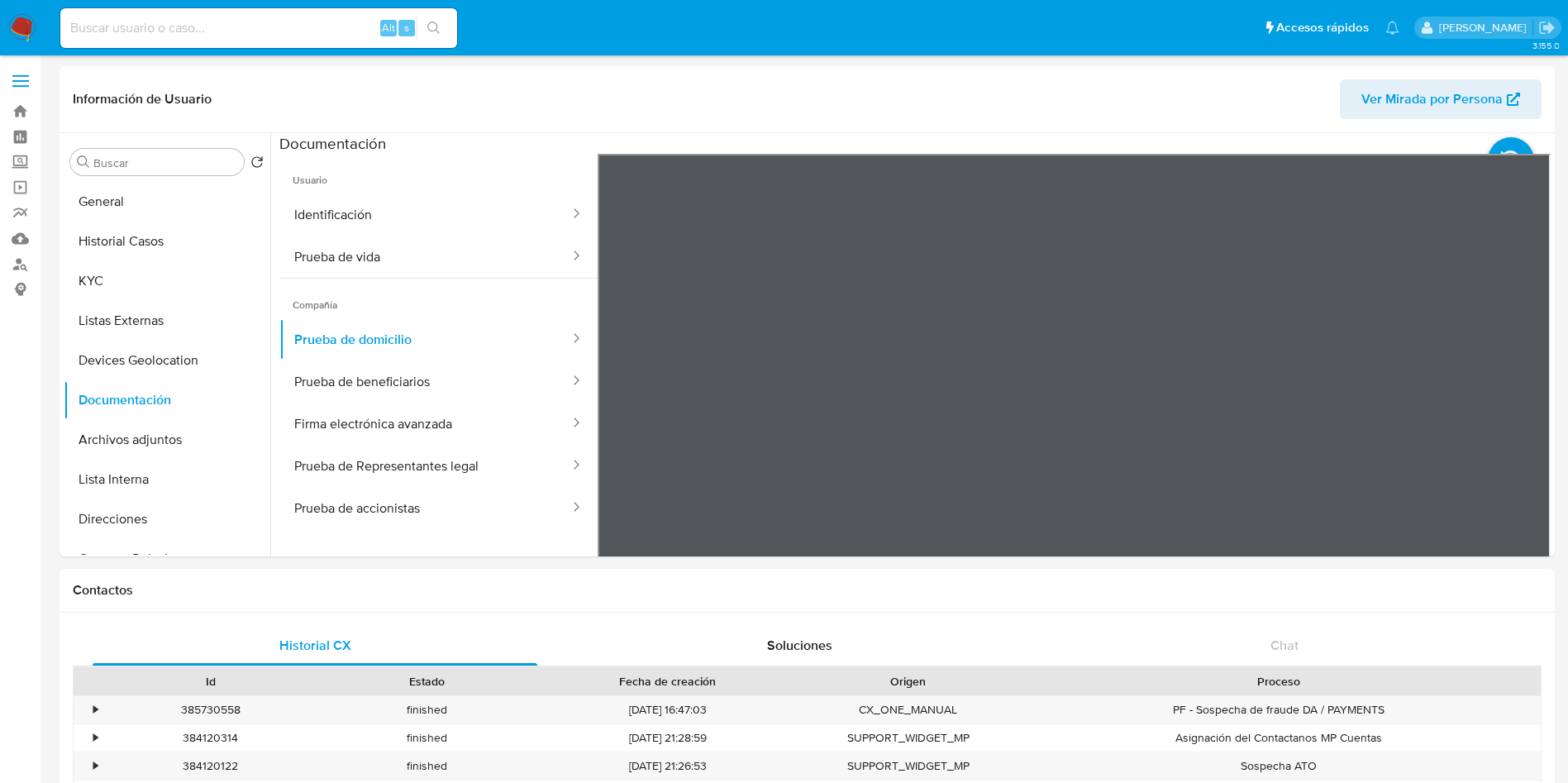
click at [358, 372] on button "Prueba de beneficiarios" at bounding box center [425, 381] width 291 height 42
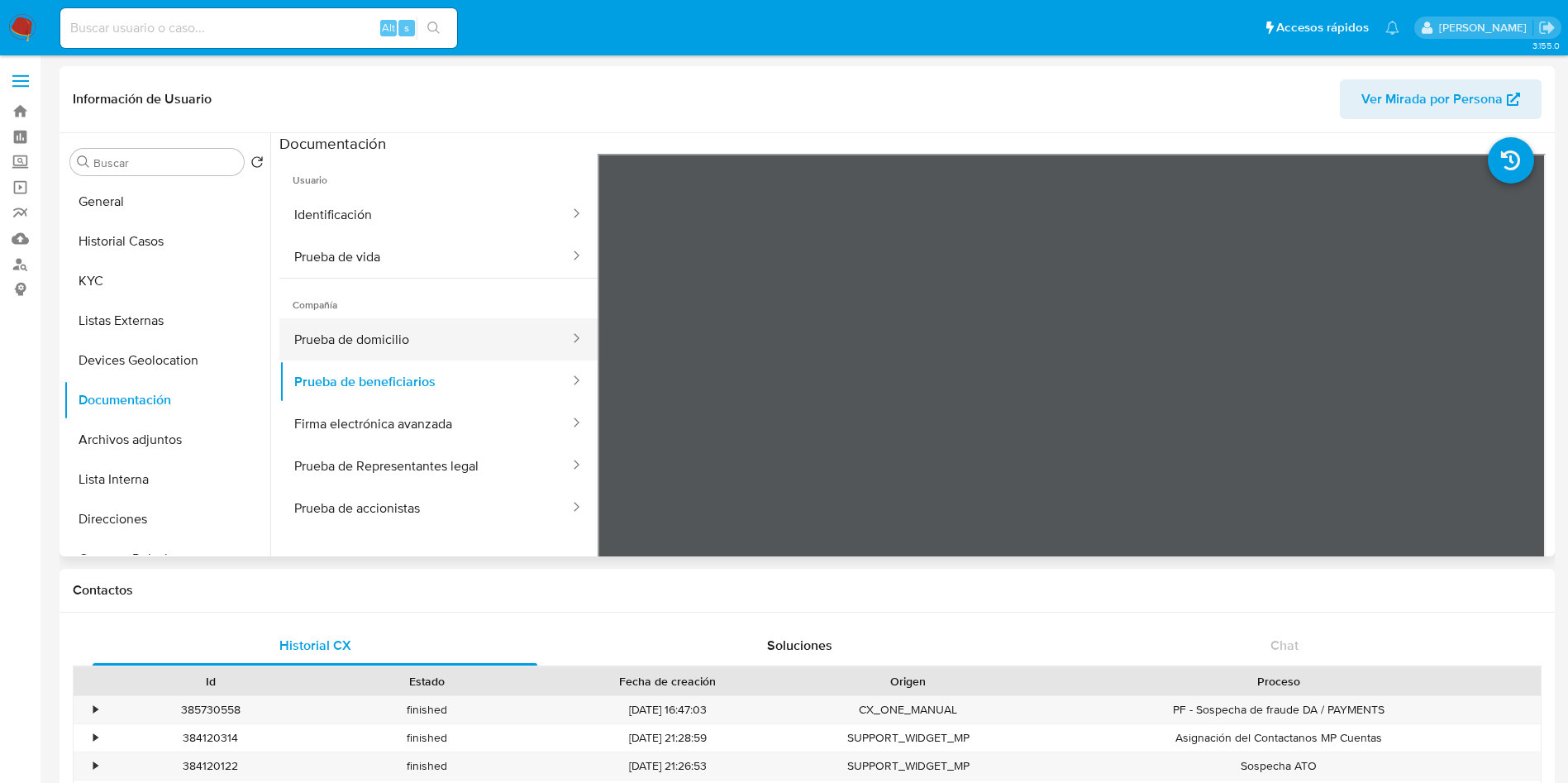
drag, startPoint x: 379, startPoint y: 341, endPoint x: 476, endPoint y: 322, distance: 98.8
click at [380, 341] on button "Prueba de domicilio" at bounding box center [425, 339] width 291 height 42
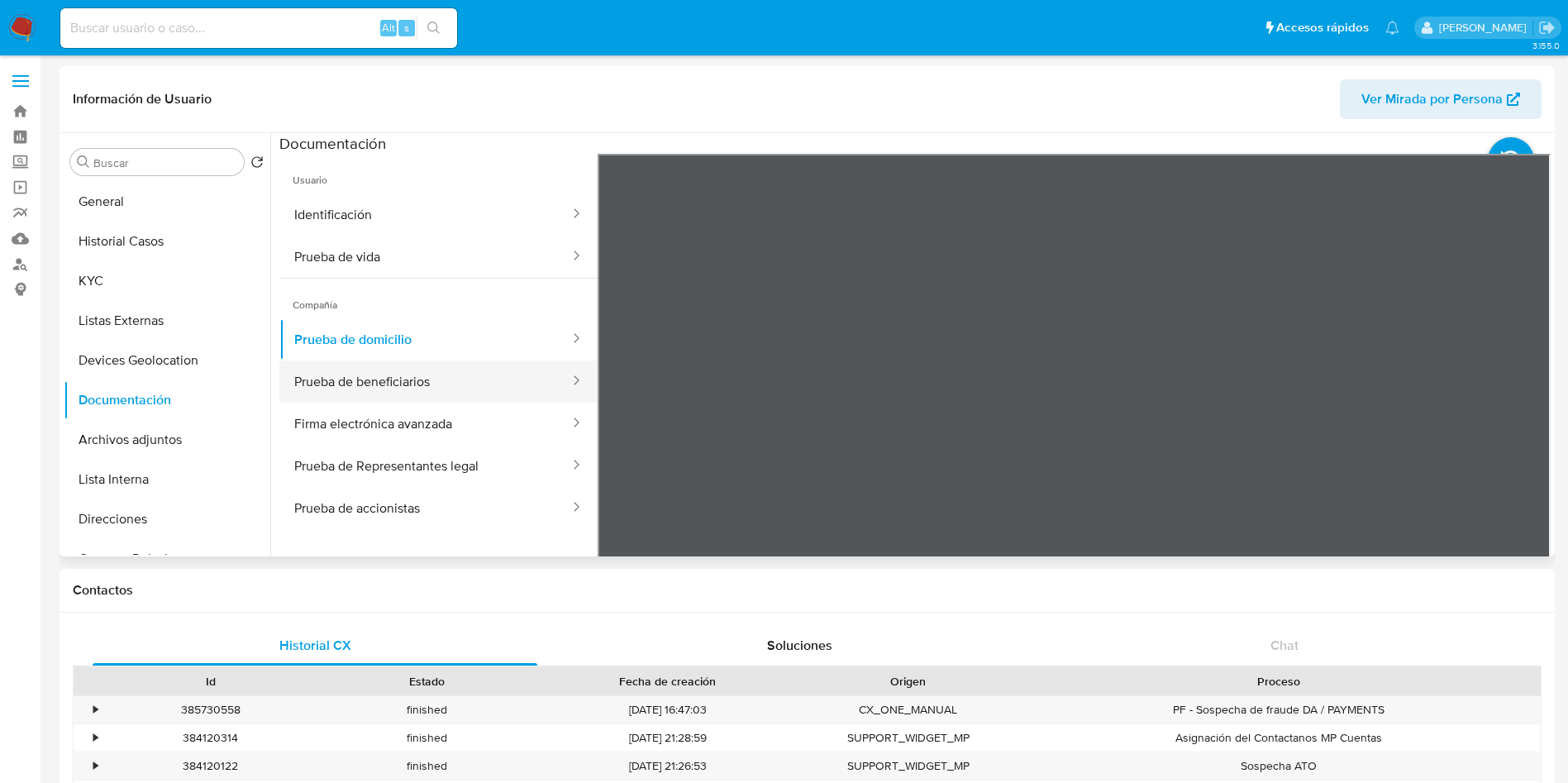
click at [502, 373] on button "Prueba de beneficiarios" at bounding box center [425, 381] width 291 height 42
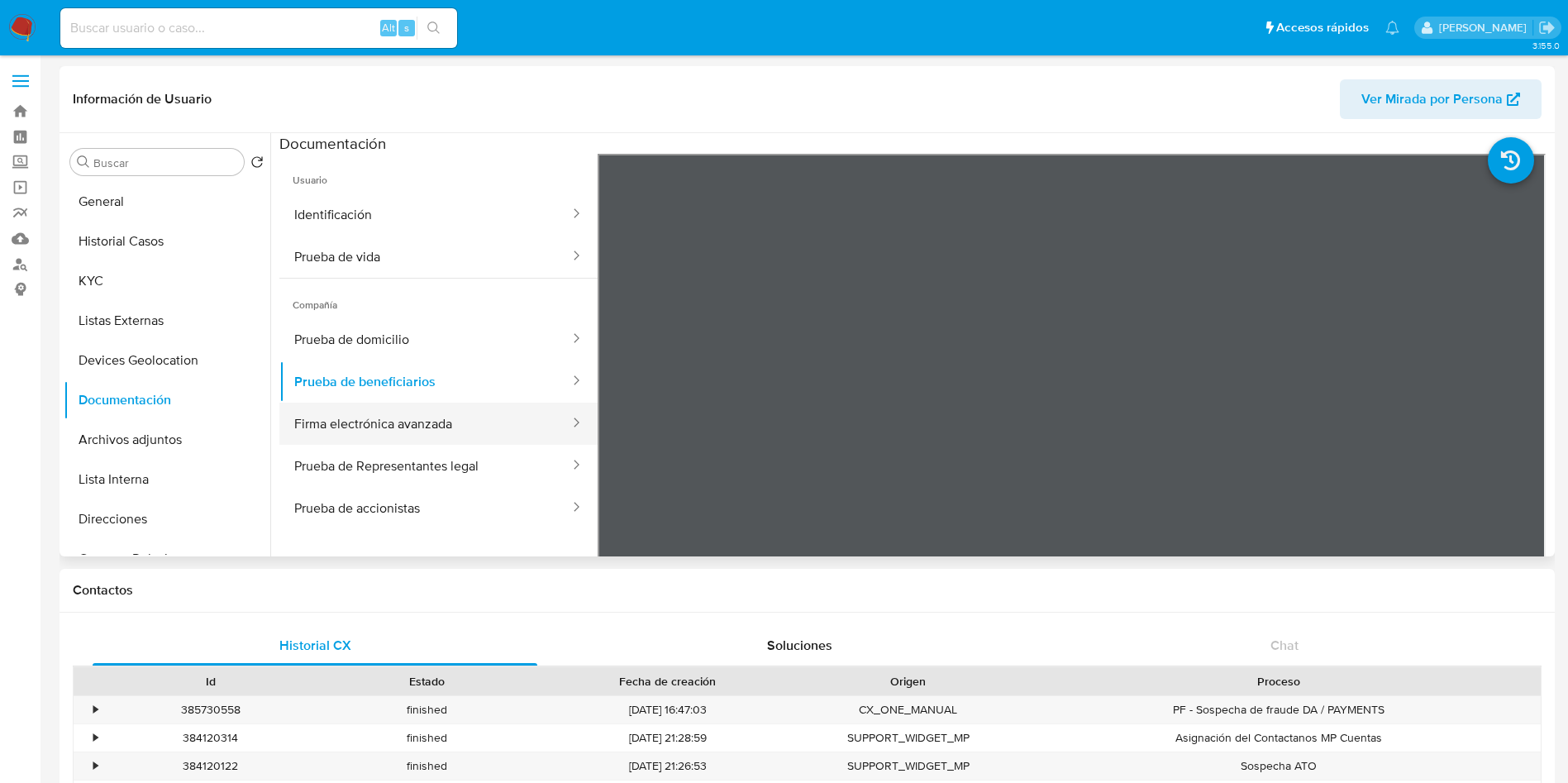
click at [568, 425] on icon at bounding box center [576, 422] width 16 height 16
click at [151, 441] on button "Archivos adjuntos" at bounding box center [160, 440] width 193 height 39
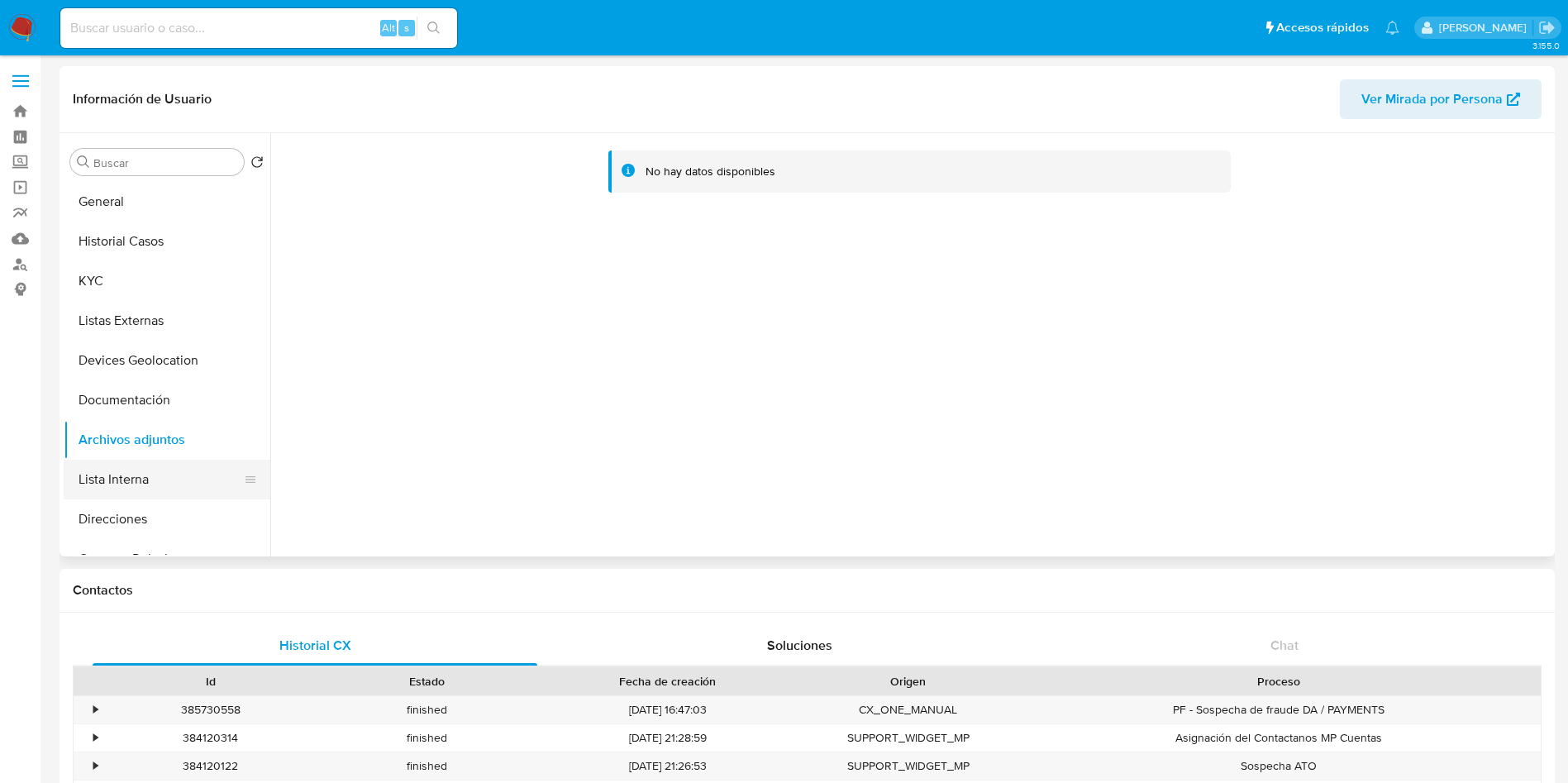
click at [150, 473] on button "Lista Interna" at bounding box center [160, 479] width 193 height 39
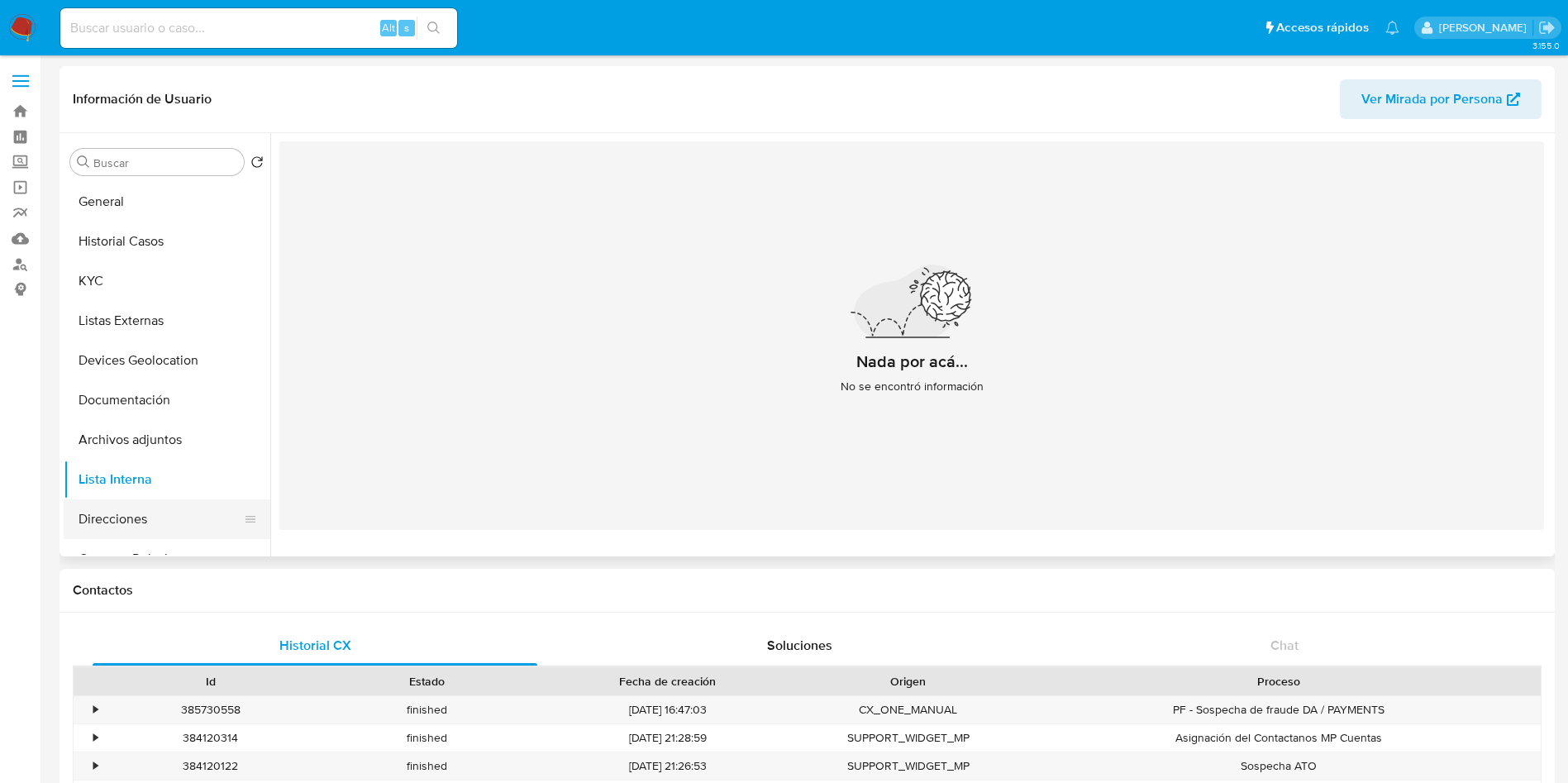
click at [107, 520] on button "Direcciones" at bounding box center [160, 518] width 193 height 39
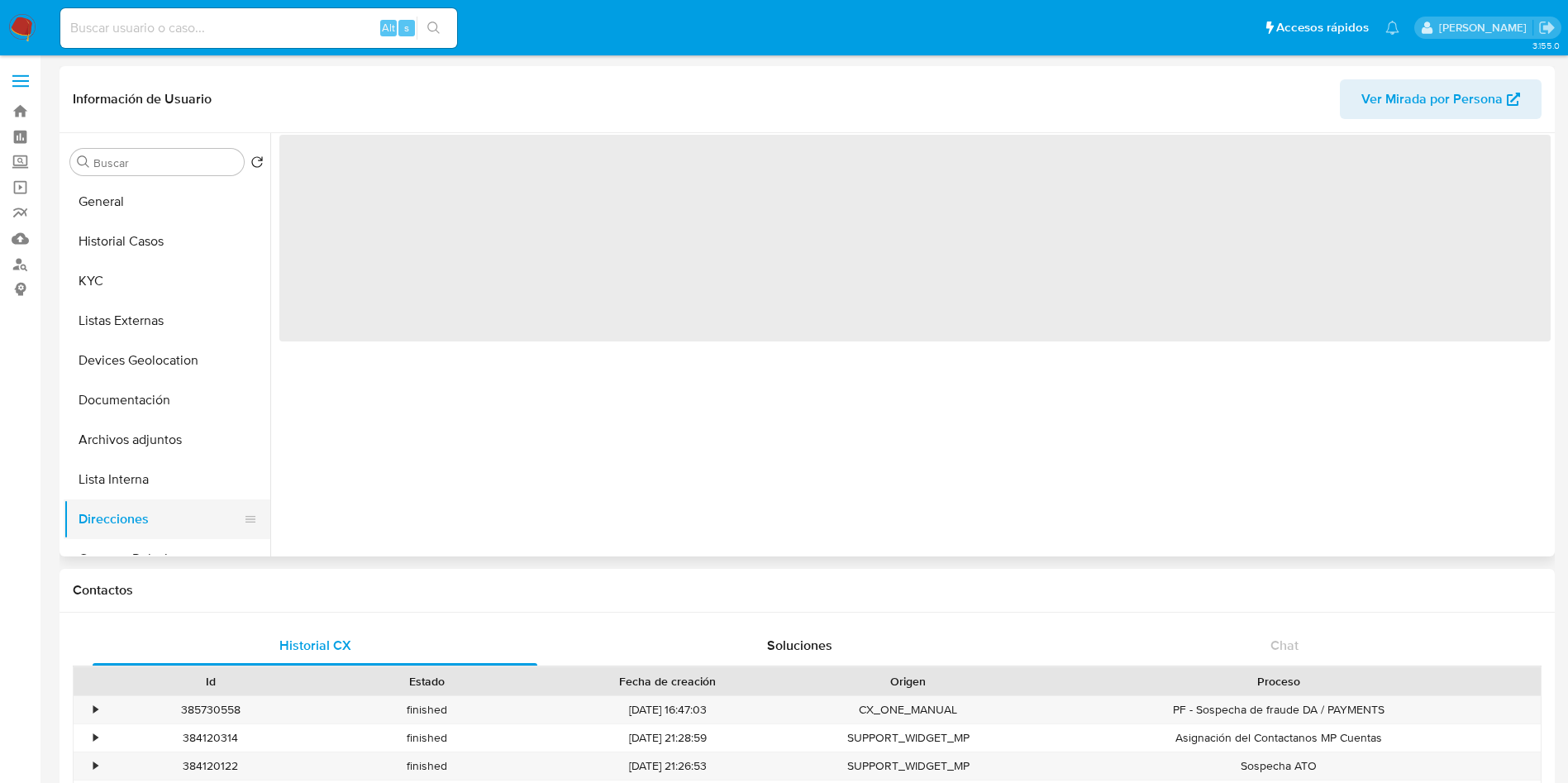
click at [107, 520] on button "Direcciones" at bounding box center [160, 518] width 193 height 39
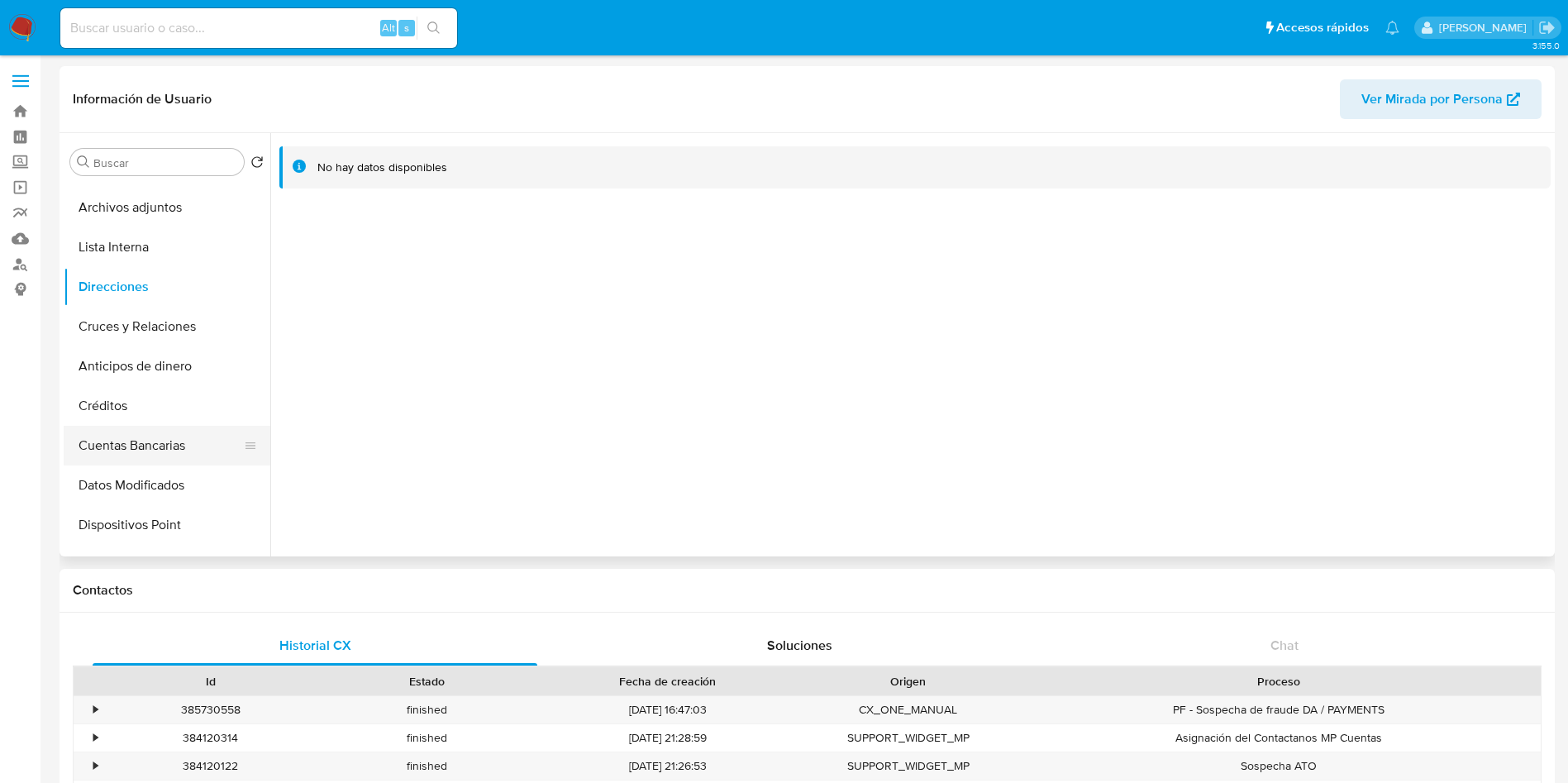
scroll to position [248, 0]
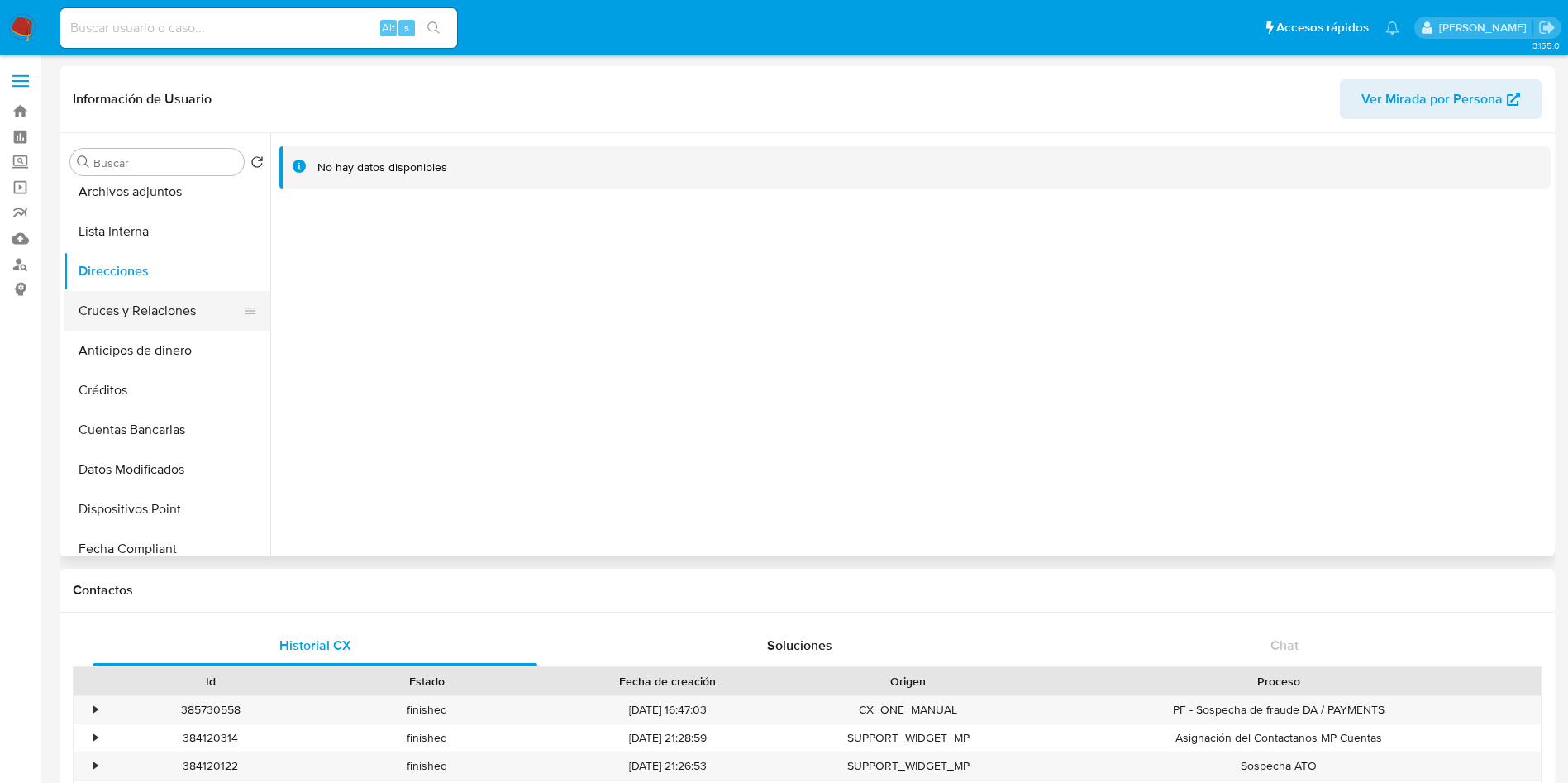
click at [184, 321] on button "Cruces y Relaciones" at bounding box center [160, 310] width 193 height 39
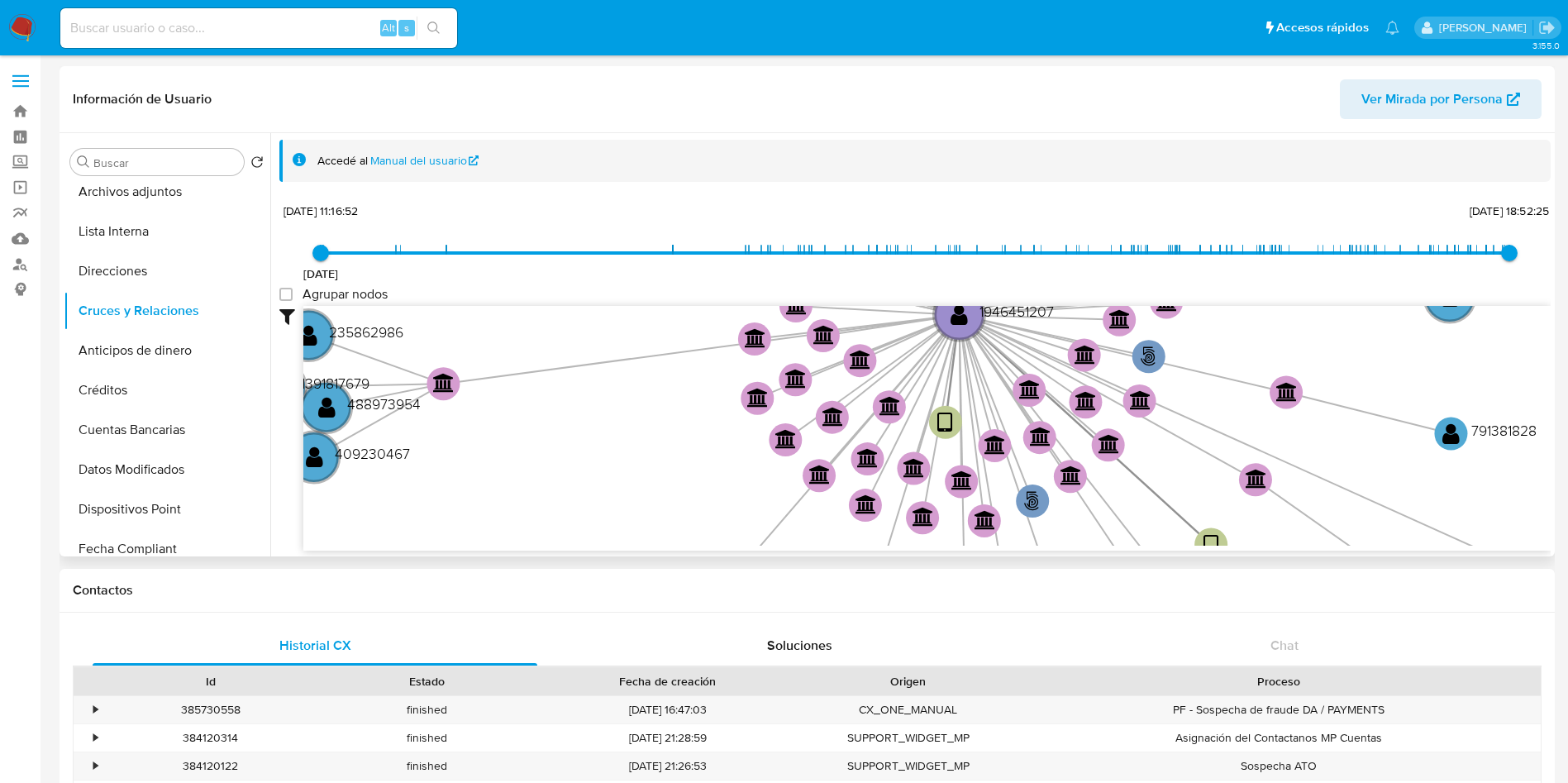
click at [1111, 253] on span at bounding box center [1112, 249] width 2 height 10
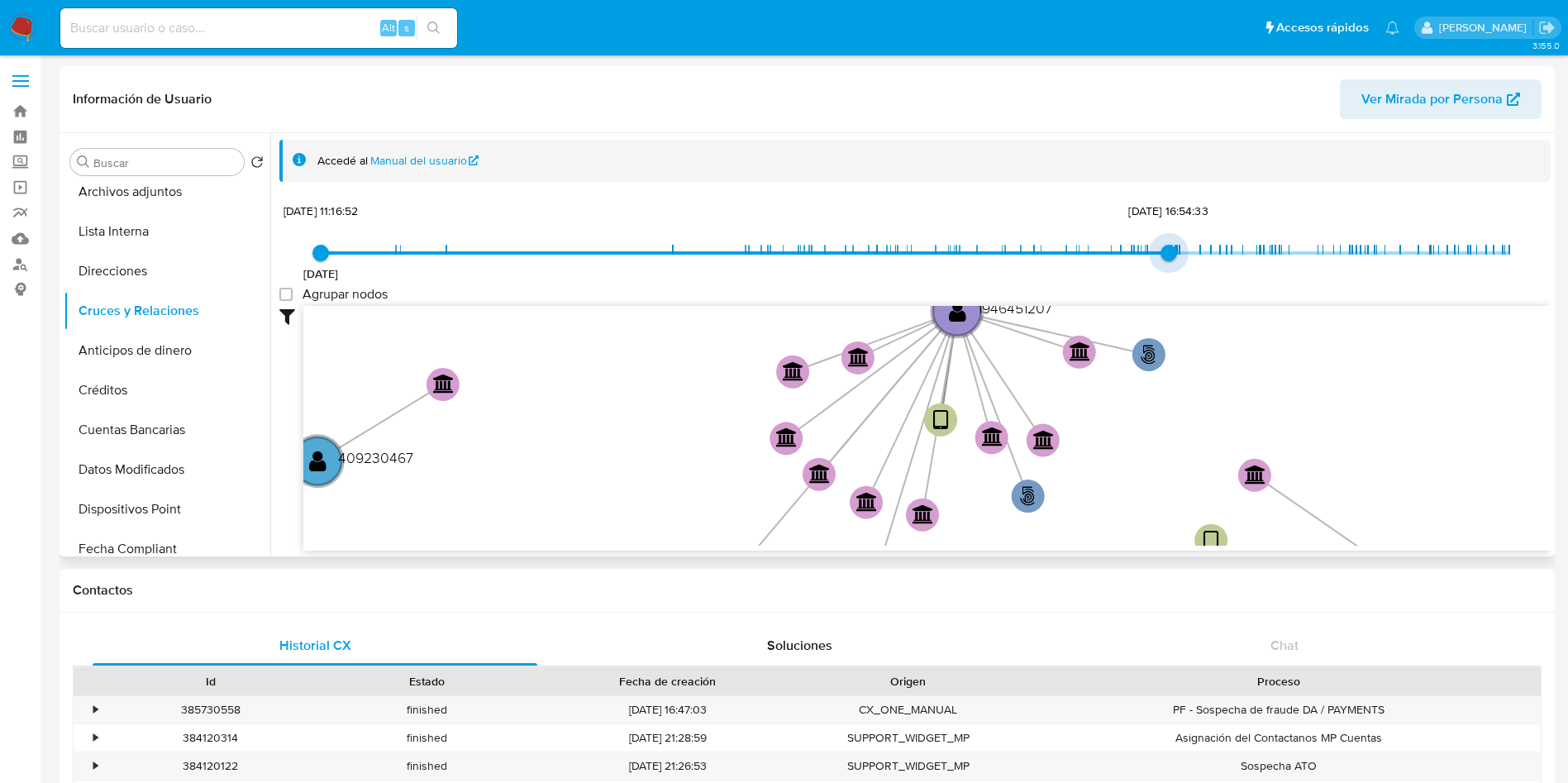
click at [1158, 249] on span "[DATE] [DATE] 11:16:52 [DATE] 16:54:33" at bounding box center [915, 253] width 1188 height 25
type input "1743813463000"
click at [1193, 250] on span "[DATE] [DATE] 11:16:52 [DATE] 18:37:43" at bounding box center [915, 253] width 1188 height 25
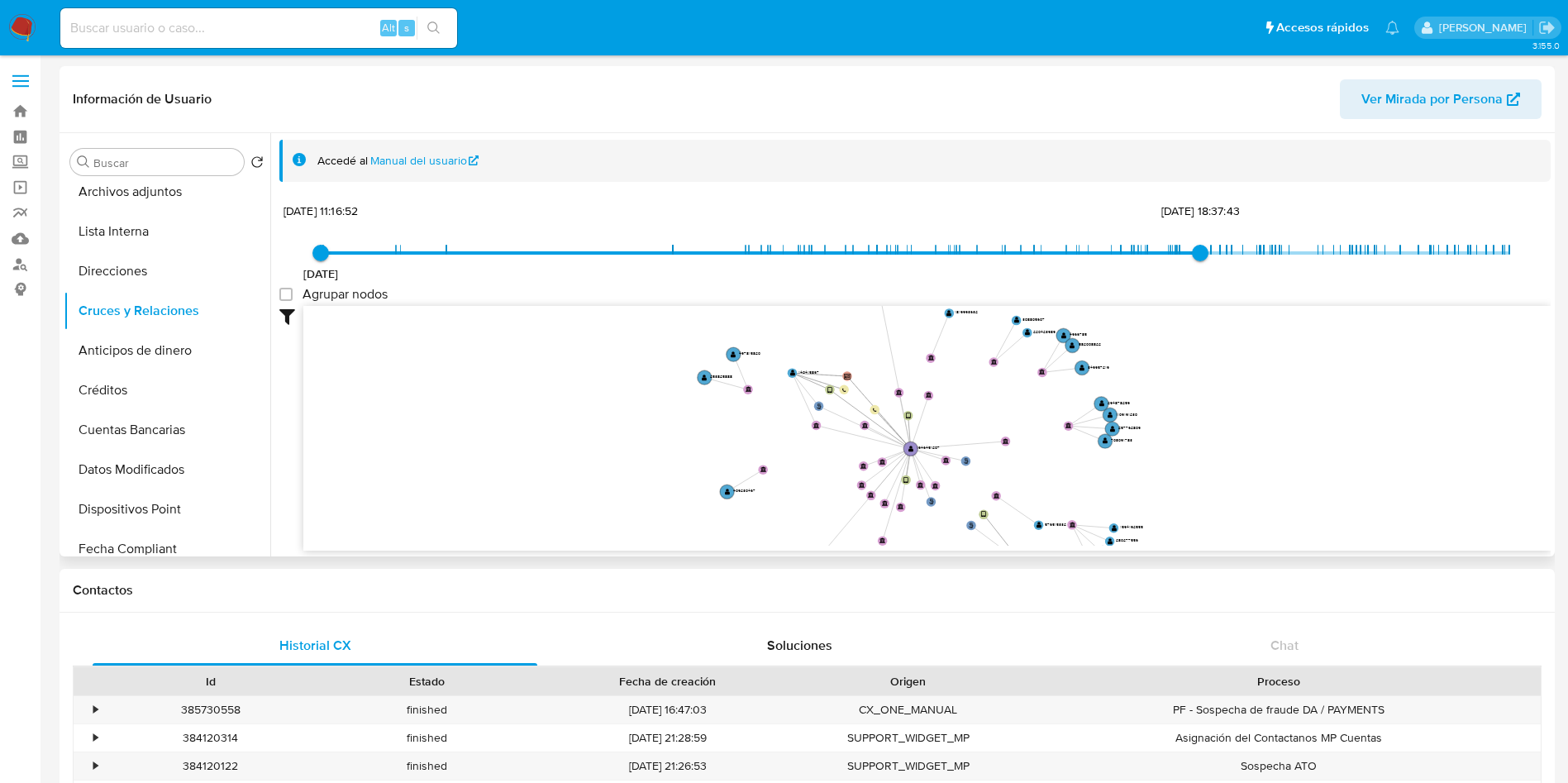
drag, startPoint x: 1333, startPoint y: 348, endPoint x: 1058, endPoint y: 439, distance: 289.7
click at [1058, 439] on icon "phone-6f41a3307ae50c529fab5be924b03494  phone-6f41a3307ae50c529fab5be924b03494…" at bounding box center [926, 425] width 1247 height 240
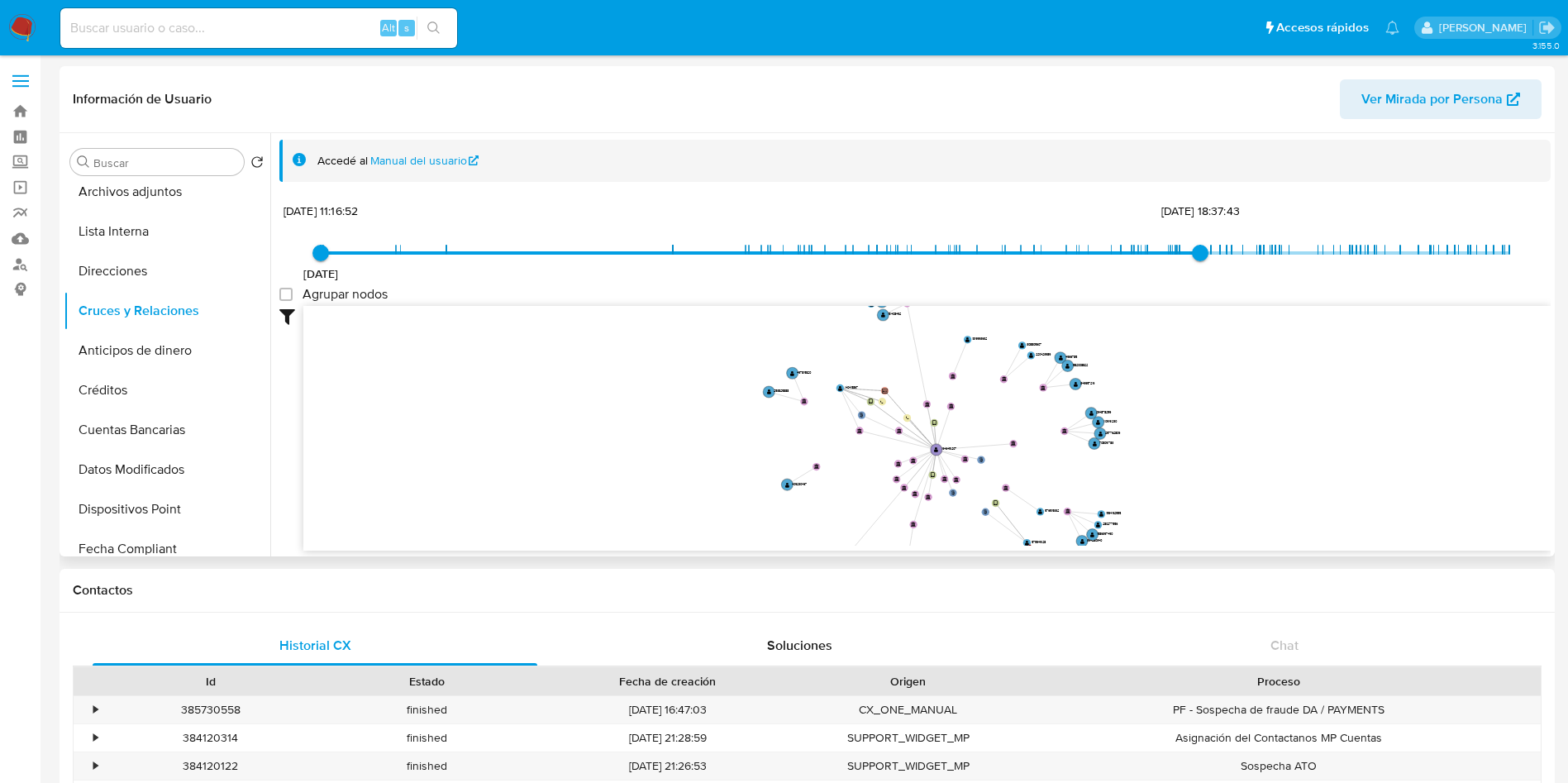
click at [1073, 462] on icon "phone-6f41a3307ae50c529fab5be924b03494  phone-6f41a3307ae50c529fab5be924b03494…" at bounding box center [926, 425] width 1247 height 240
drag, startPoint x: 1073, startPoint y: 462, endPoint x: 1074, endPoint y: 446, distance: 16.0
click at [1073, 452] on icon "phone-6f41a3307ae50c529fab5be924b03494  phone-6f41a3307ae50c529fab5be924b03494…" at bounding box center [926, 425] width 1247 height 240
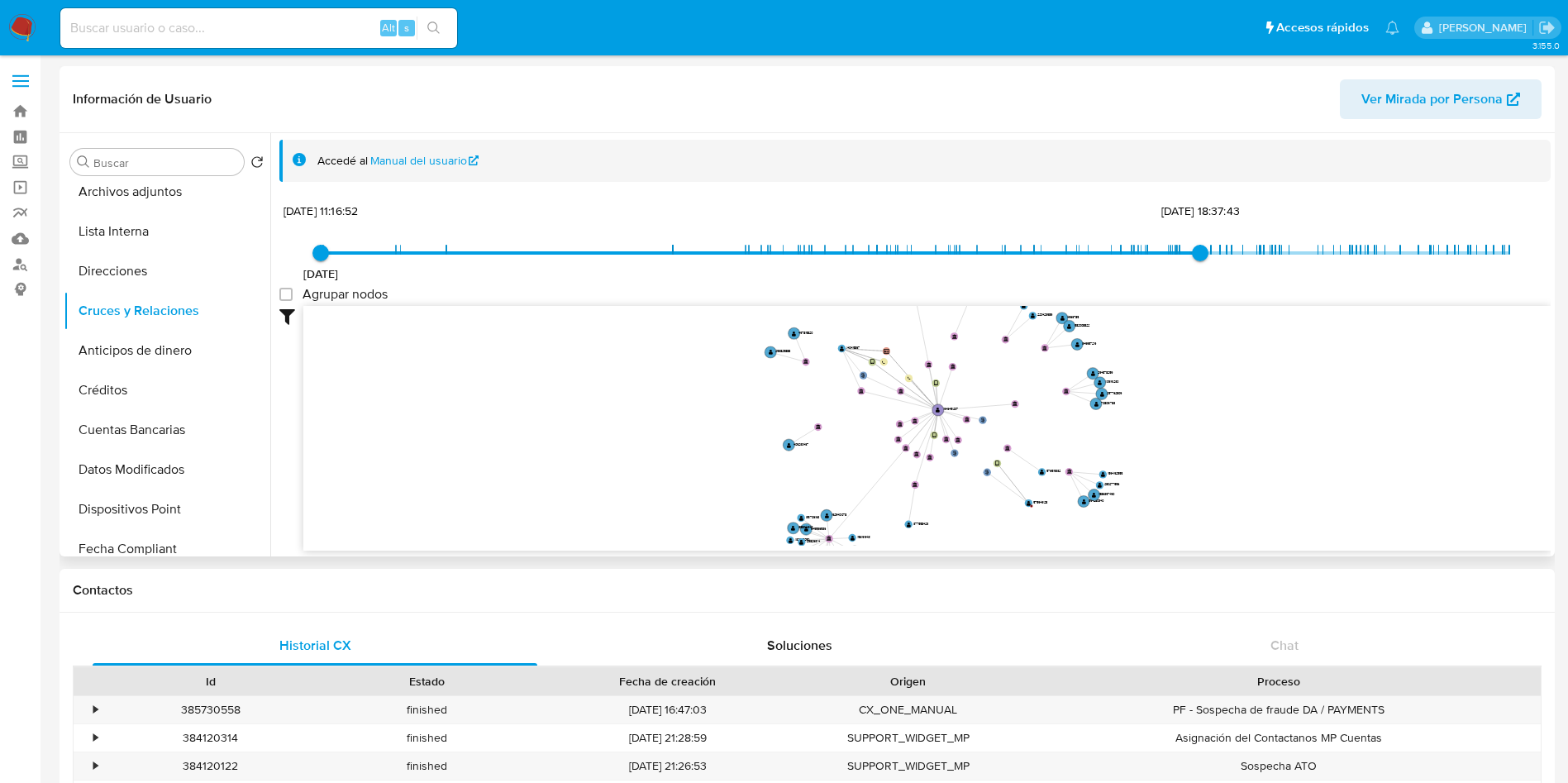
drag, startPoint x: 1074, startPoint y: 421, endPoint x: 1075, endPoint y: 410, distance: 11.0
click at [1075, 410] on icon "phone-6f41a3307ae50c529fab5be924b03494  phone-6f41a3307ae50c529fab5be924b03494…" at bounding box center [926, 425] width 1247 height 240
click at [158, 368] on button "Anticipos de dinero" at bounding box center [160, 350] width 193 height 39
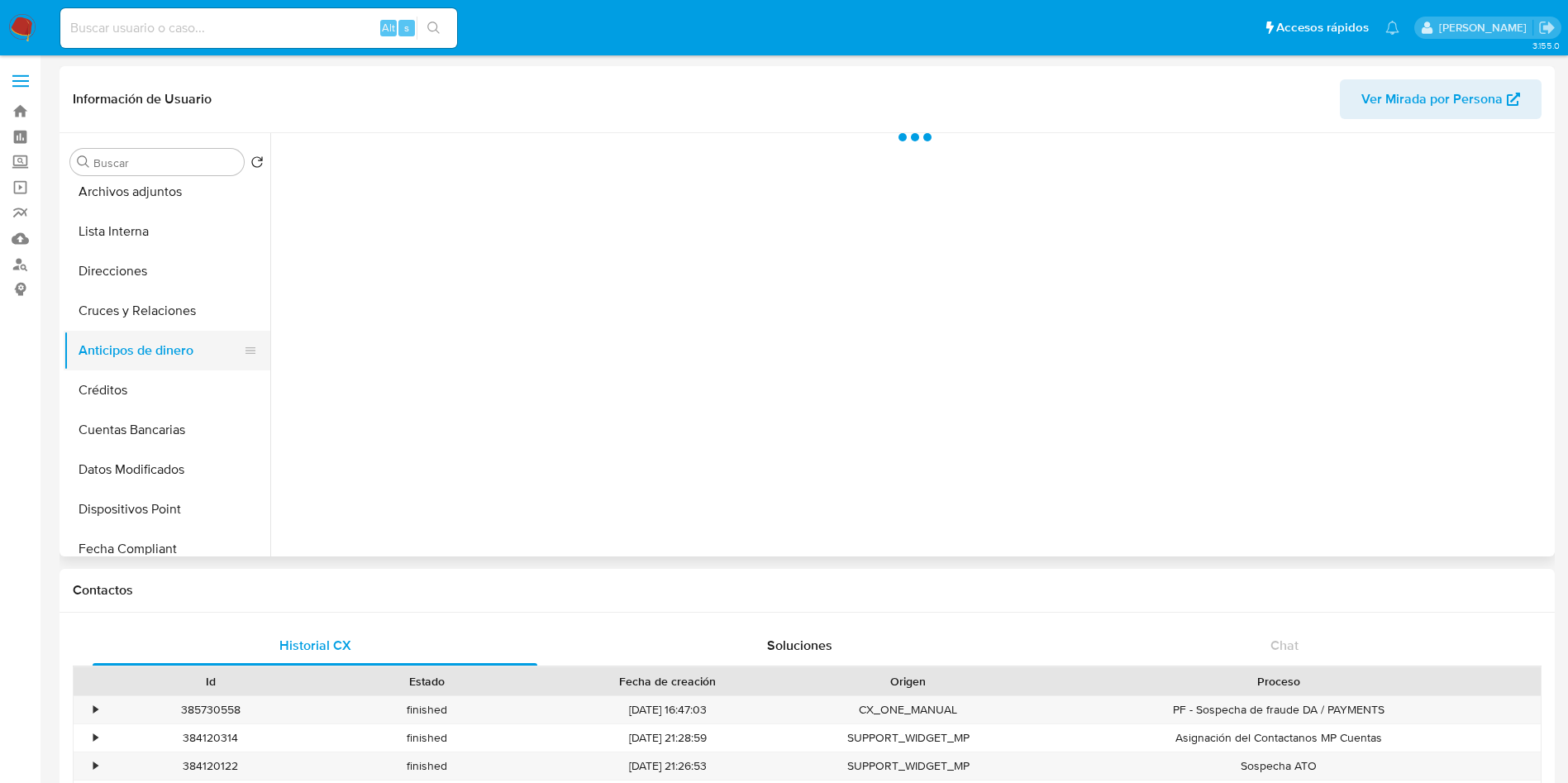
click at [158, 367] on button "Anticipos de dinero" at bounding box center [160, 350] width 193 height 39
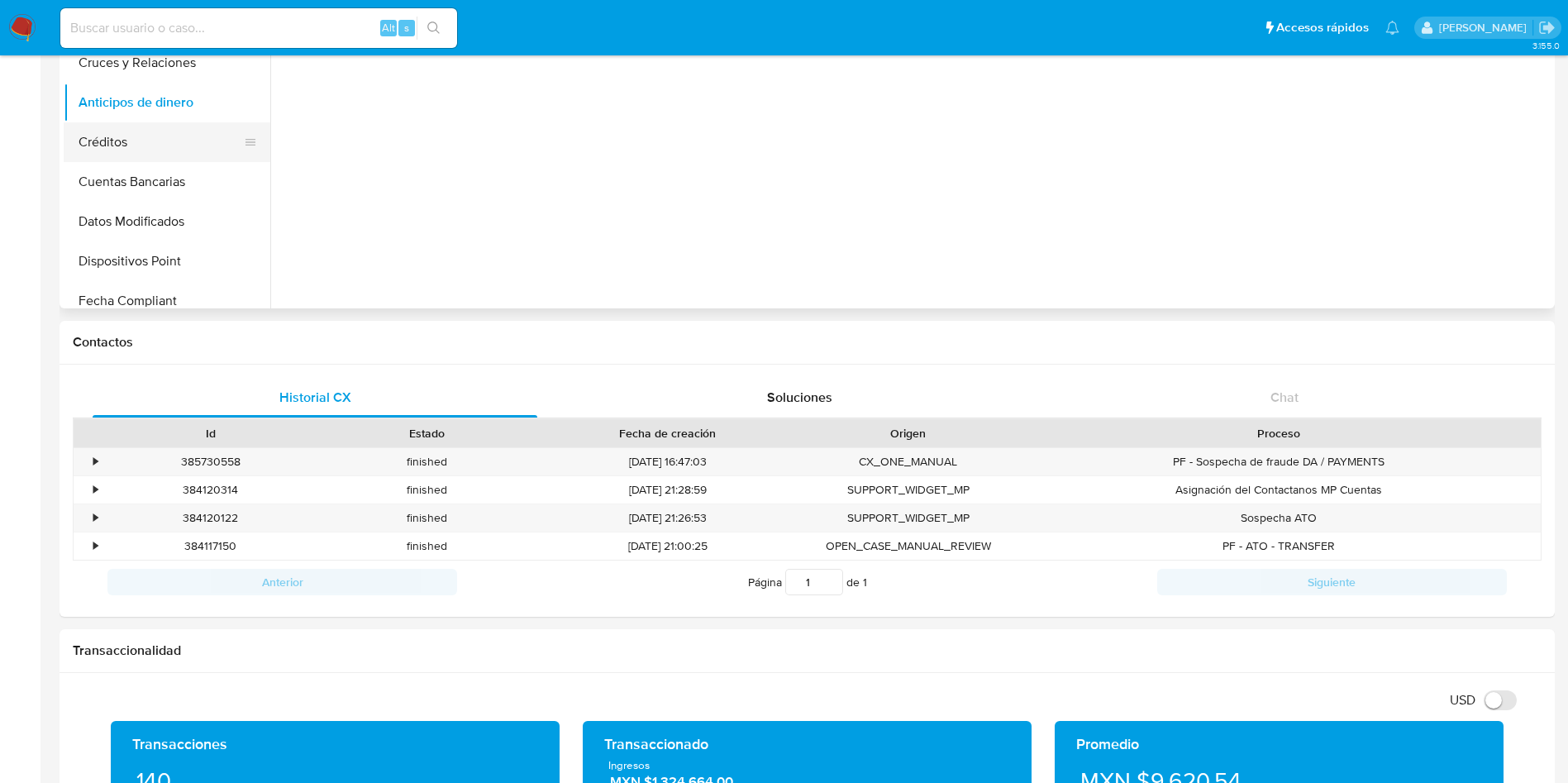
click at [148, 142] on button "Créditos" at bounding box center [160, 142] width 193 height 39
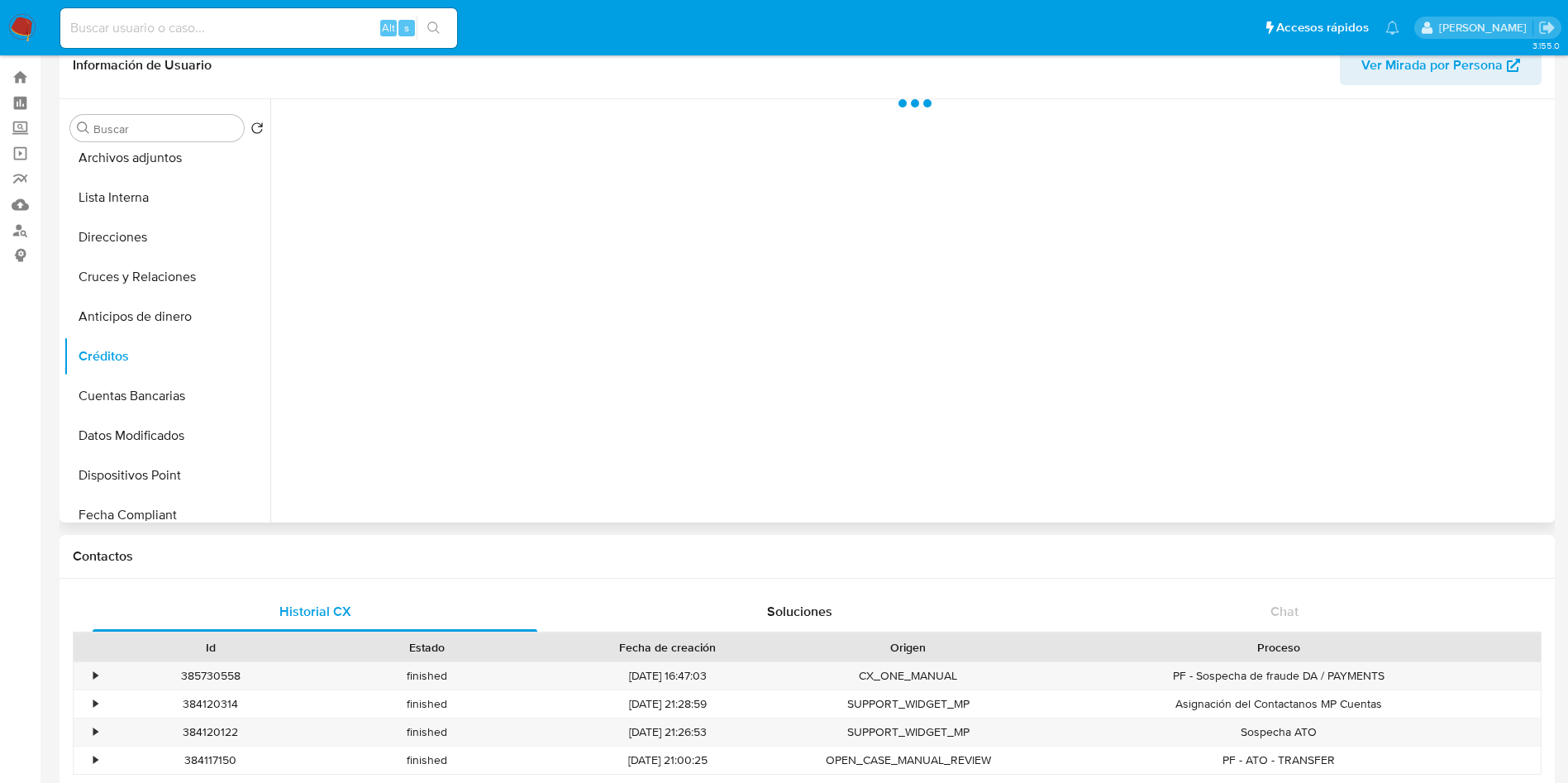
scroll to position [0, 0]
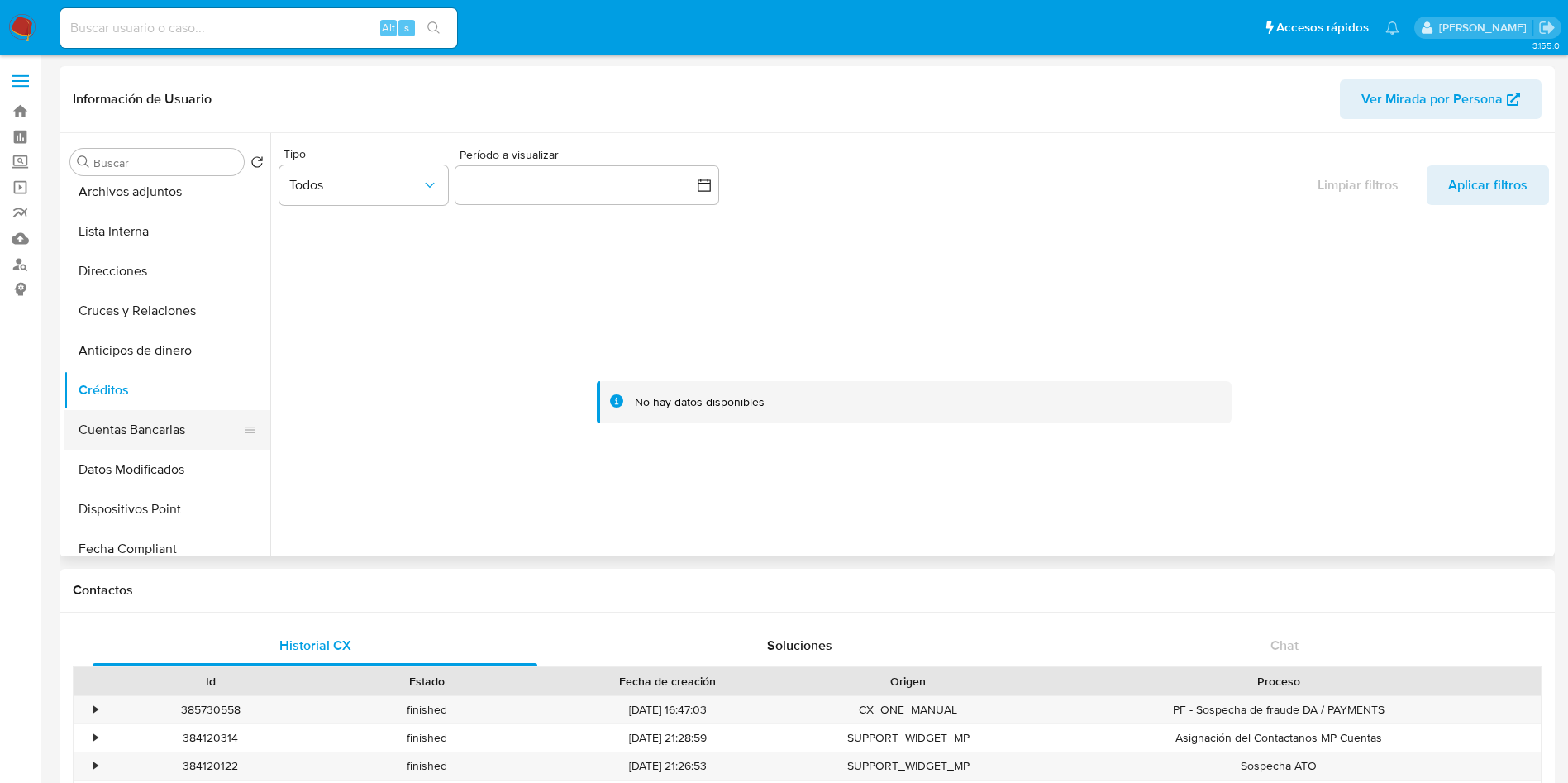
click at [190, 428] on button "Cuentas Bancarias" at bounding box center [160, 430] width 193 height 39
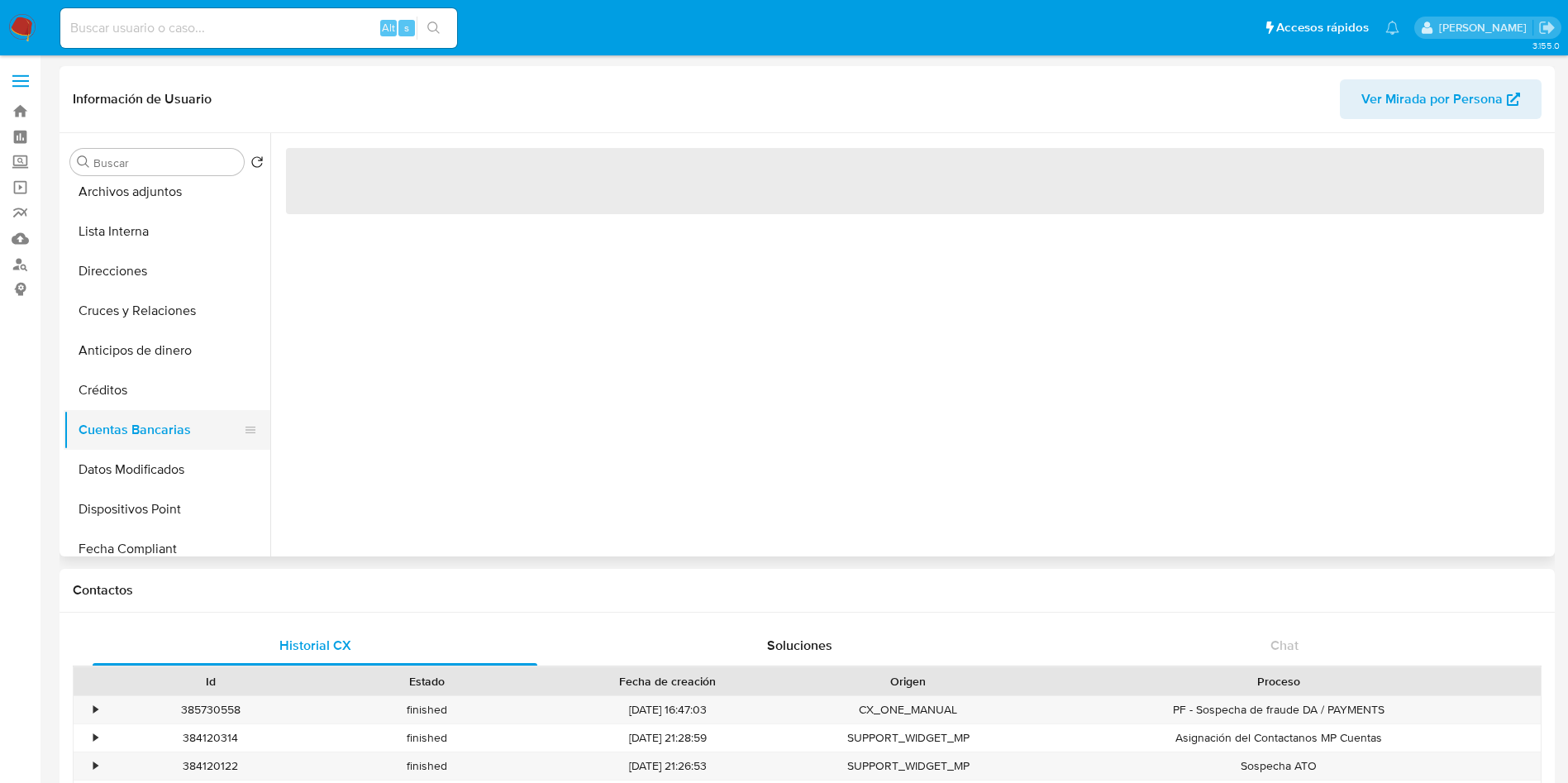
scroll to position [372, 0]
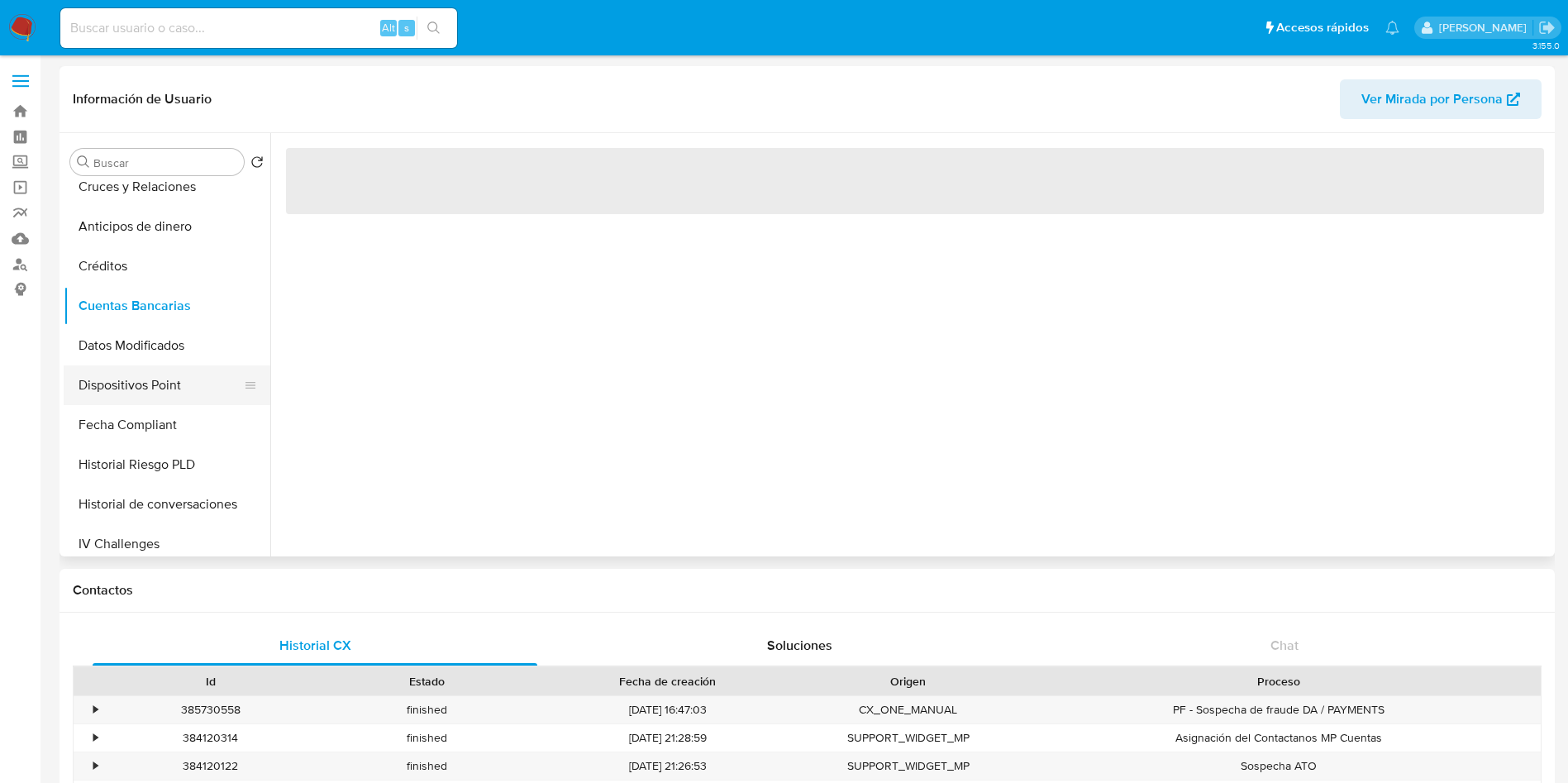
click at [188, 392] on button "Dispositivos Point" at bounding box center [160, 385] width 193 height 39
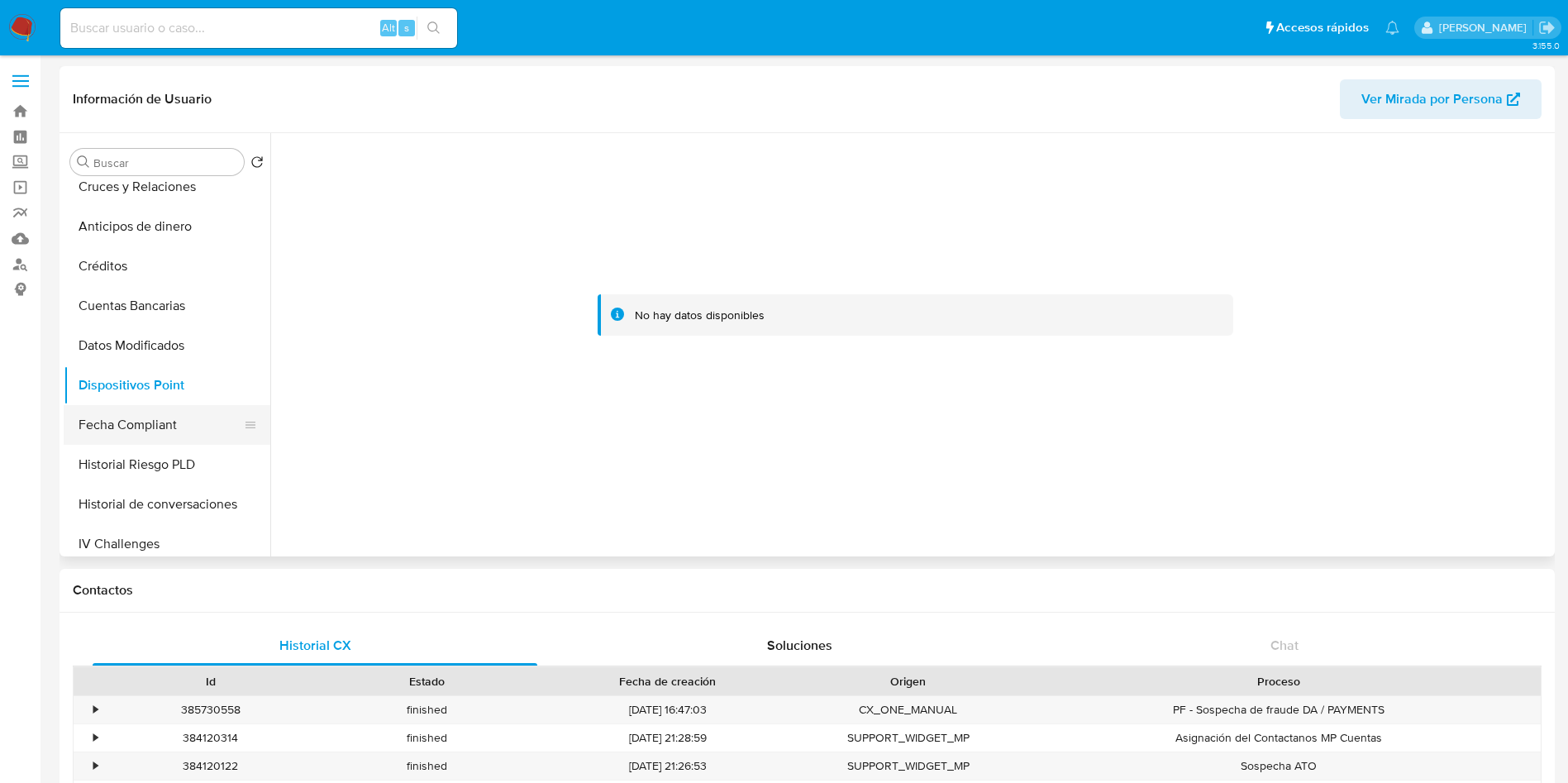
click at [181, 417] on button "Fecha Compliant" at bounding box center [160, 425] width 193 height 39
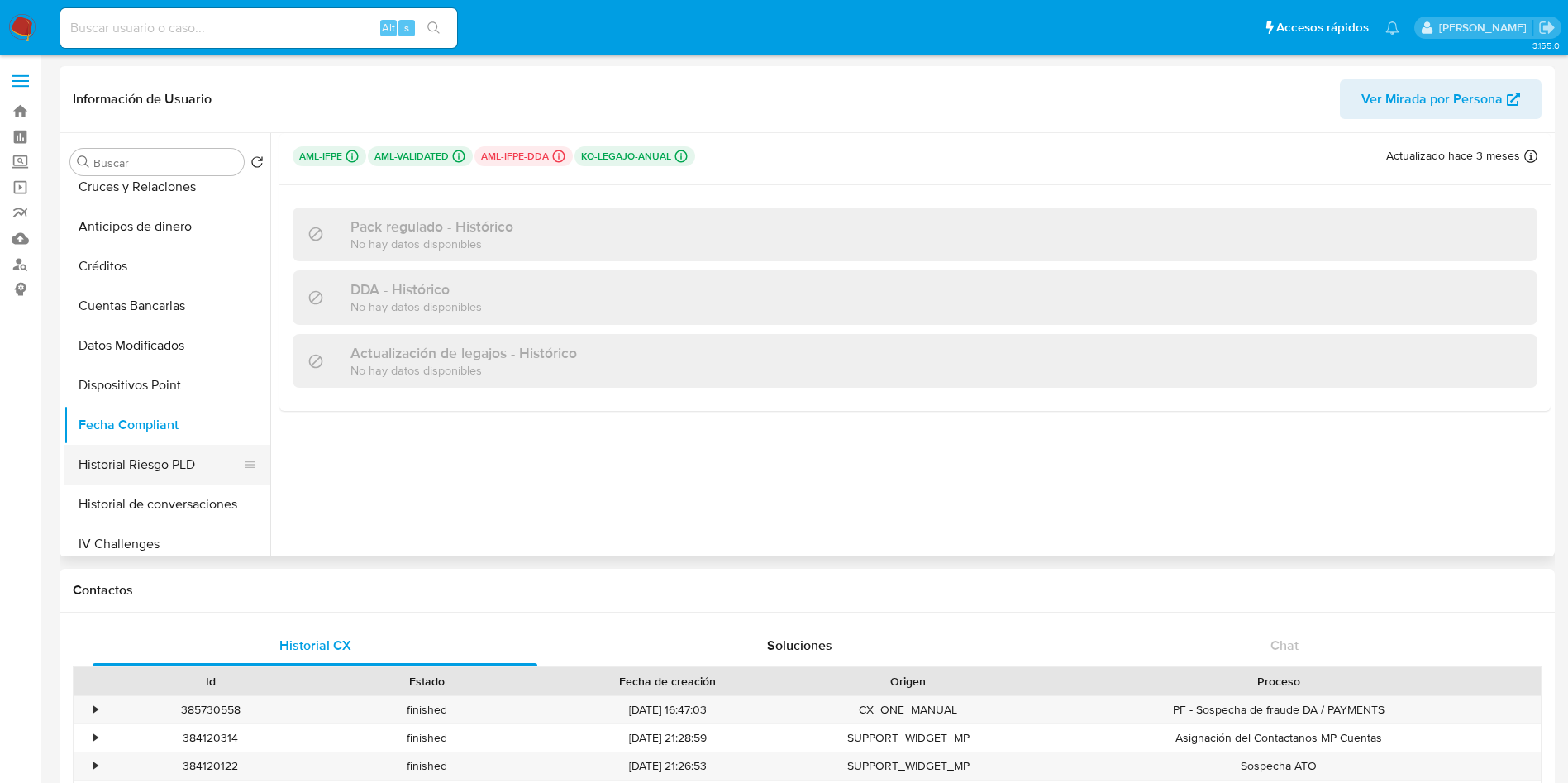
click at [197, 468] on button "Historial Riesgo PLD" at bounding box center [160, 464] width 193 height 39
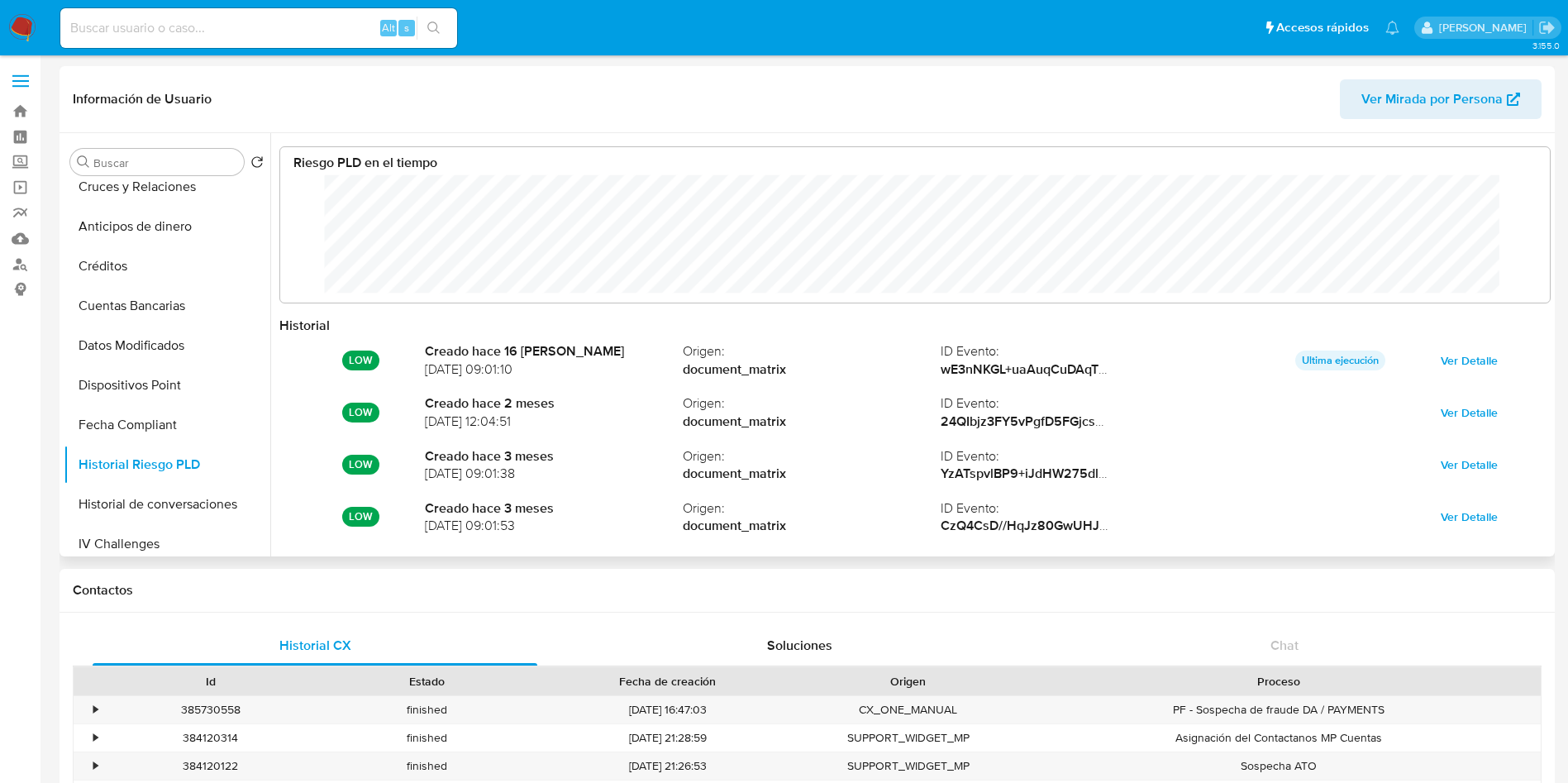
scroll to position [124, 1236]
click at [195, 505] on button "Historial de conversaciones" at bounding box center [160, 504] width 193 height 39
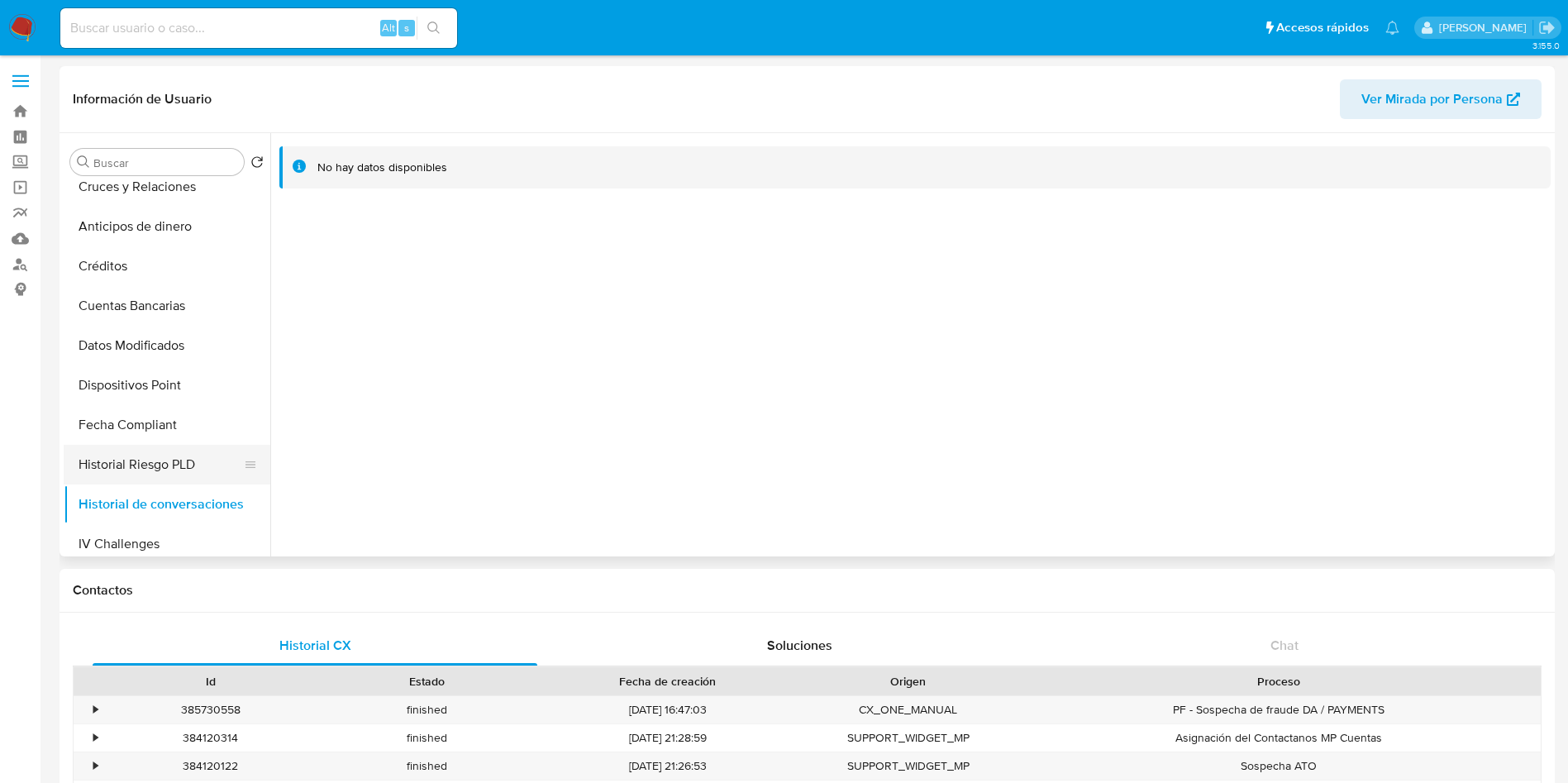
scroll to position [0, 0]
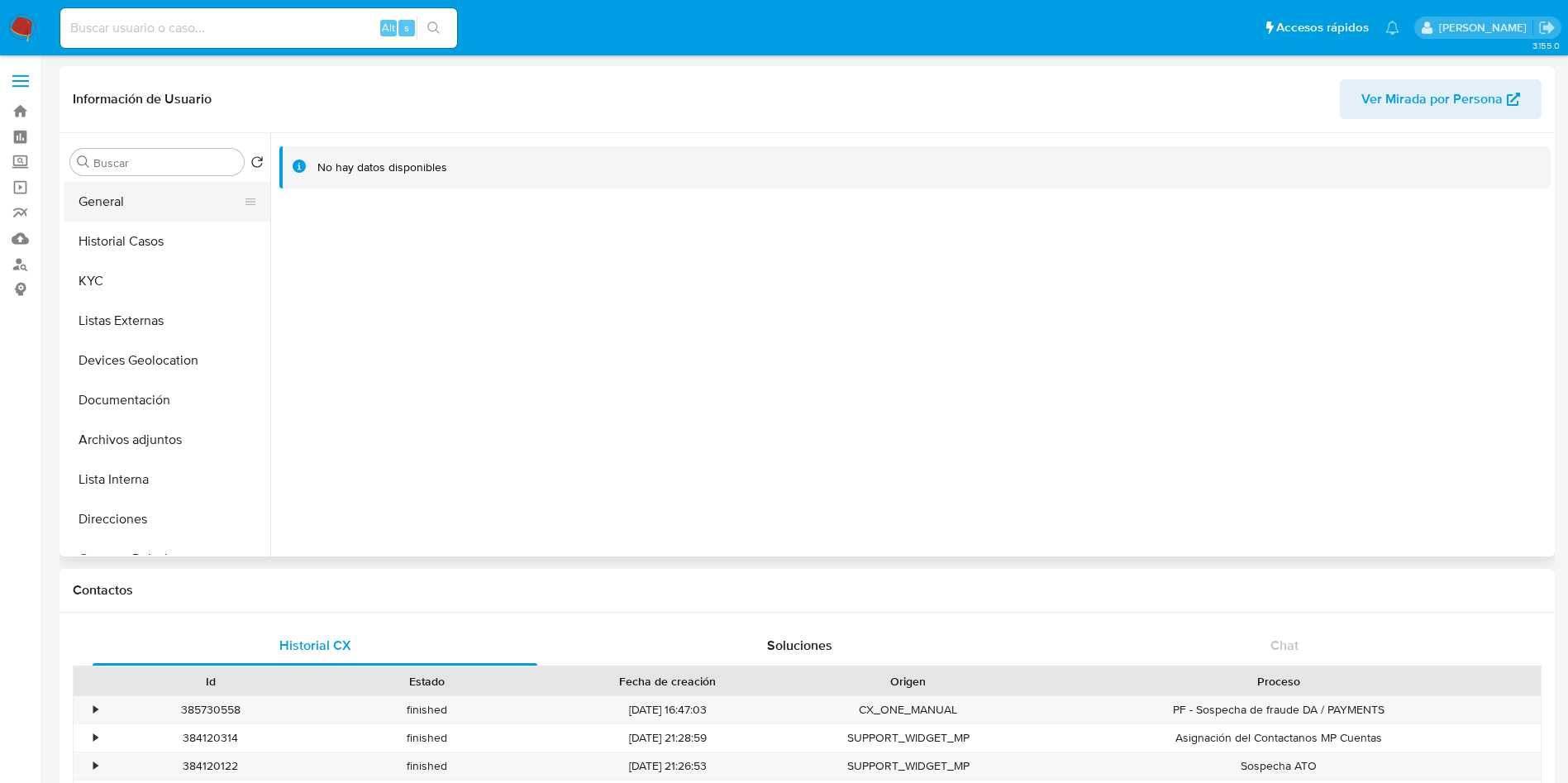
click at [173, 198] on button "General" at bounding box center [160, 201] width 193 height 39
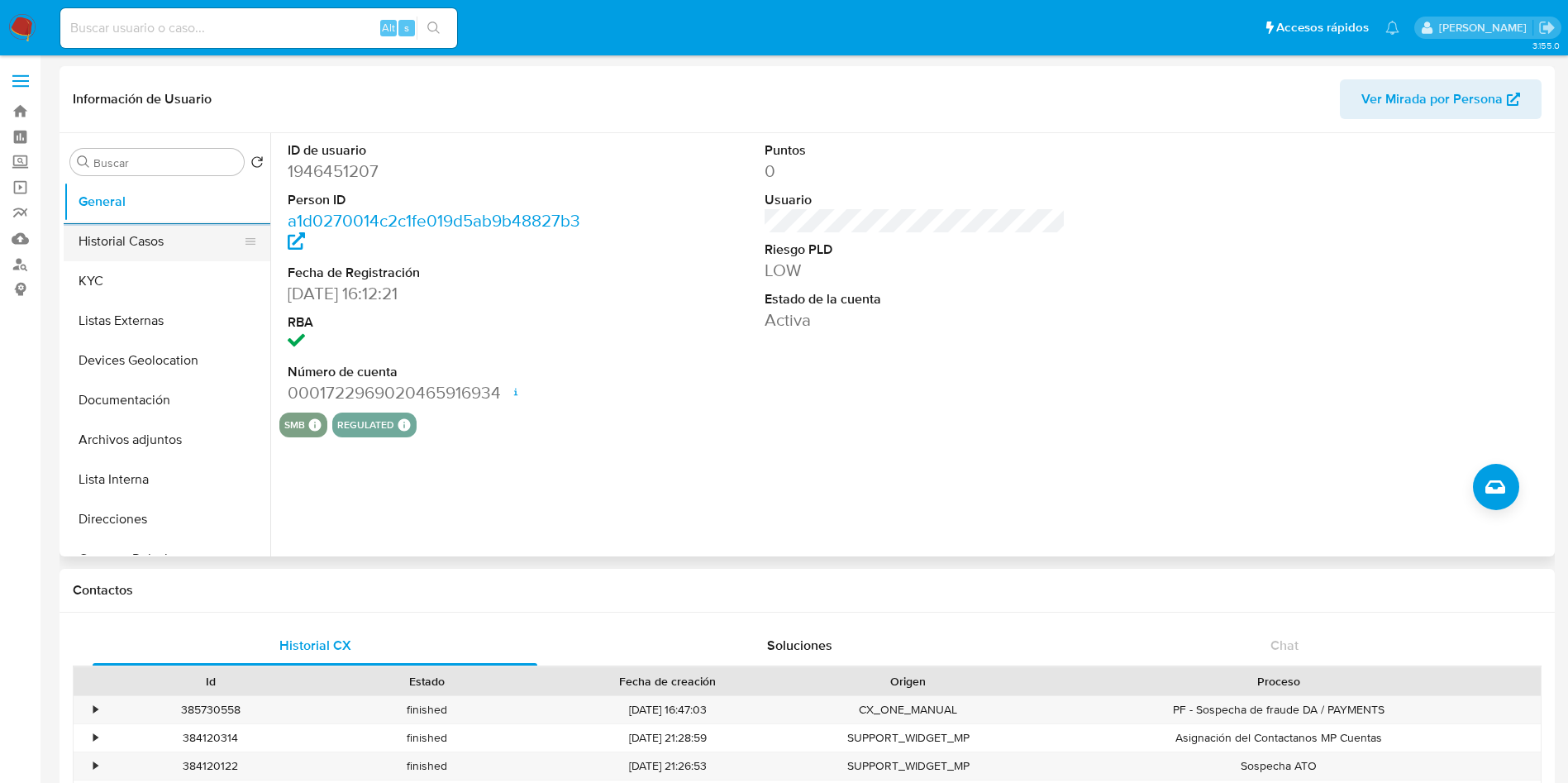
drag, startPoint x: 167, startPoint y: 237, endPoint x: 183, endPoint y: 257, distance: 25.6
click at [167, 236] on button "Historial Casos" at bounding box center [160, 241] width 193 height 39
